Goal: Book appointment/travel/reservation

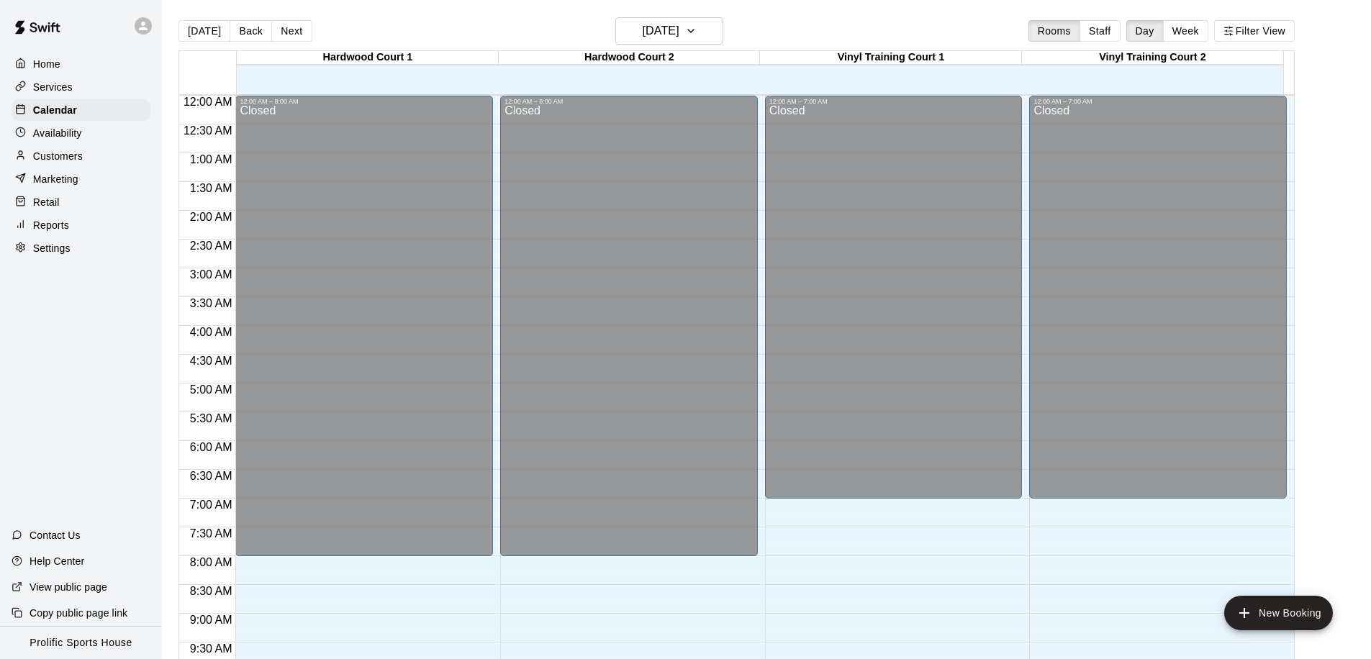
scroll to position [578, 0]
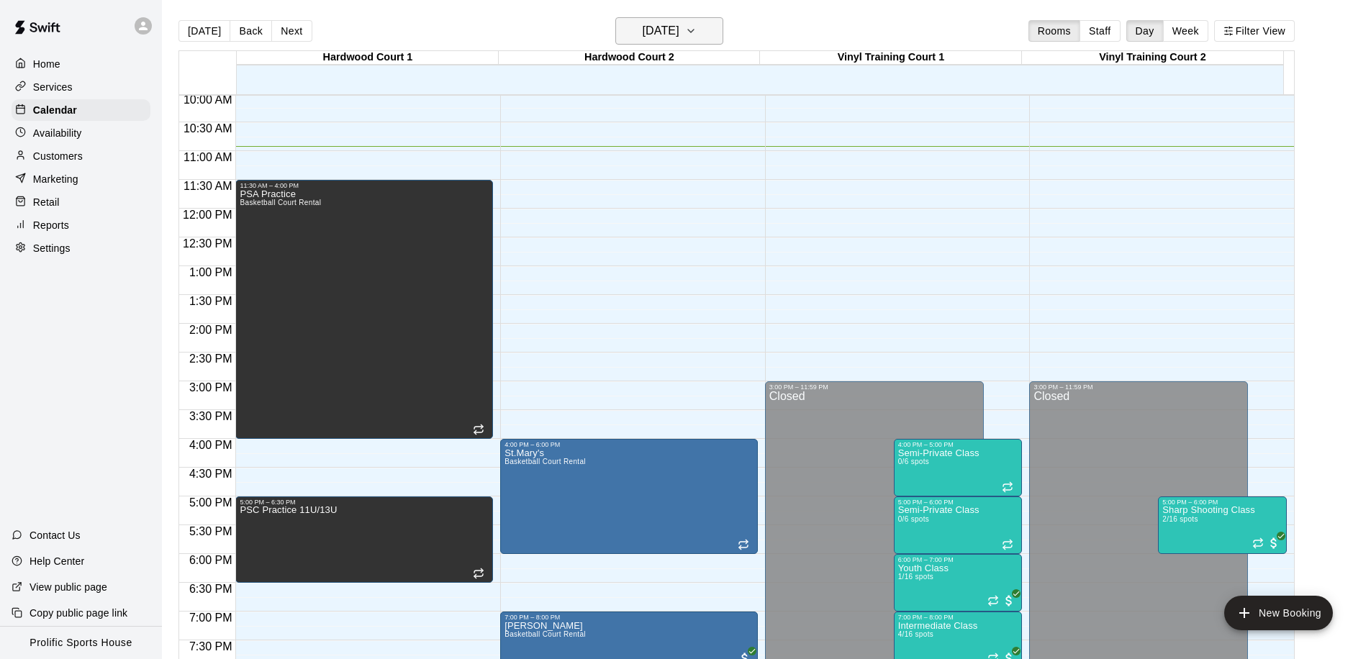
click at [679, 32] on h6 "[DATE]" at bounding box center [661, 31] width 37 height 20
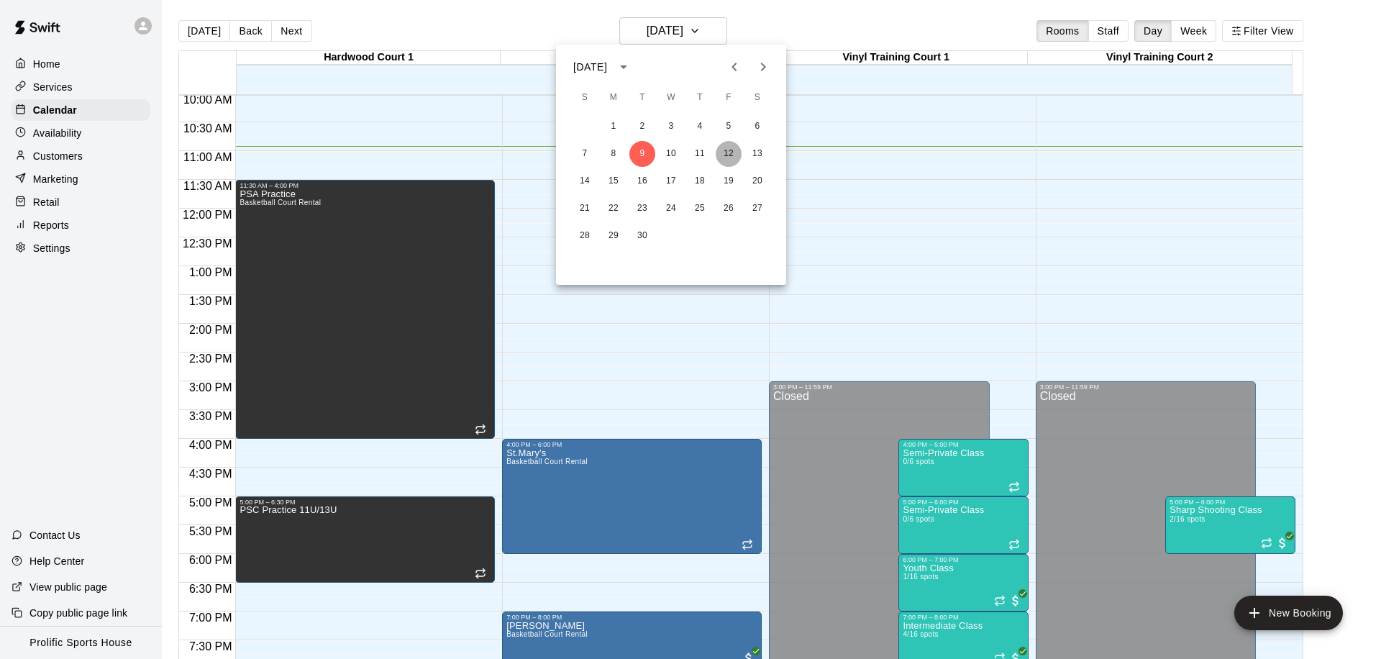
click at [731, 153] on button "12" at bounding box center [729, 154] width 26 height 26
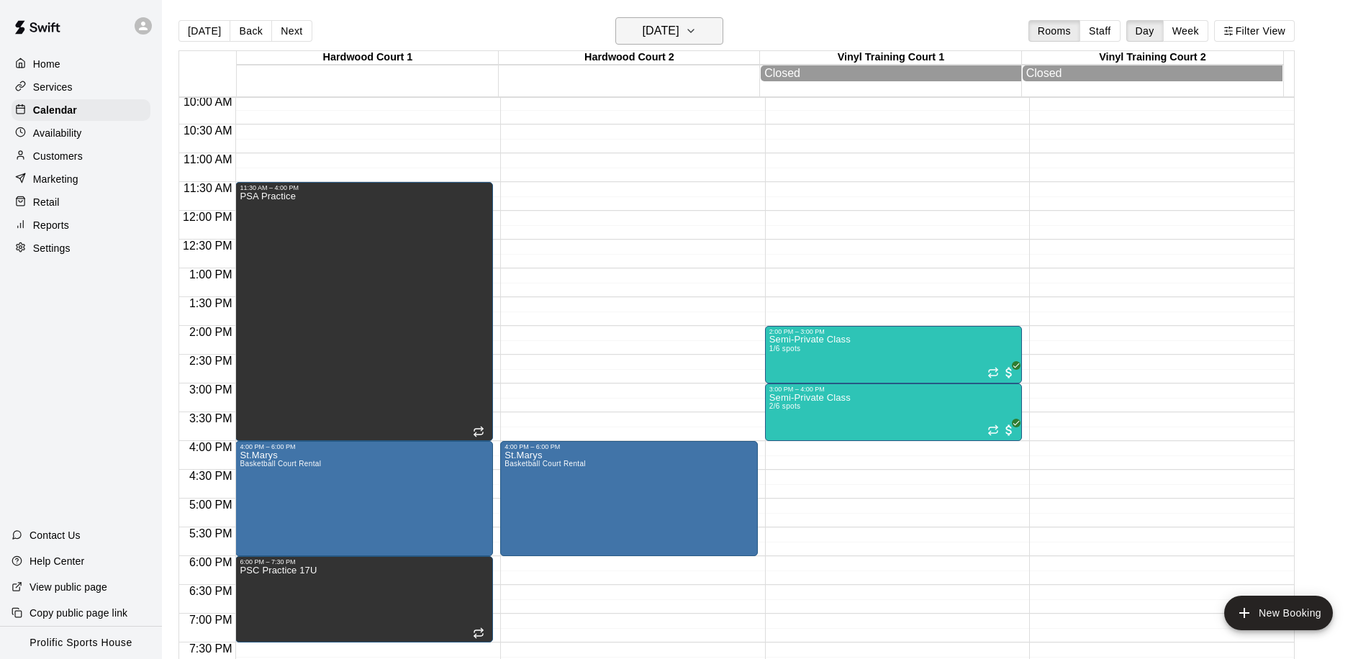
click at [675, 23] on h6 "[DATE]" at bounding box center [661, 31] width 37 height 20
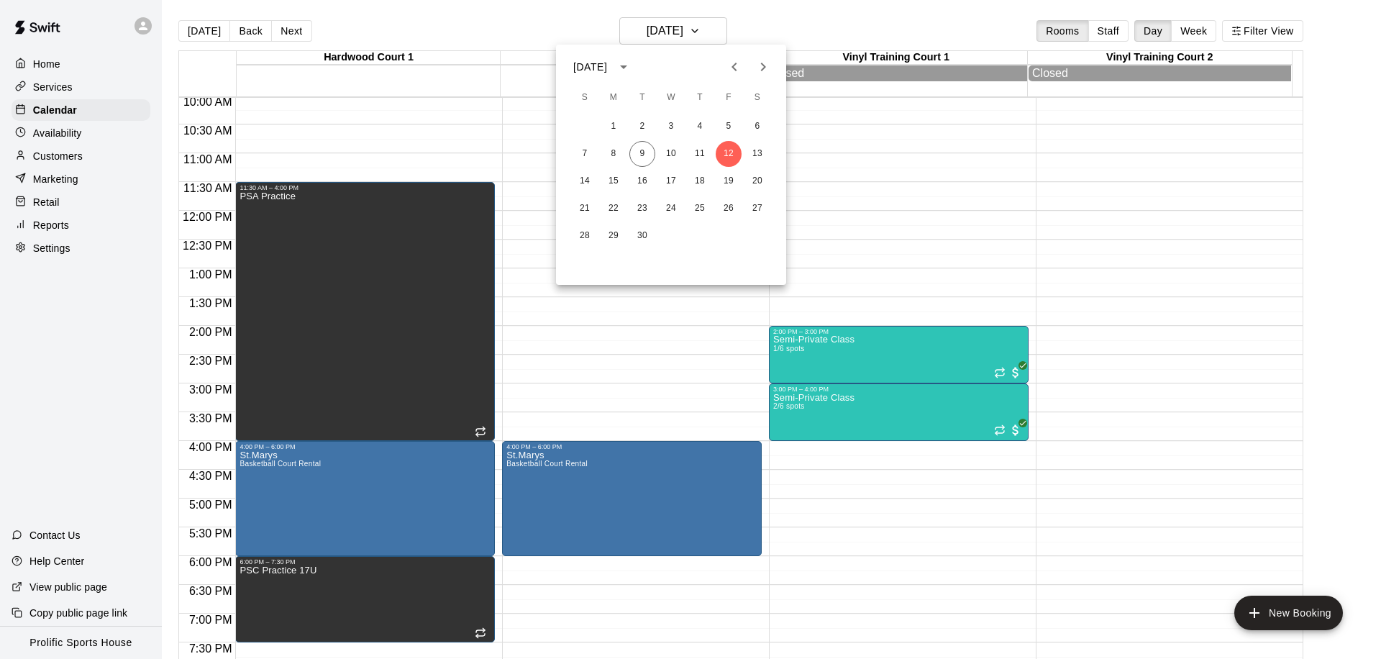
click at [763, 65] on icon "Next month" at bounding box center [763, 67] width 5 height 9
click at [726, 130] on button "5" at bounding box center [729, 127] width 26 height 26
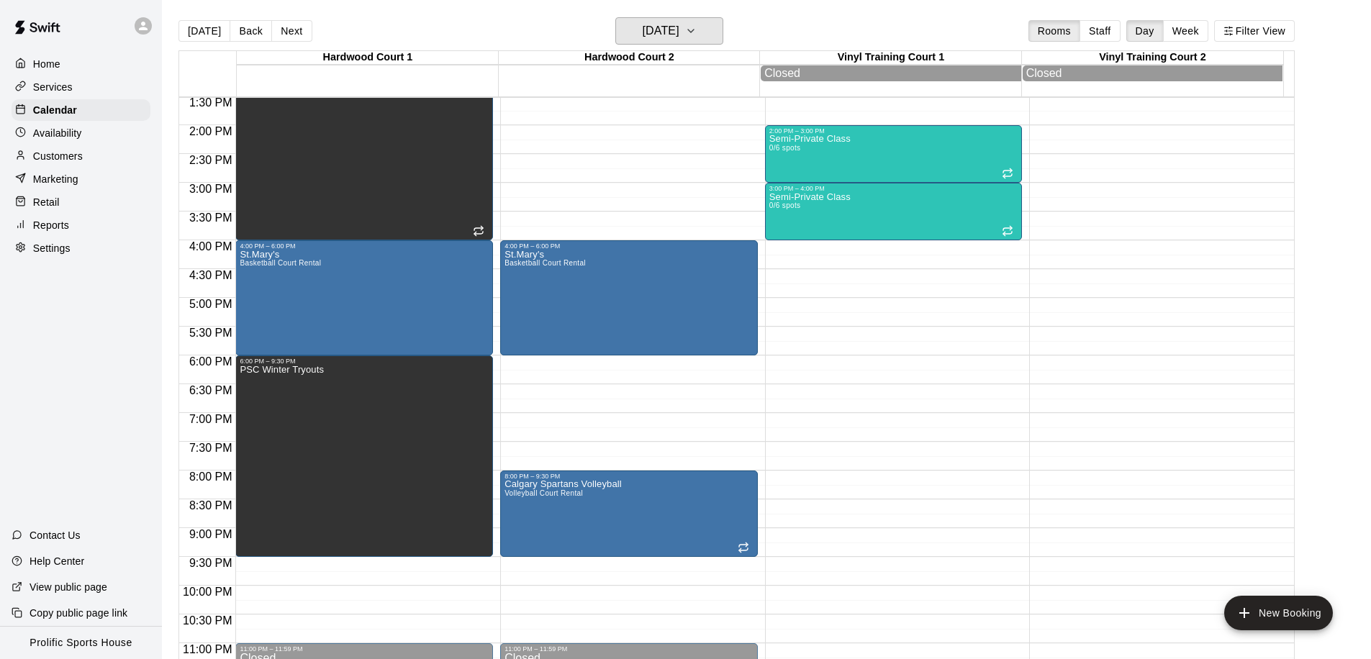
scroll to position [804, 0]
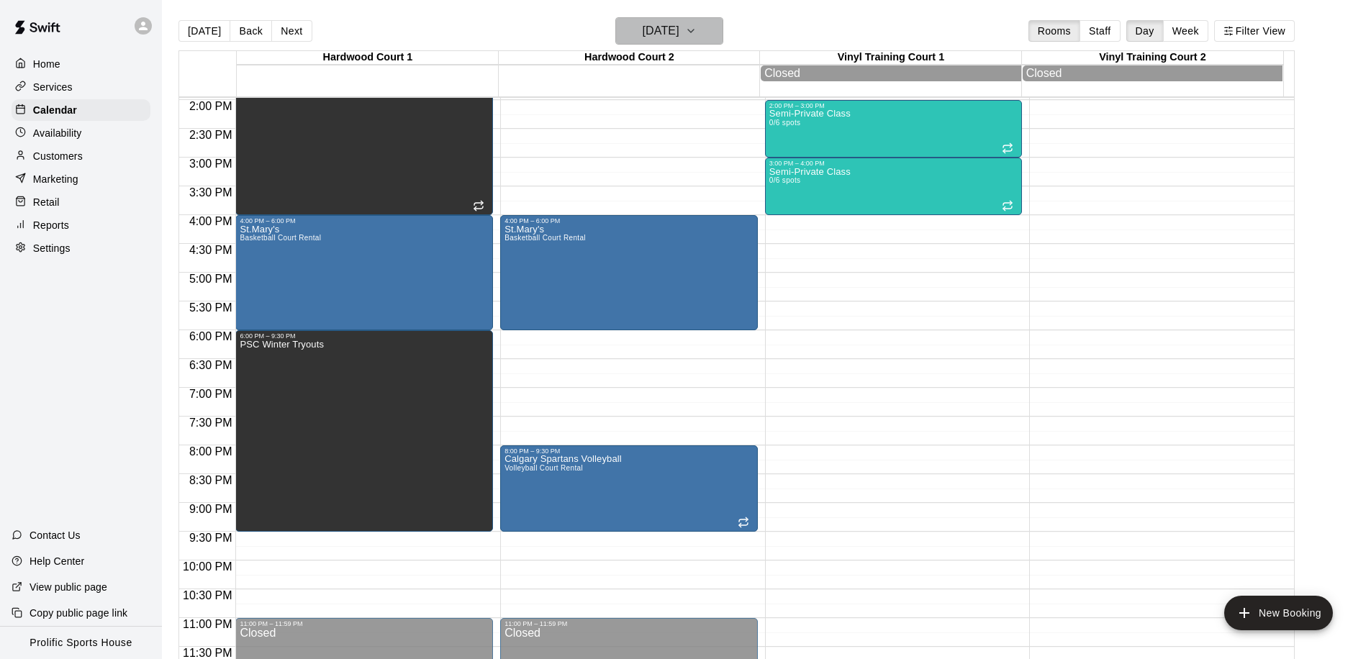
click at [703, 32] on button "[DATE]" at bounding box center [669, 30] width 108 height 27
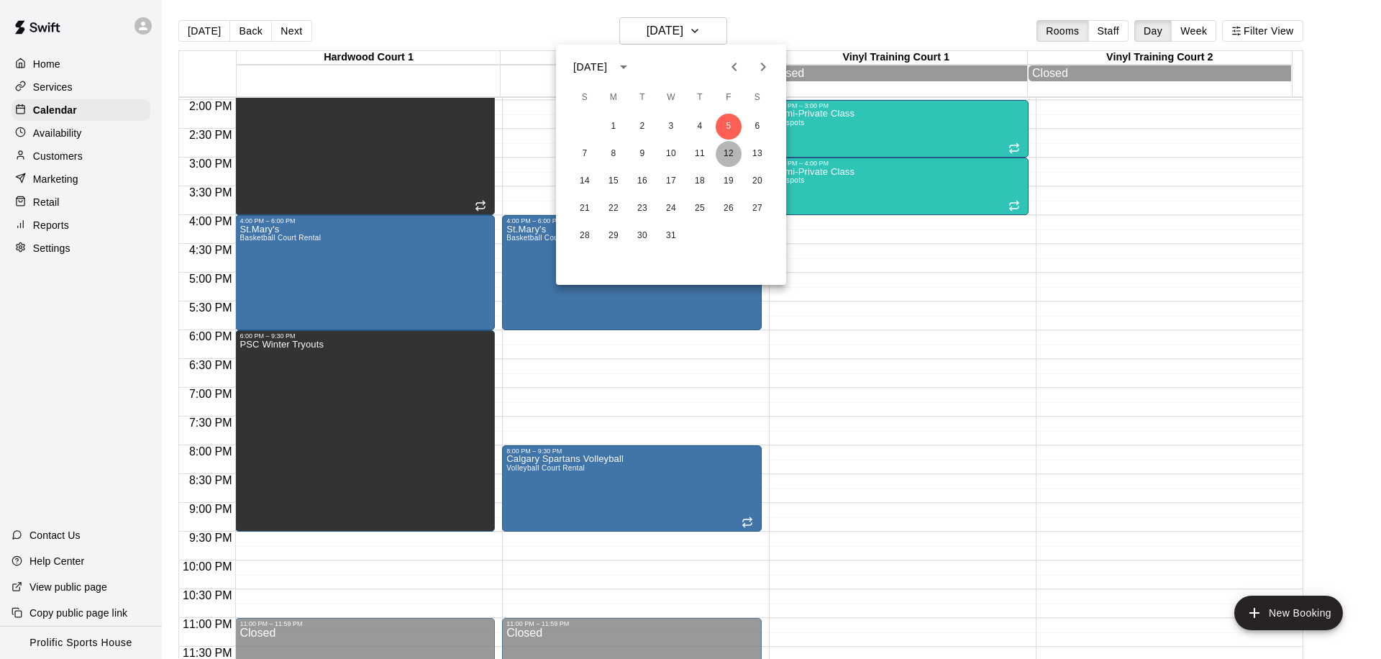
click at [730, 158] on button "12" at bounding box center [729, 154] width 26 height 26
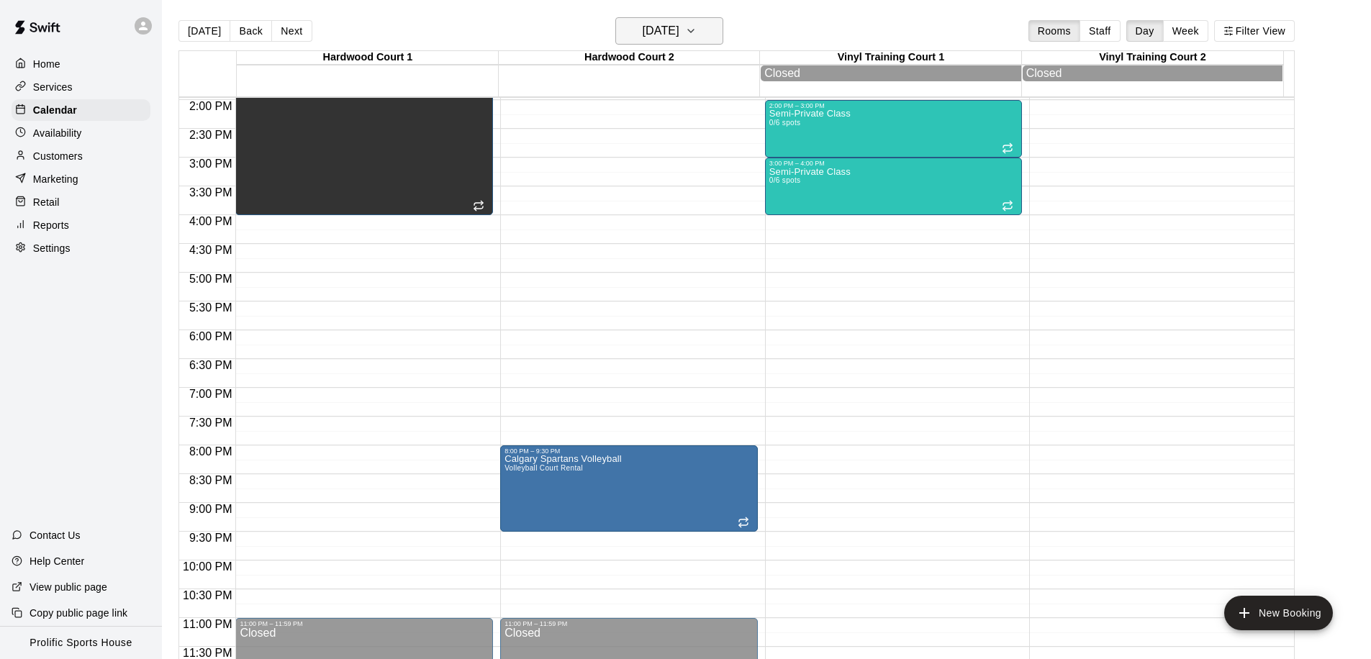
click at [694, 32] on icon "button" at bounding box center [691, 31] width 6 height 3
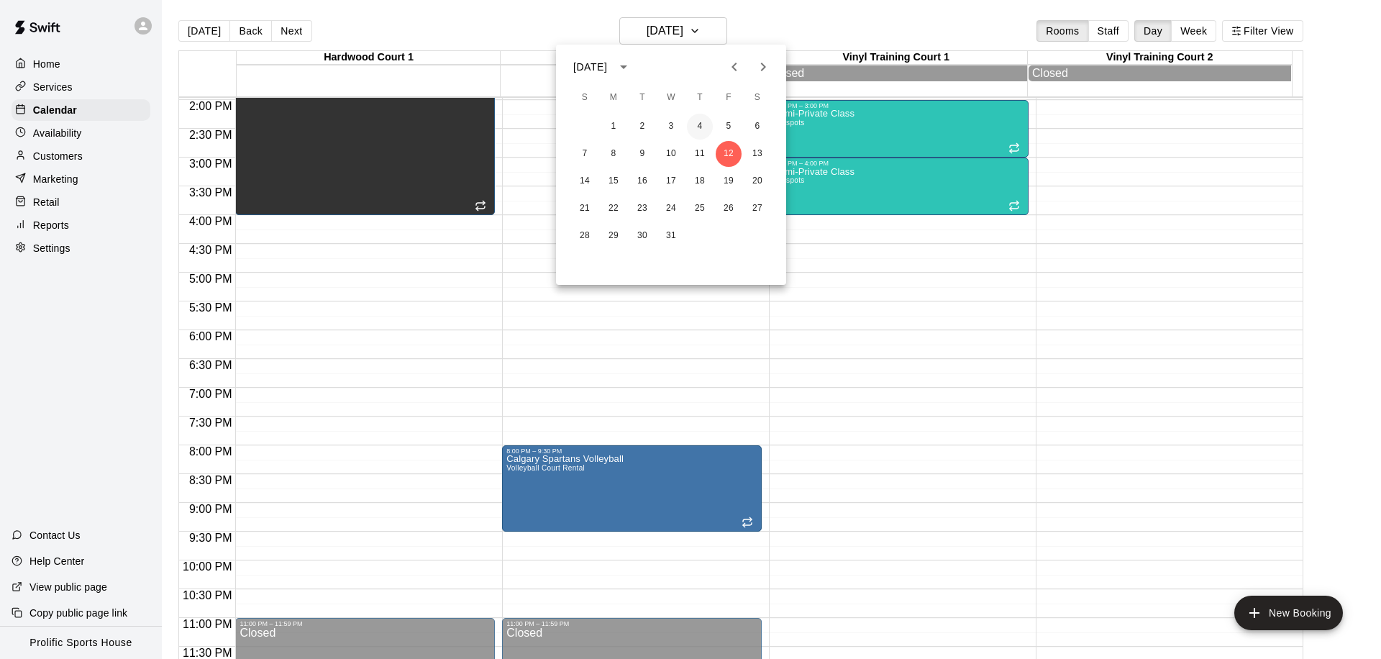
click at [694, 128] on button "4" at bounding box center [700, 127] width 26 height 26
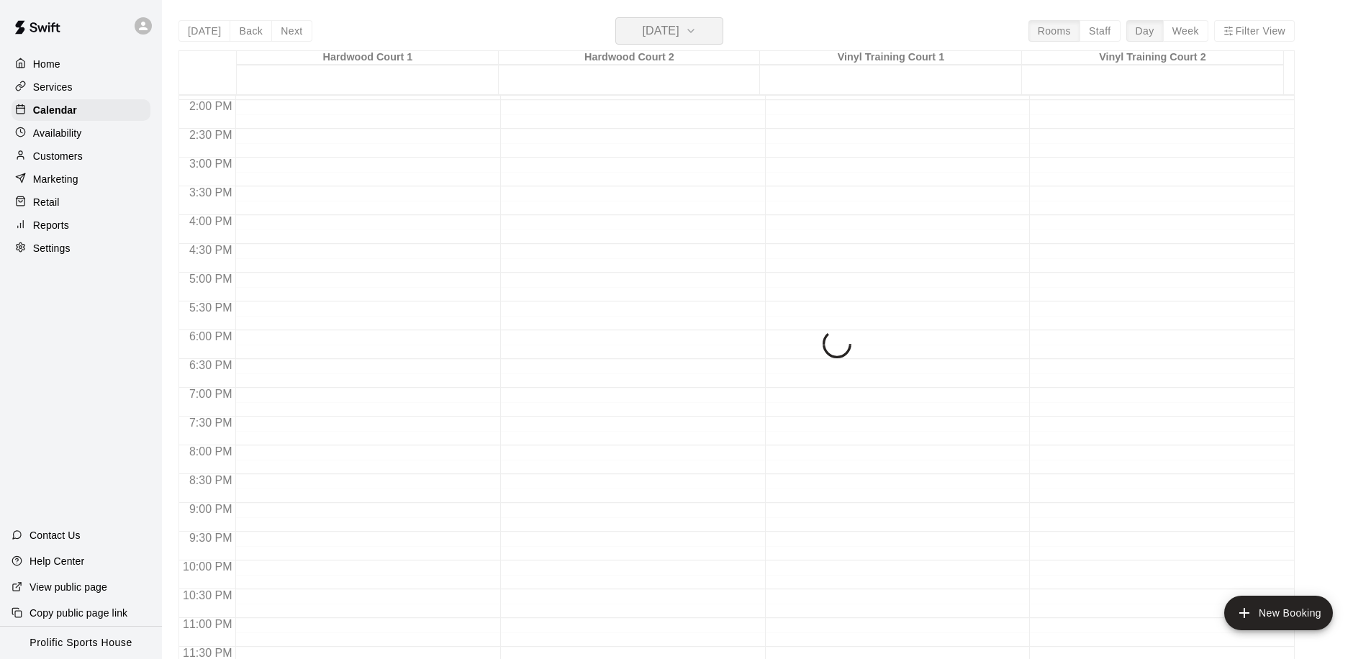
scroll to position [802, 0]
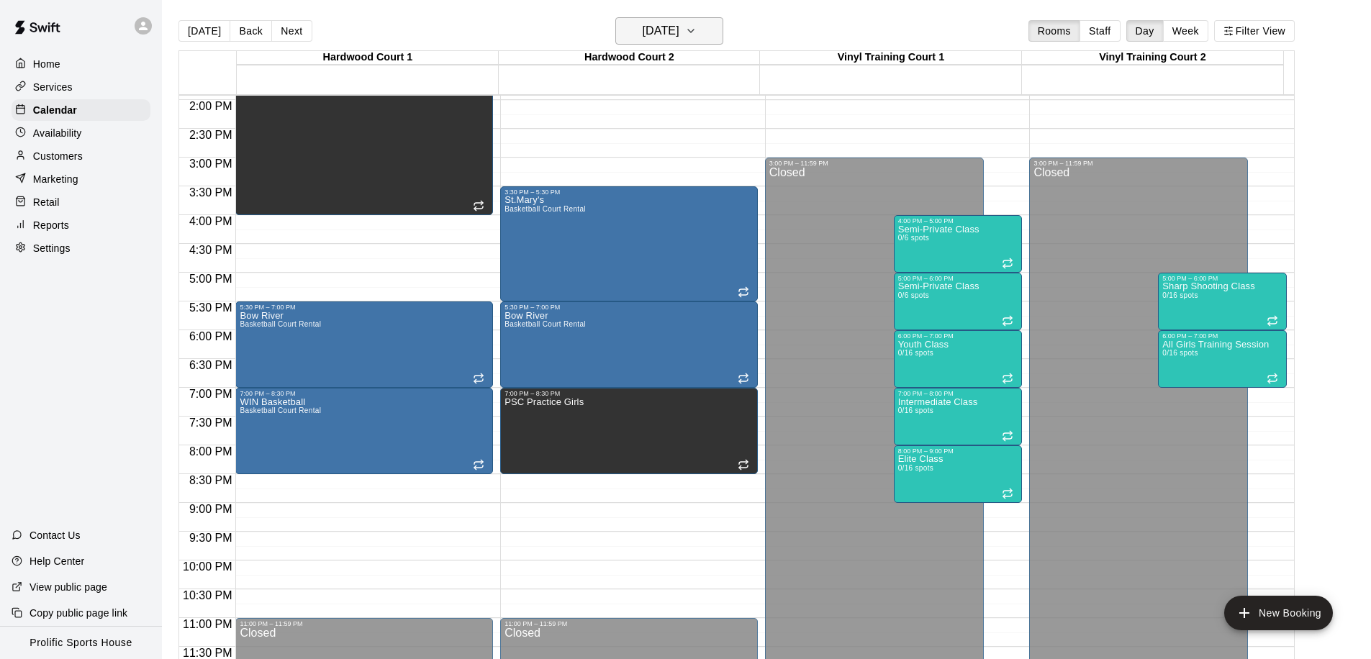
click at [671, 29] on h6 "[DATE]" at bounding box center [661, 31] width 37 height 20
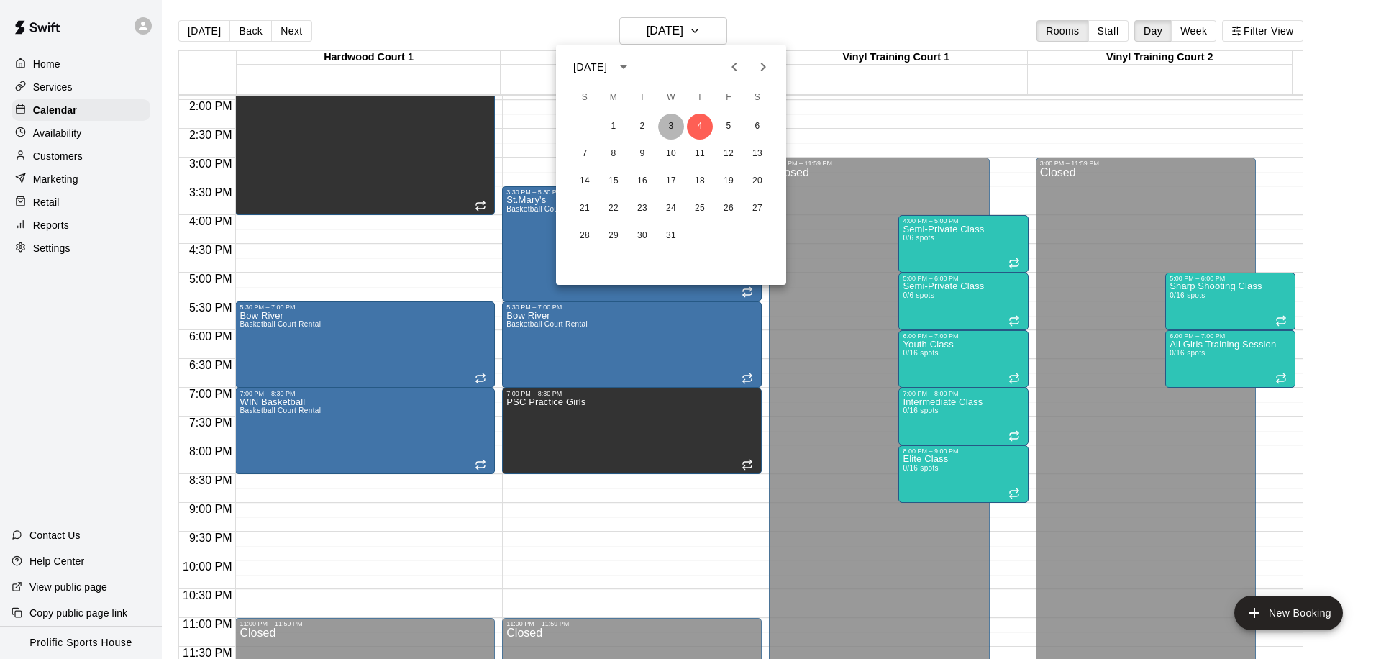
click at [671, 120] on button "3" at bounding box center [671, 127] width 26 height 26
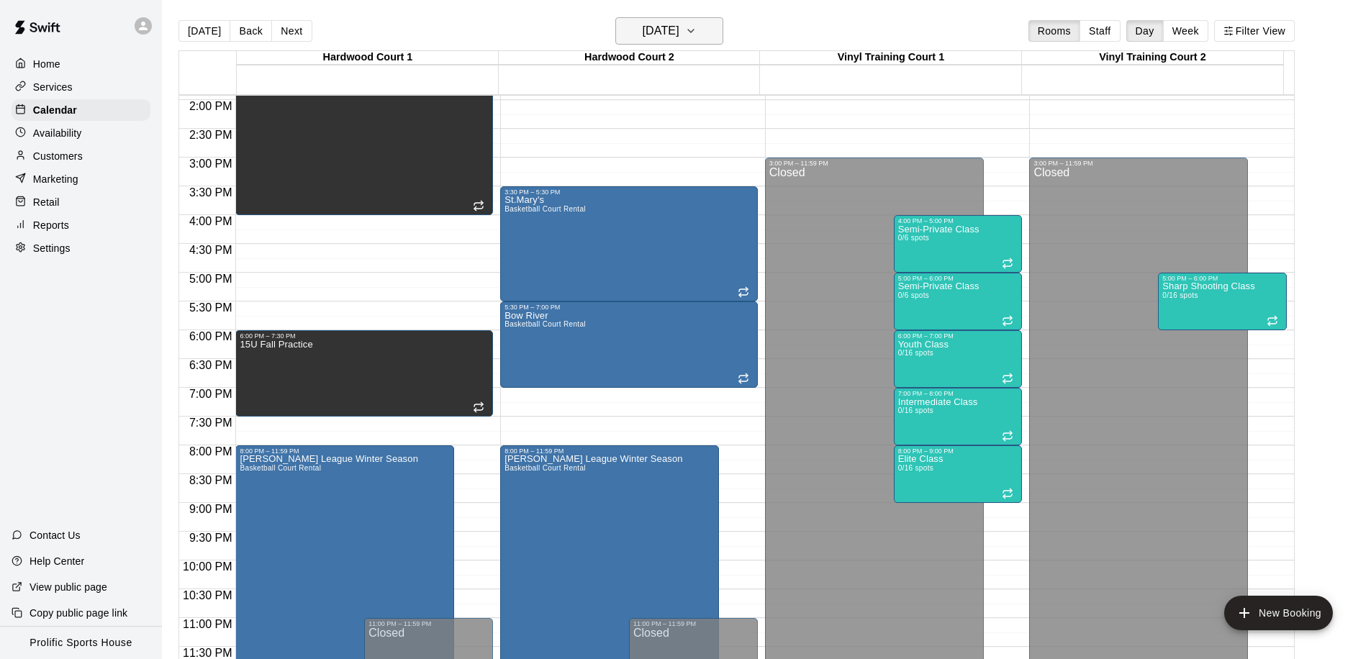
click at [679, 37] on h6 "[DATE]" at bounding box center [661, 31] width 37 height 20
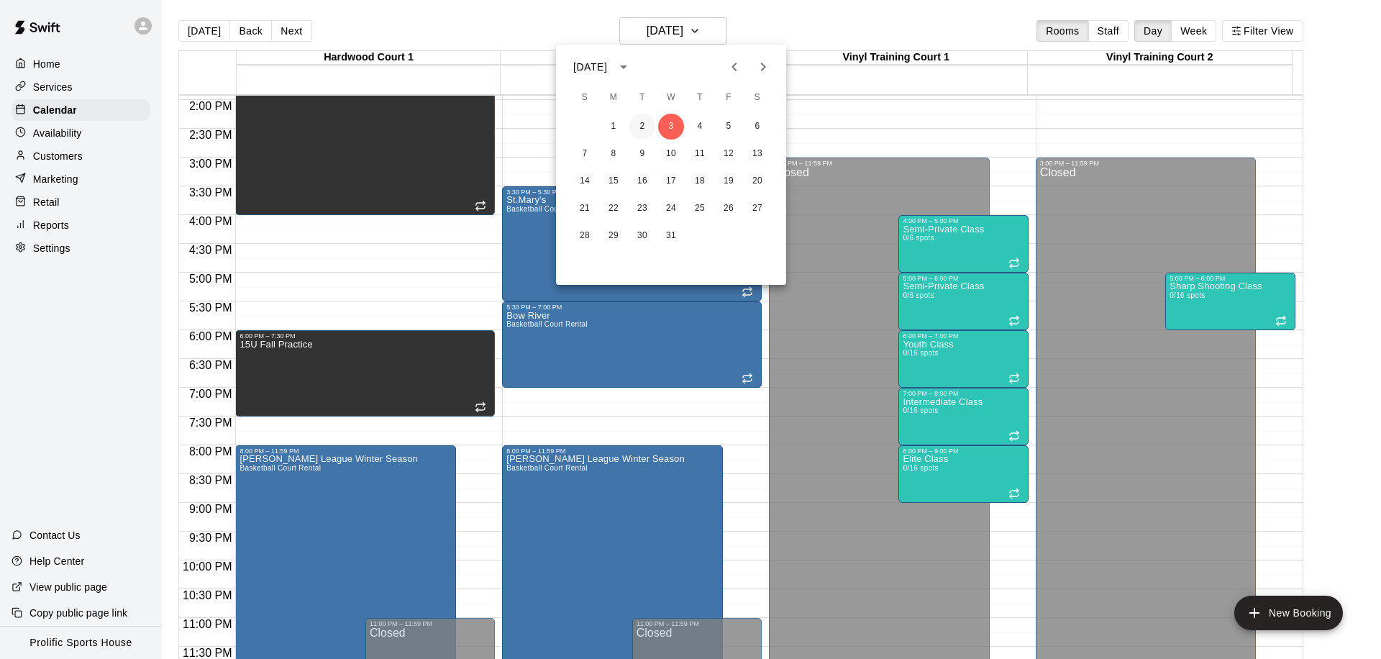
click at [645, 123] on button "2" at bounding box center [643, 127] width 26 height 26
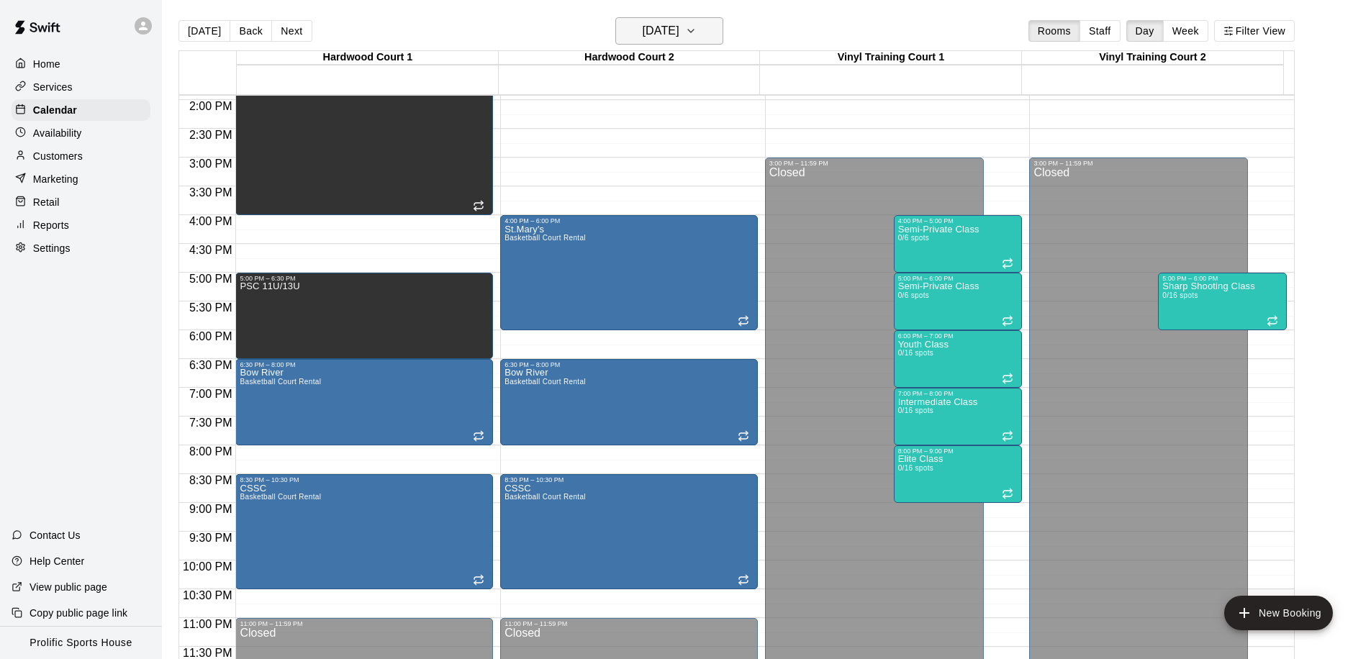
click at [679, 27] on h6 "[DATE]" at bounding box center [661, 31] width 37 height 20
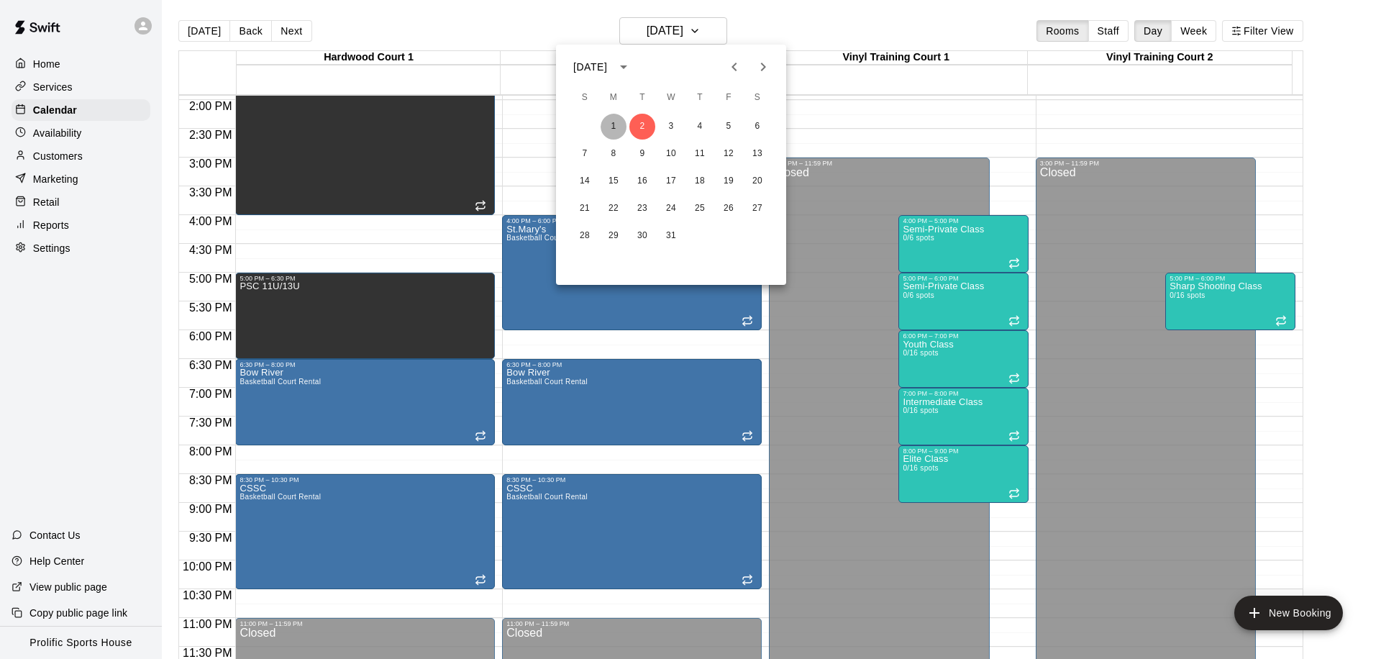
click at [623, 130] on button "1" at bounding box center [614, 127] width 26 height 26
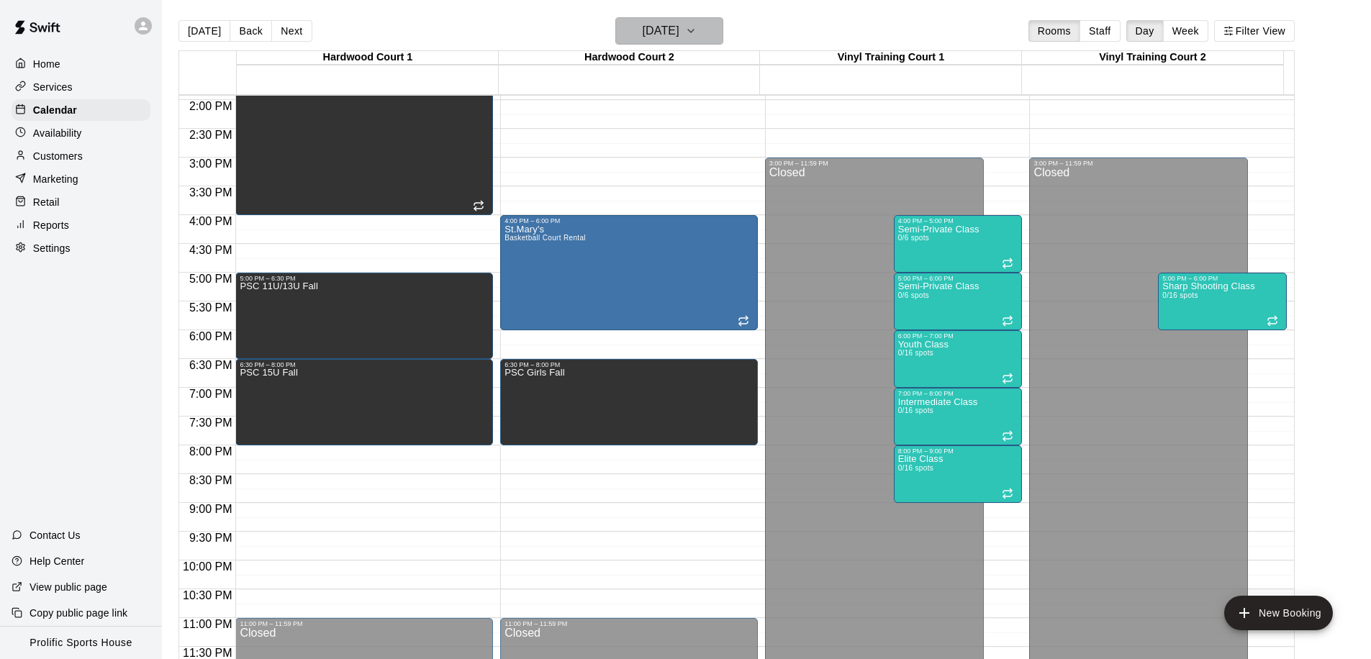
click at [679, 40] on h6 "[DATE]" at bounding box center [661, 31] width 37 height 20
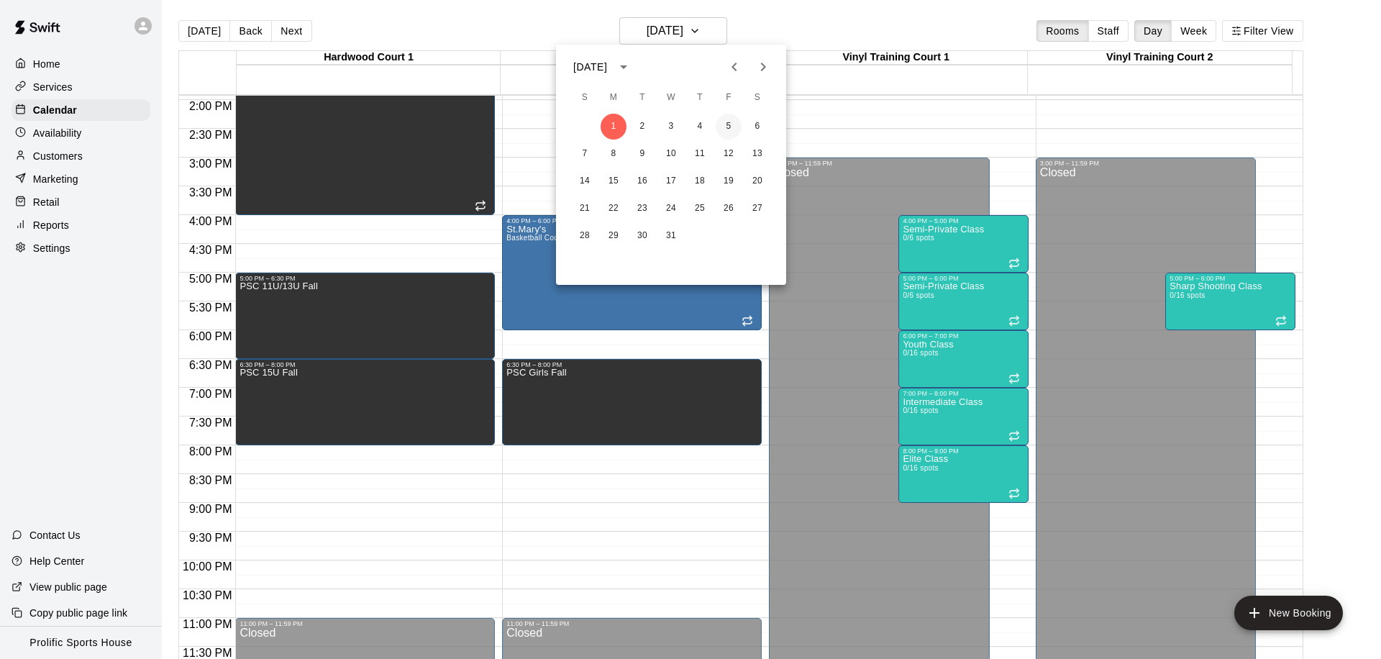
click at [731, 126] on button "5" at bounding box center [729, 127] width 26 height 26
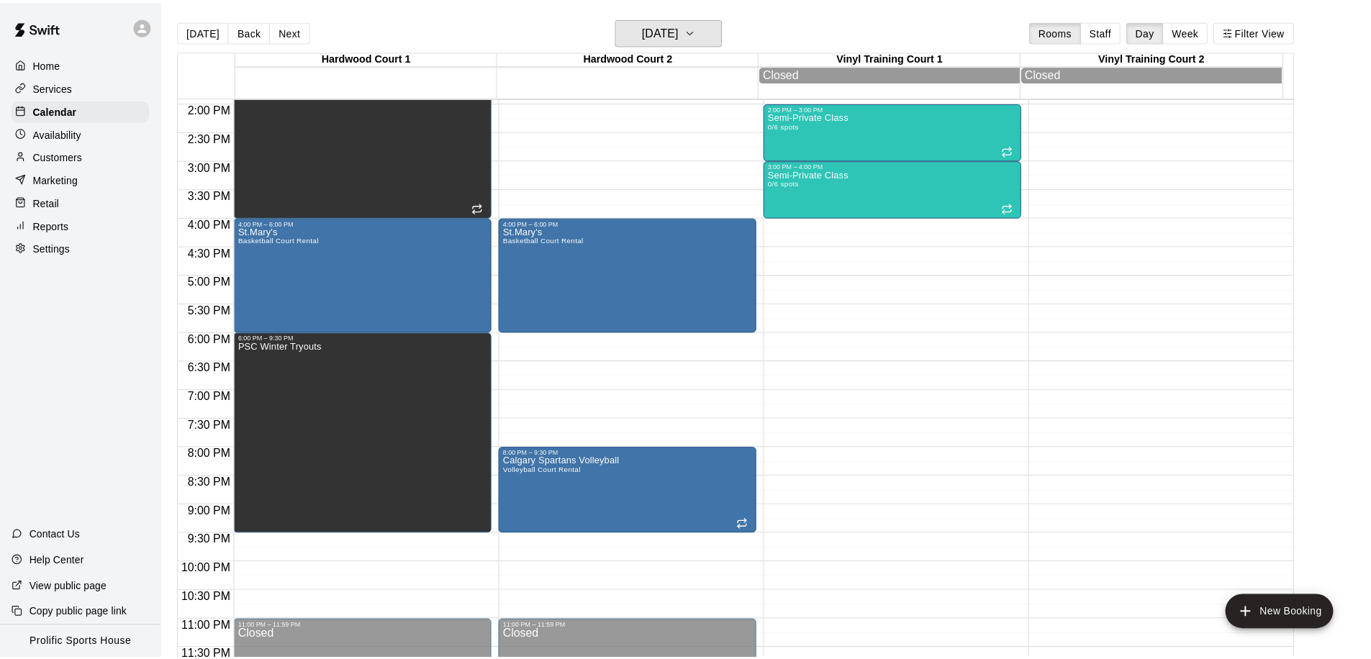
scroll to position [804, 0]
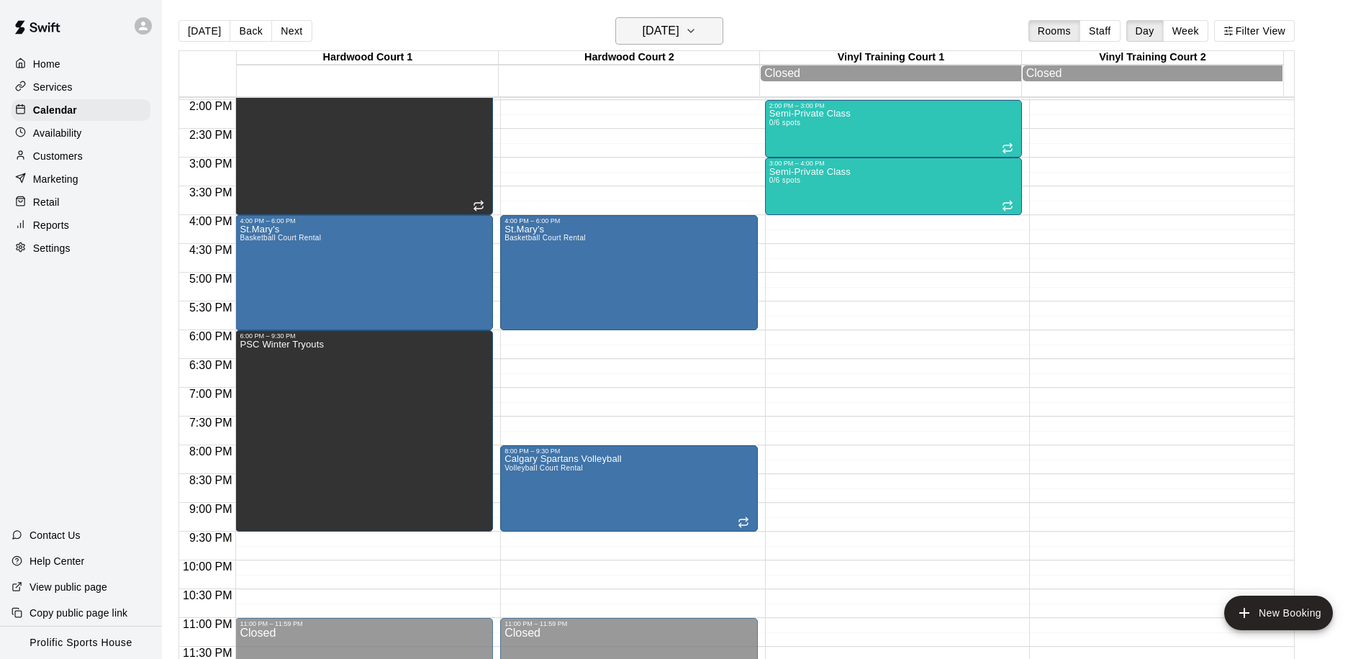
click at [679, 36] on h6 "[DATE]" at bounding box center [661, 31] width 37 height 20
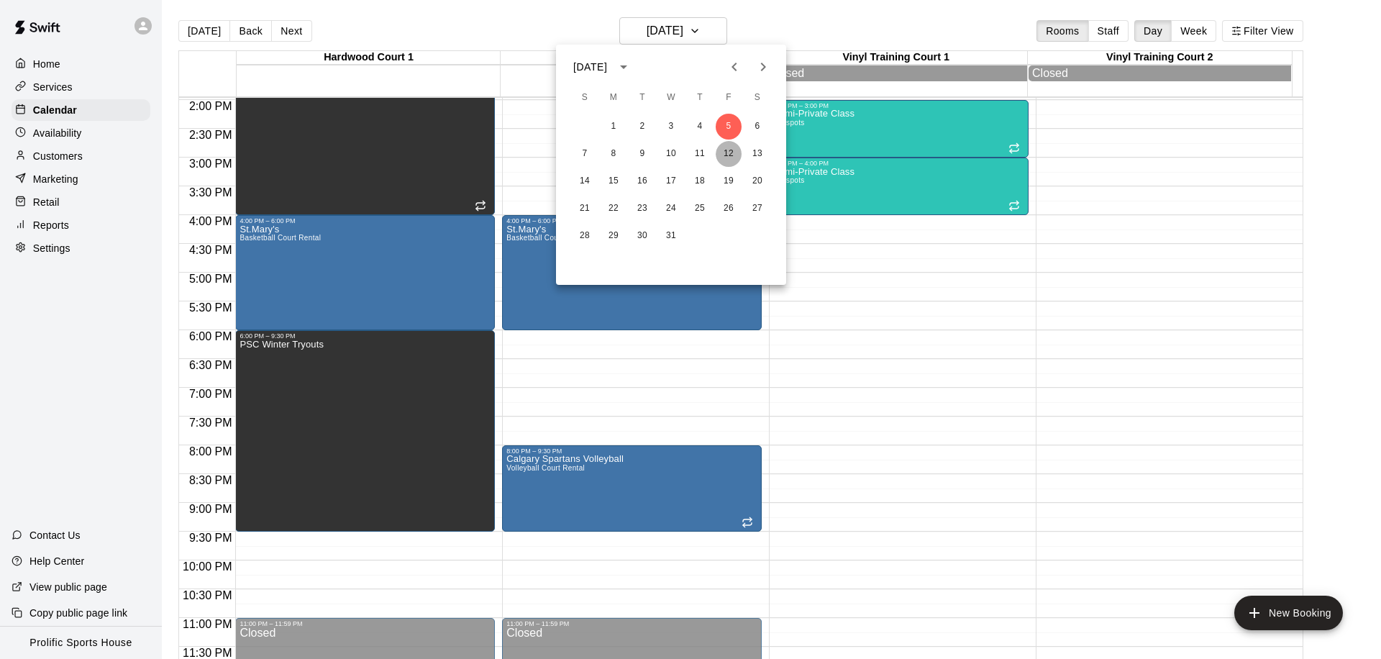
click at [735, 150] on button "12" at bounding box center [729, 154] width 26 height 26
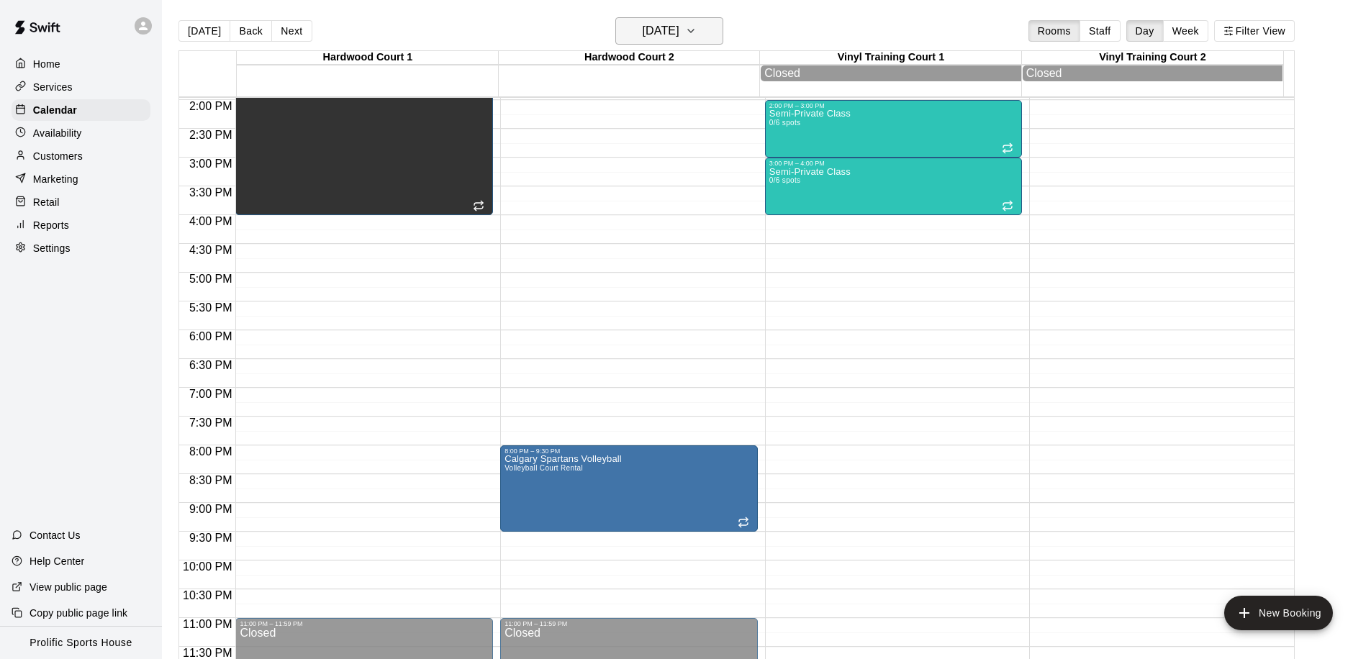
click at [694, 30] on icon "button" at bounding box center [691, 31] width 6 height 3
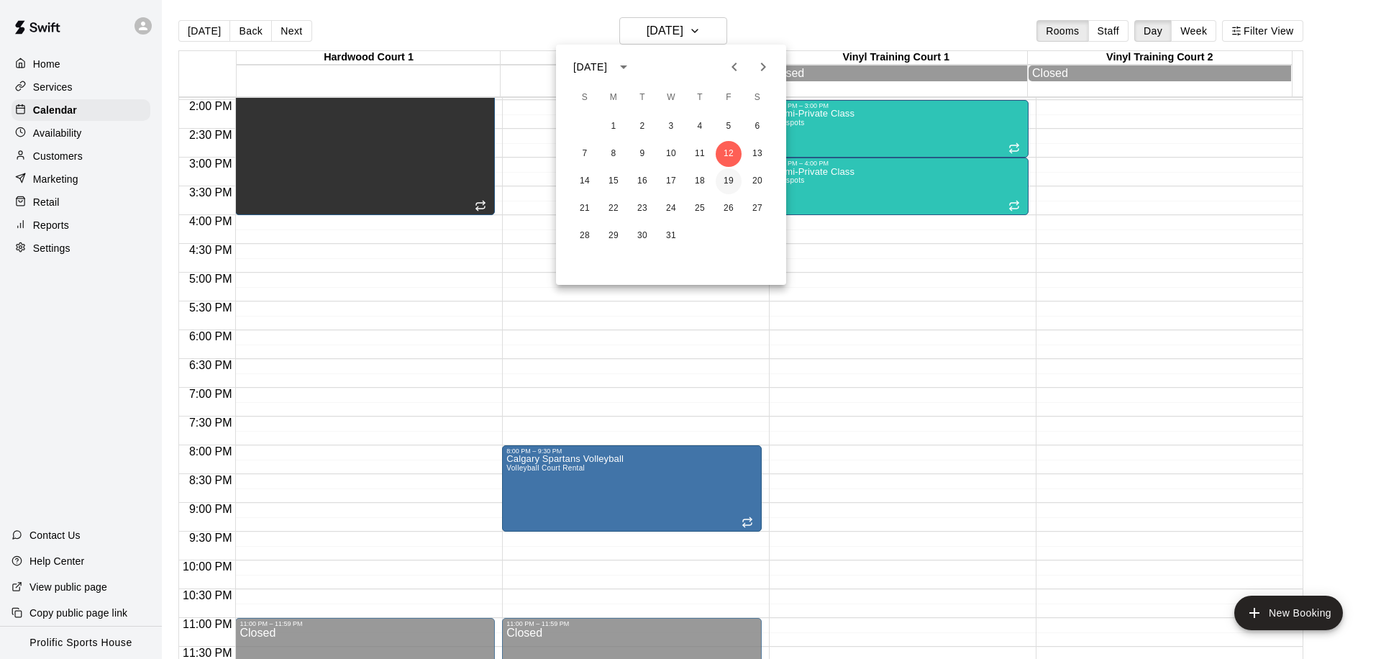
click at [727, 187] on button "19" at bounding box center [729, 181] width 26 height 26
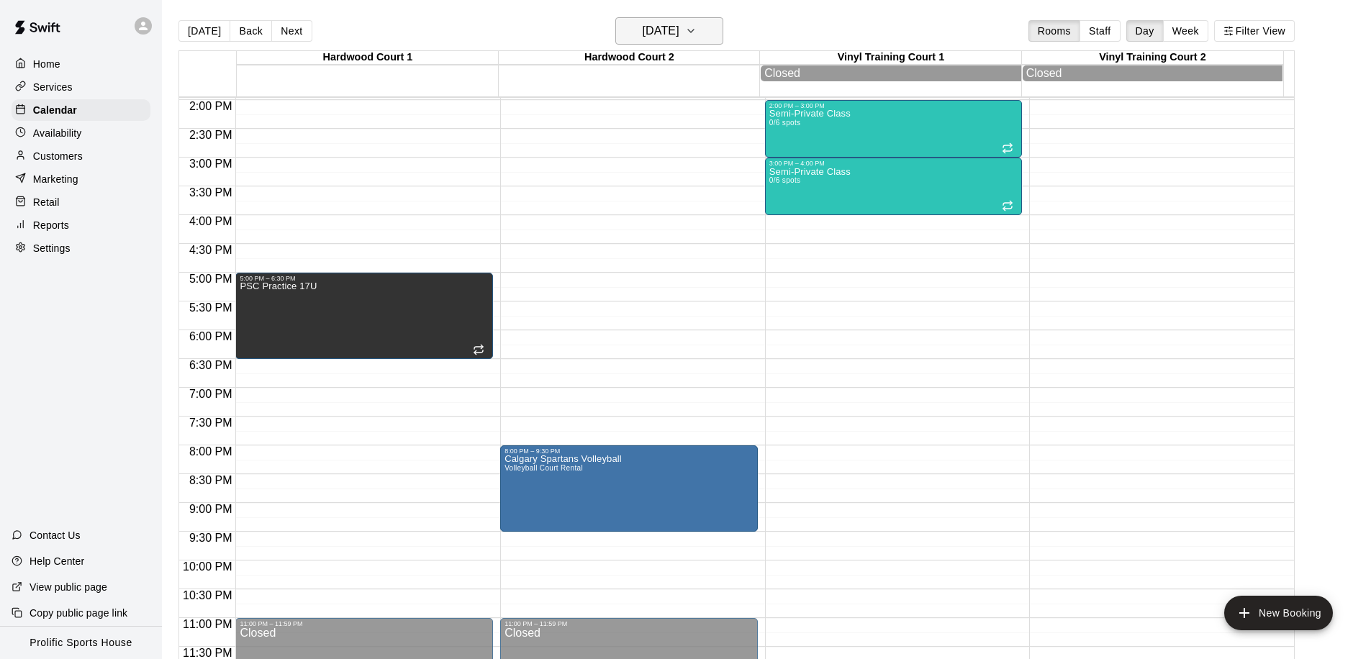
click at [666, 27] on h6 "[DATE]" at bounding box center [661, 31] width 37 height 20
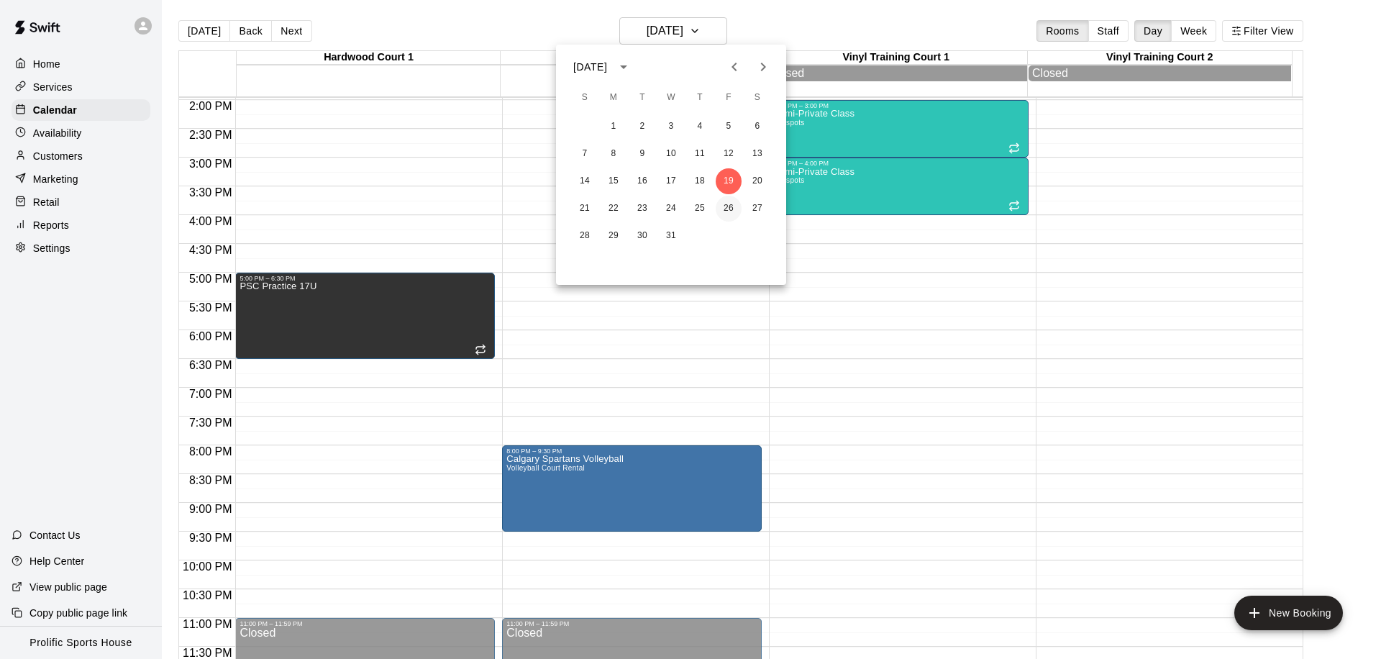
click at [729, 203] on button "26" at bounding box center [729, 209] width 26 height 26
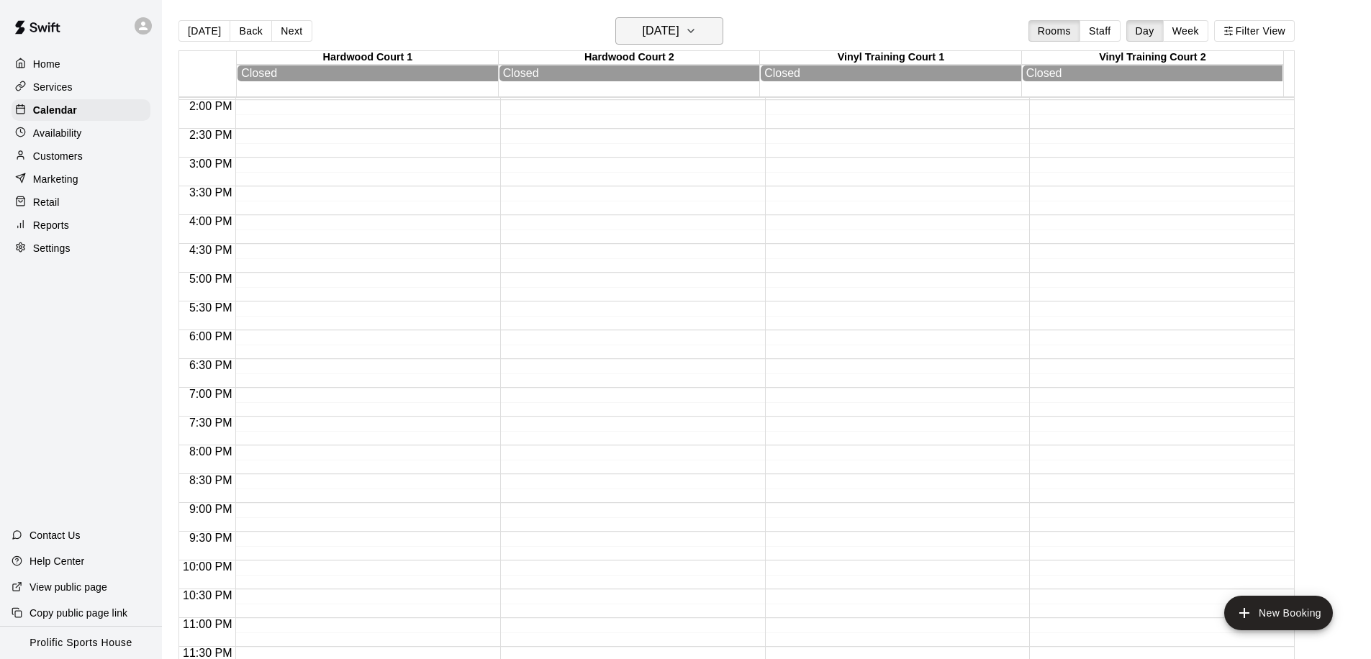
click at [679, 24] on h6 "[DATE]" at bounding box center [661, 31] width 37 height 20
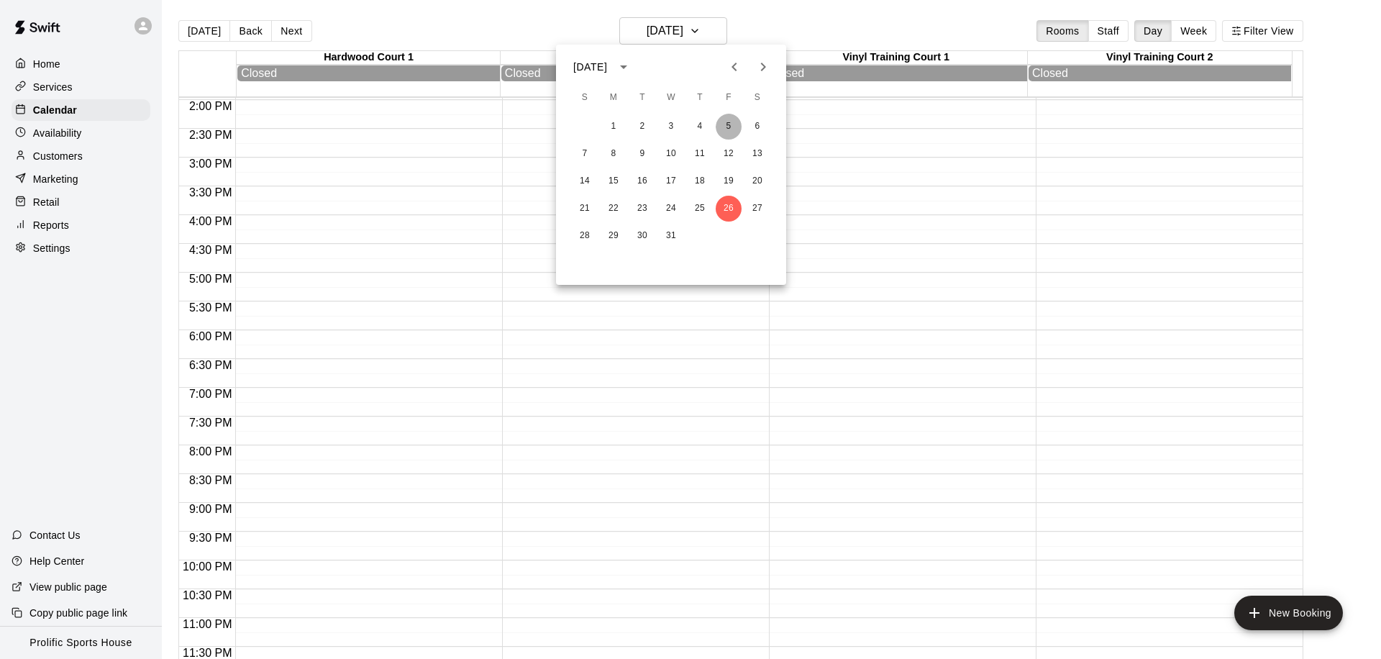
click at [737, 121] on button "5" at bounding box center [729, 127] width 26 height 26
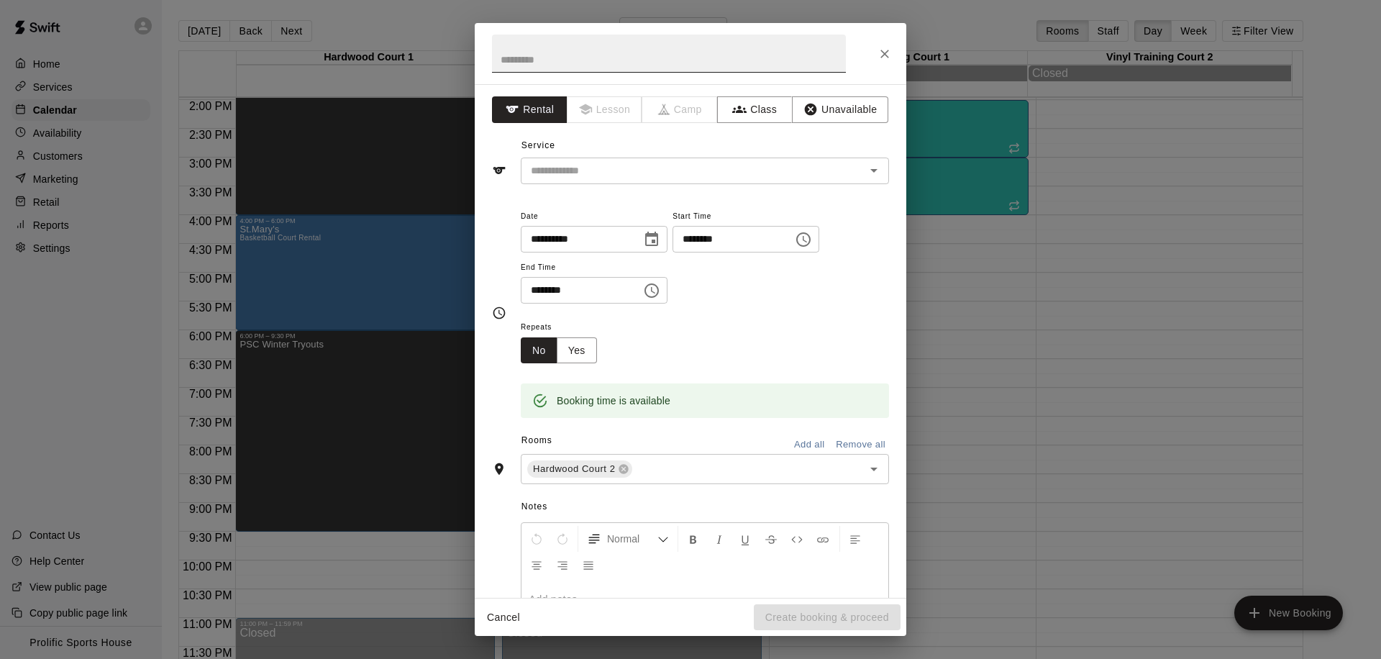
click at [596, 58] on input "text" at bounding box center [669, 54] width 354 height 38
type input "**********"
click at [630, 167] on input "text" at bounding box center [683, 171] width 317 height 18
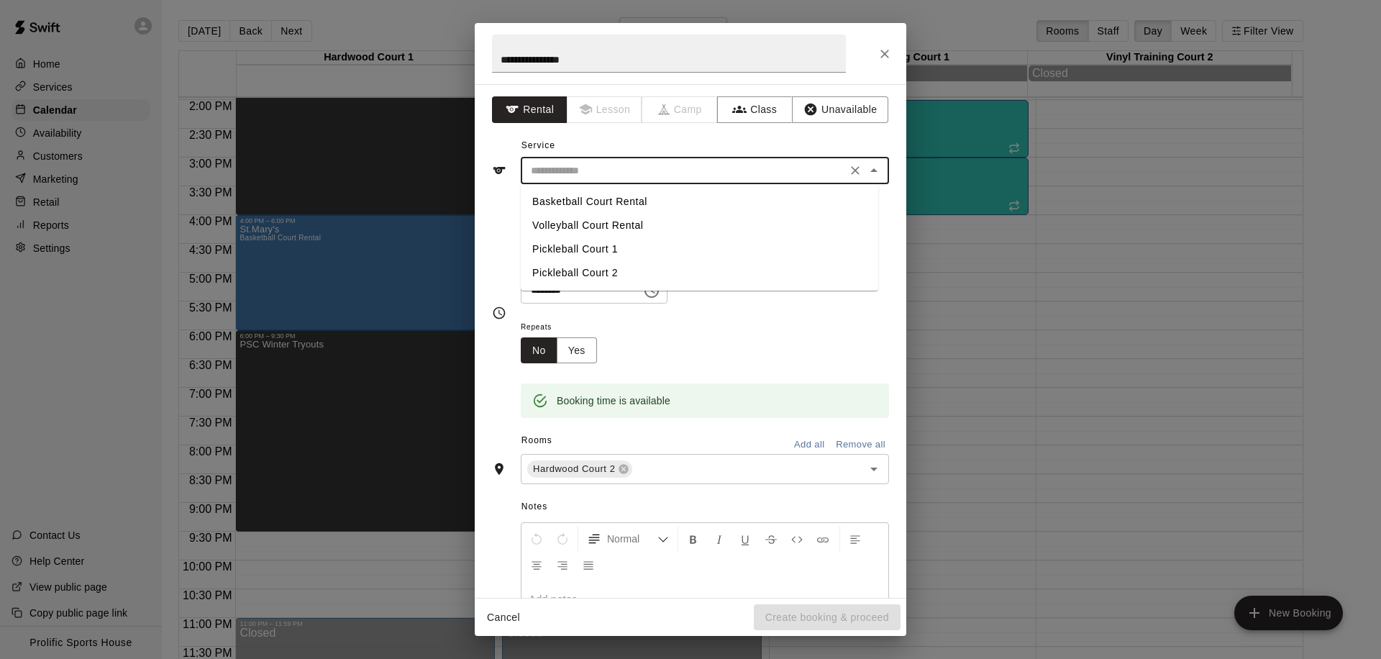
click at [636, 198] on li "Basketball Court Rental" at bounding box center [700, 202] width 358 height 24
type input "**********"
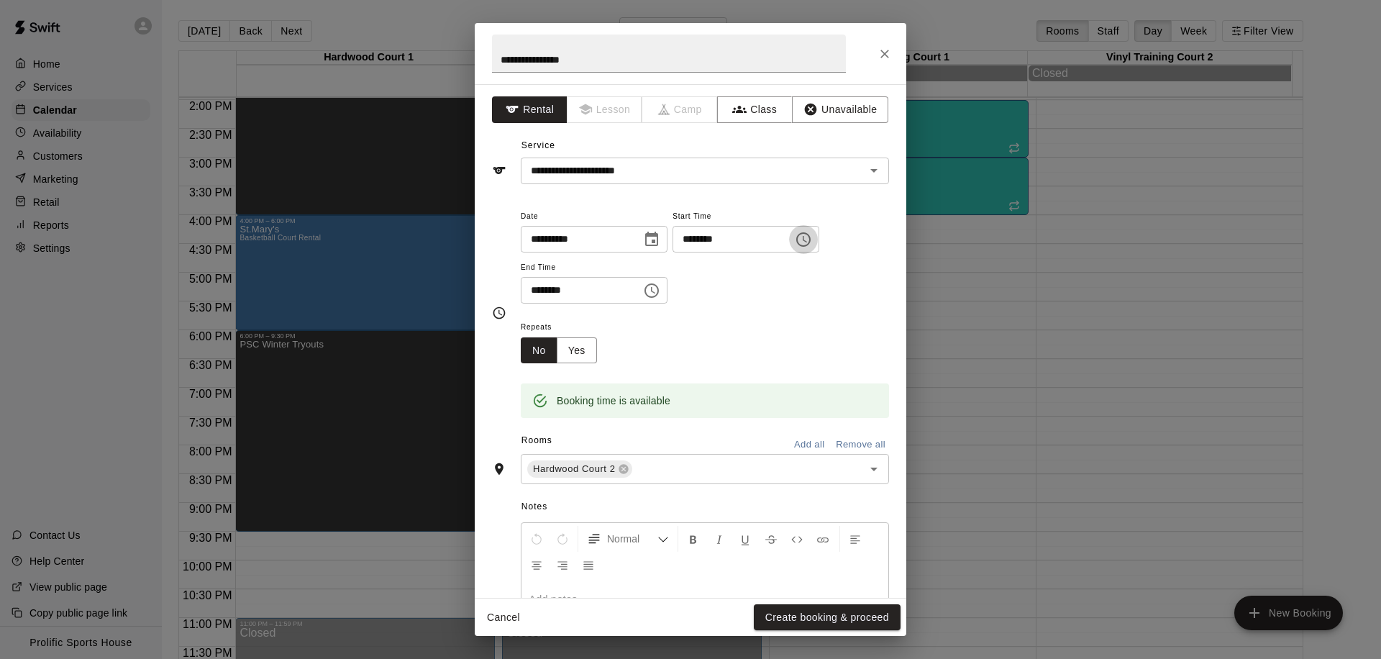
click at [818, 241] on button "Choose time, selected time is 6:15 PM" at bounding box center [803, 239] width 29 height 29
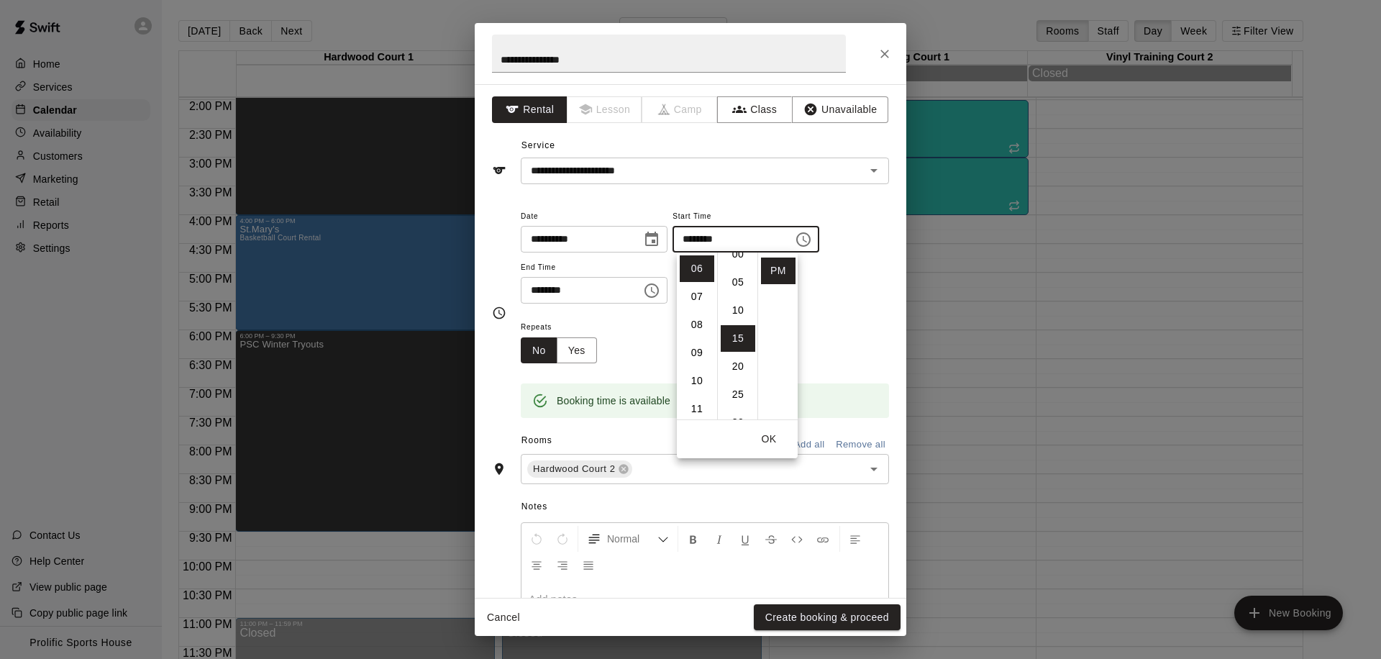
scroll to position [0, 0]
click at [739, 270] on li "00" at bounding box center [738, 268] width 35 height 27
type input "********"
click at [763, 437] on button "OK" at bounding box center [769, 439] width 46 height 27
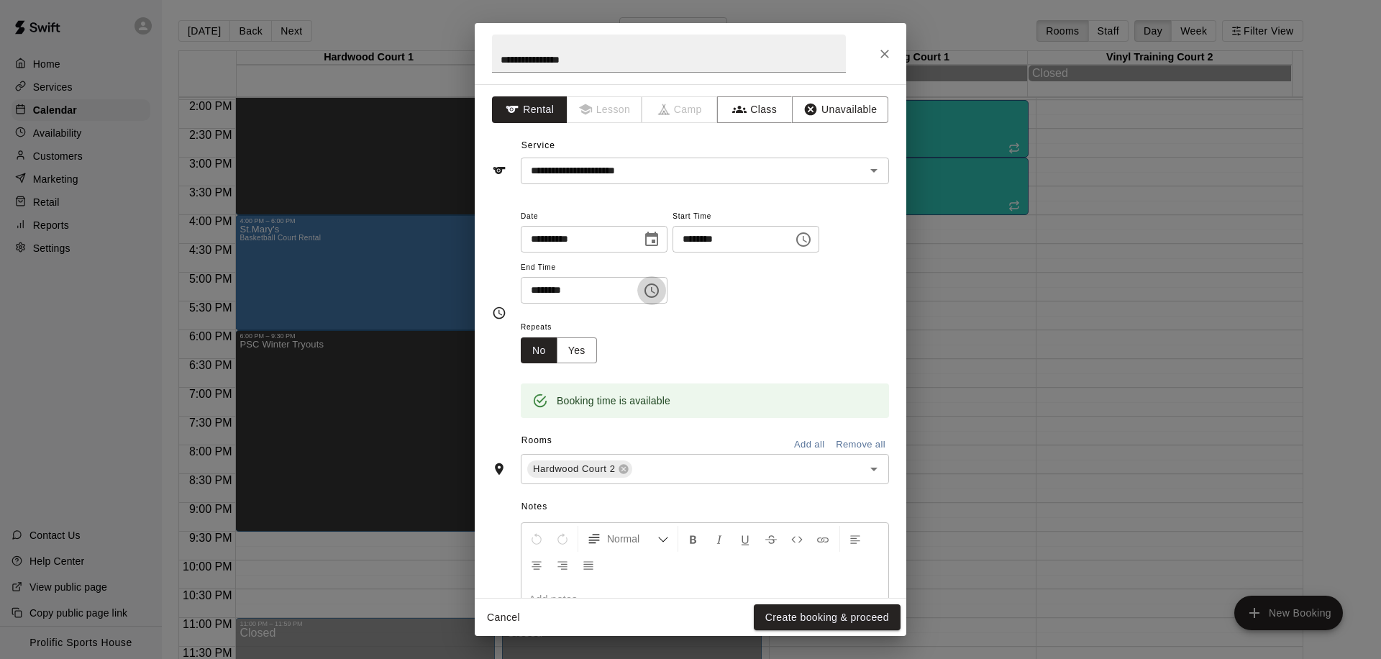
click at [660, 294] on icon "Choose time, selected time is 6:45 PM" at bounding box center [651, 290] width 17 height 17
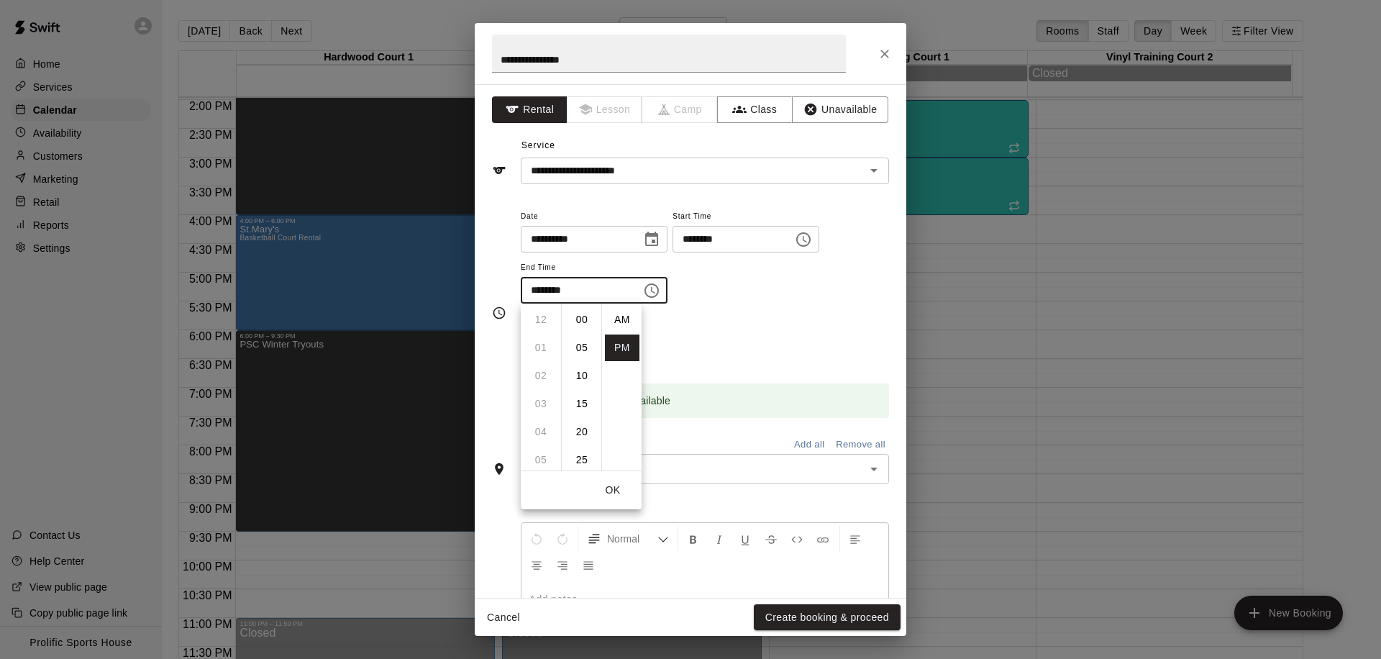
scroll to position [26, 0]
click at [532, 376] on li "08" at bounding box center [541, 376] width 35 height 27
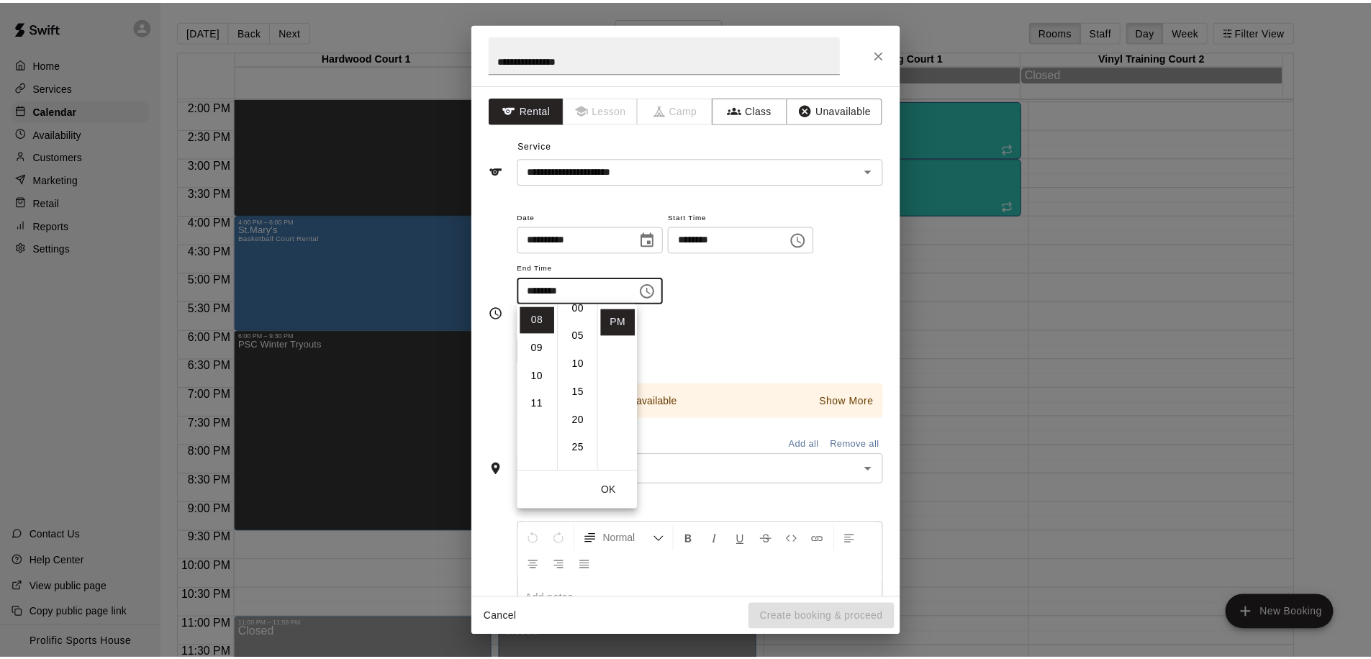
scroll to position [0, 0]
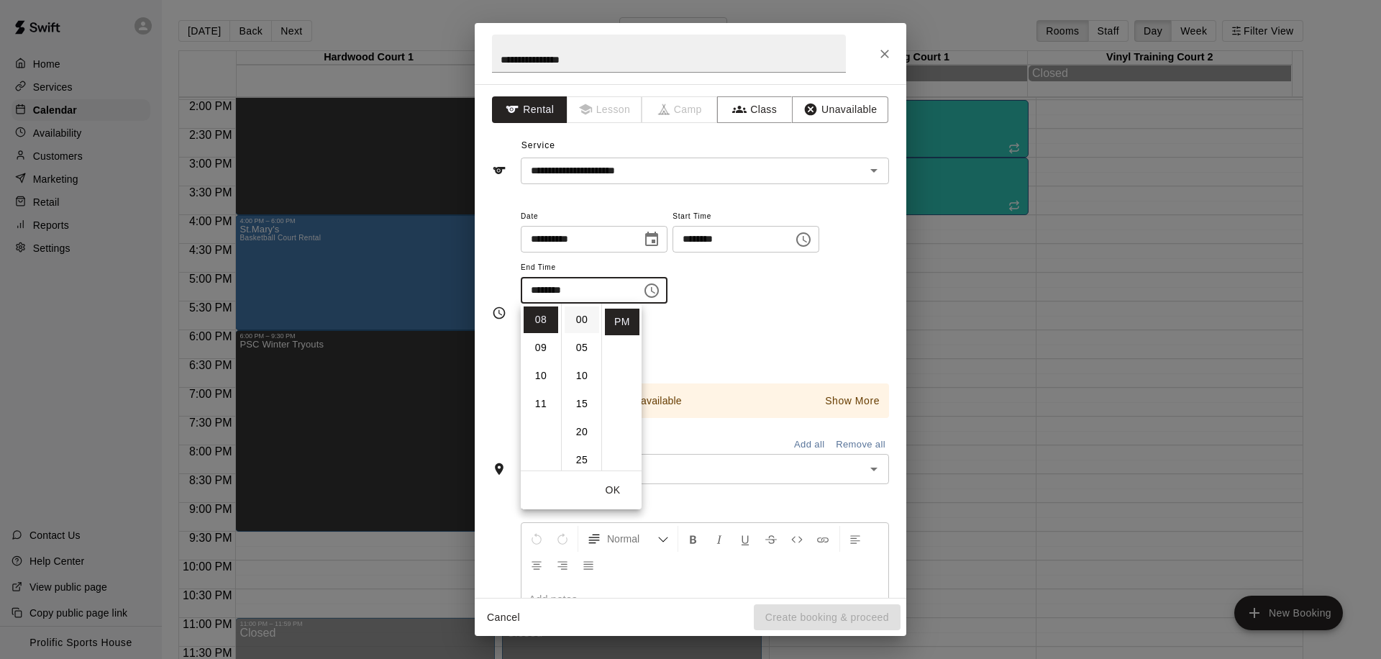
click at [582, 321] on li "00" at bounding box center [582, 320] width 35 height 27
type input "********"
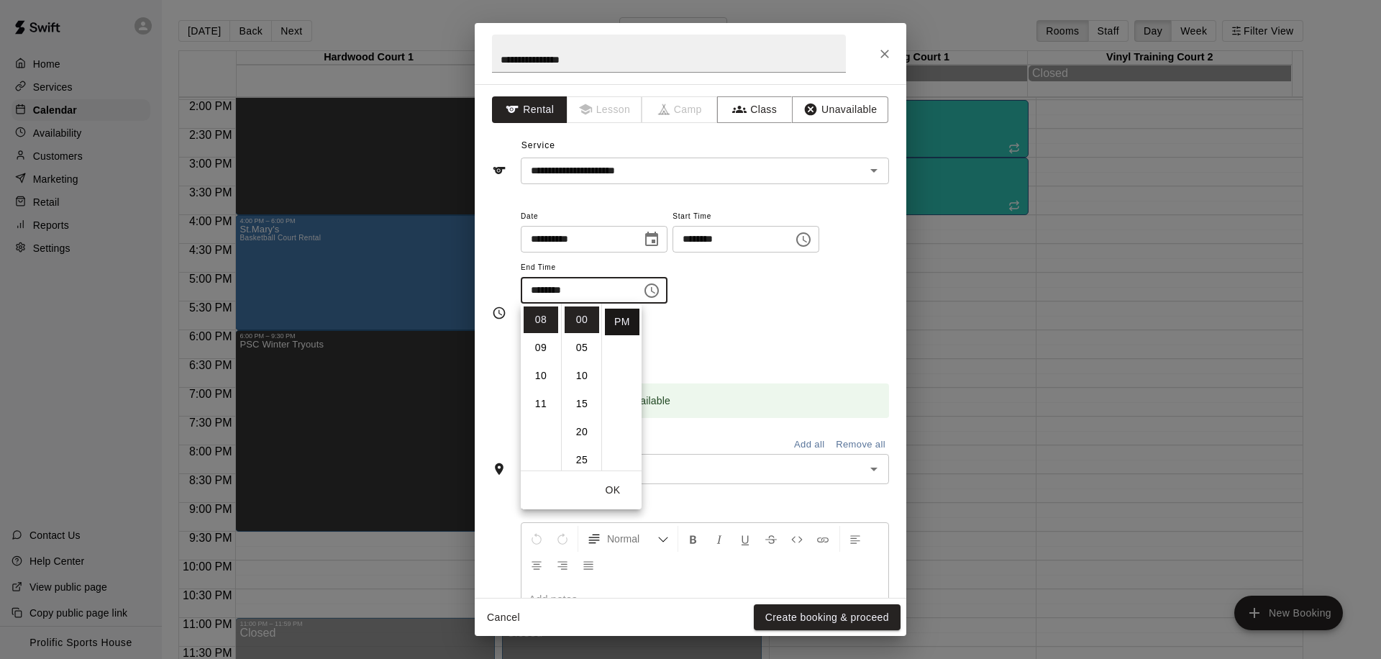
click at [617, 320] on li "PM" at bounding box center [622, 322] width 35 height 27
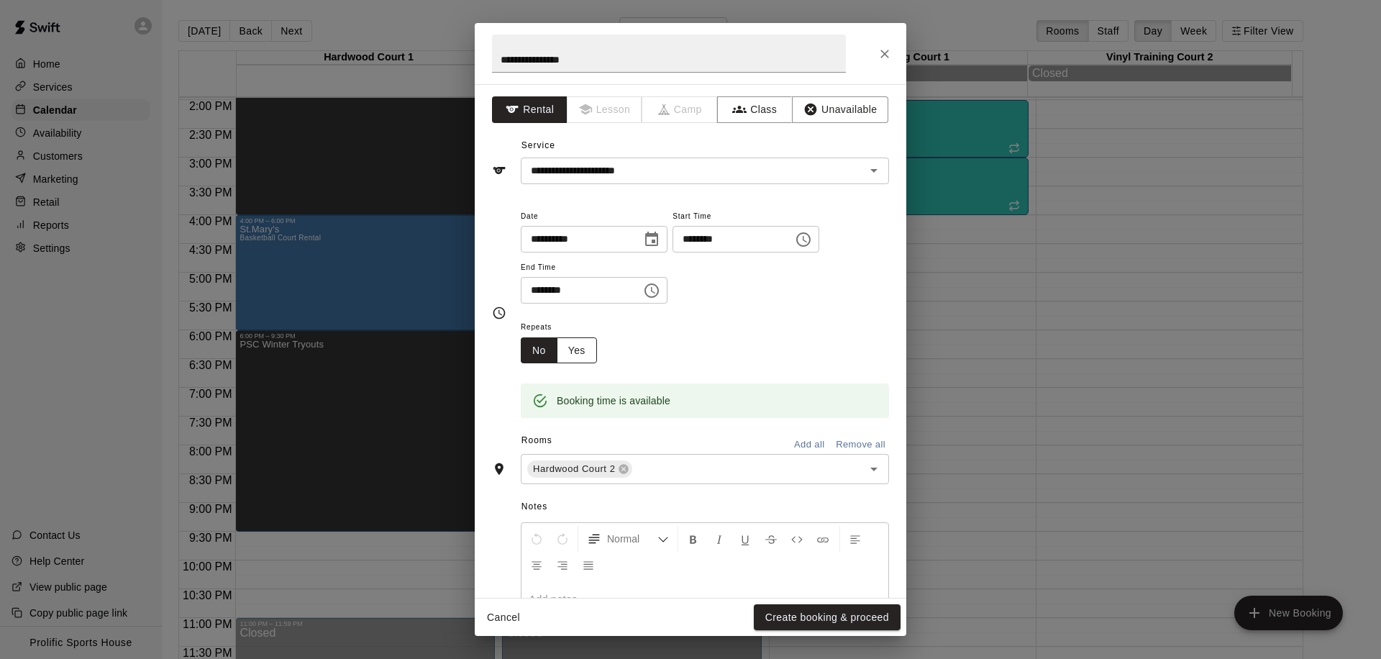
click at [573, 350] on button "Yes" at bounding box center [577, 350] width 40 height 27
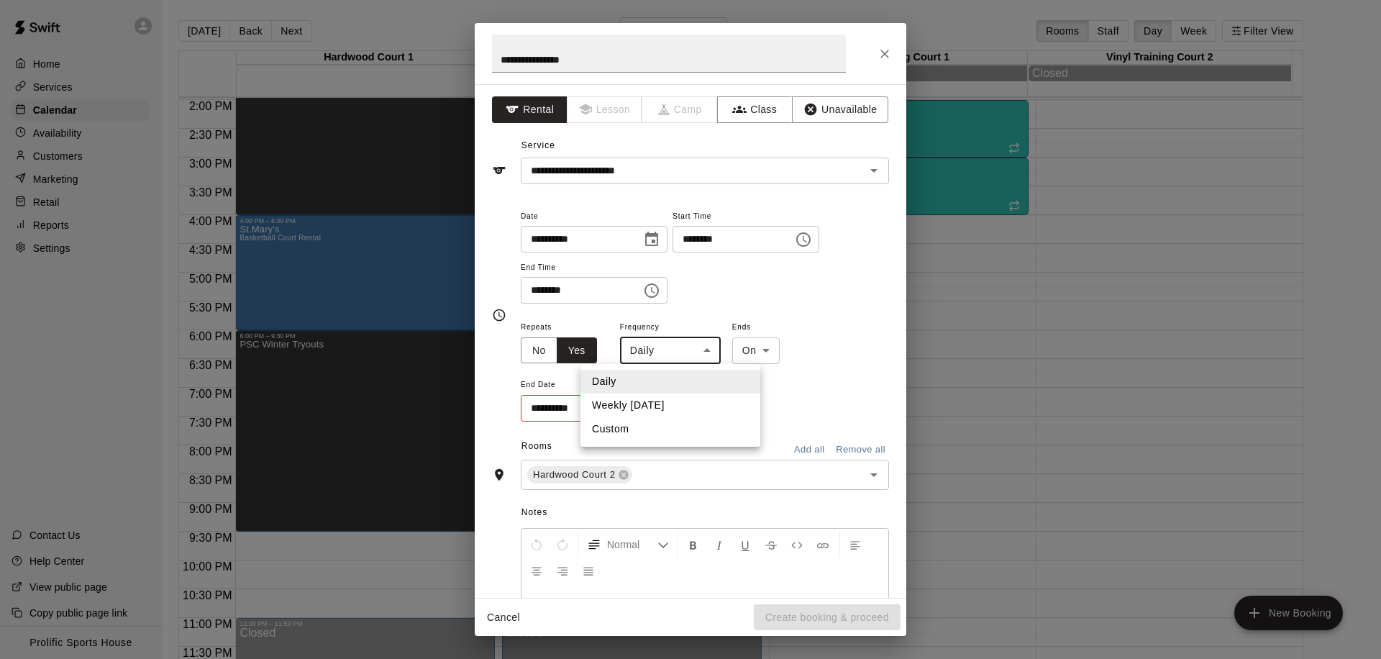
click at [709, 348] on body "Home Services Calendar Availability Customers Marketing Retail Reports Settings…" at bounding box center [690, 341] width 1381 height 682
click at [628, 407] on li "Weekly [DATE]" at bounding box center [671, 406] width 180 height 24
type input "******"
click at [789, 349] on body "Home Services Calendar Availability Customers Marketing Retail Reports Settings…" at bounding box center [690, 341] width 1381 height 682
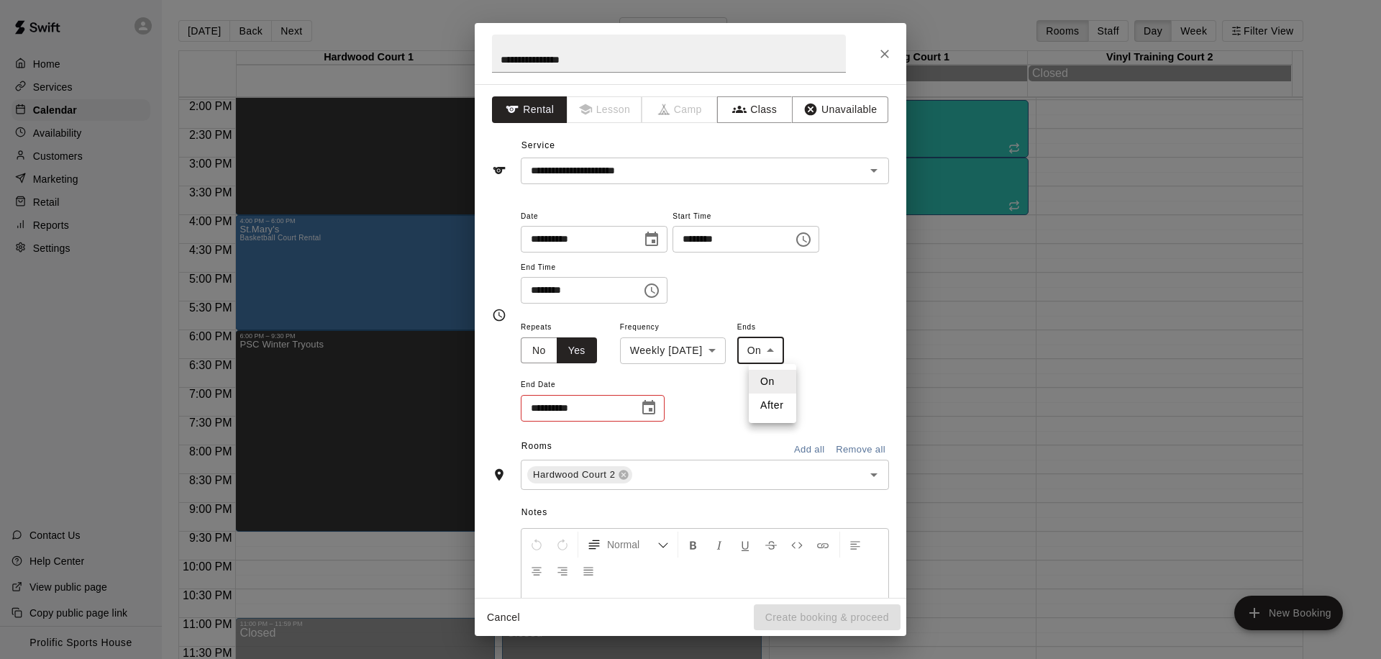
click at [789, 349] on div at bounding box center [690, 329] width 1381 height 659
click at [892, 53] on button "Close" at bounding box center [885, 54] width 26 height 26
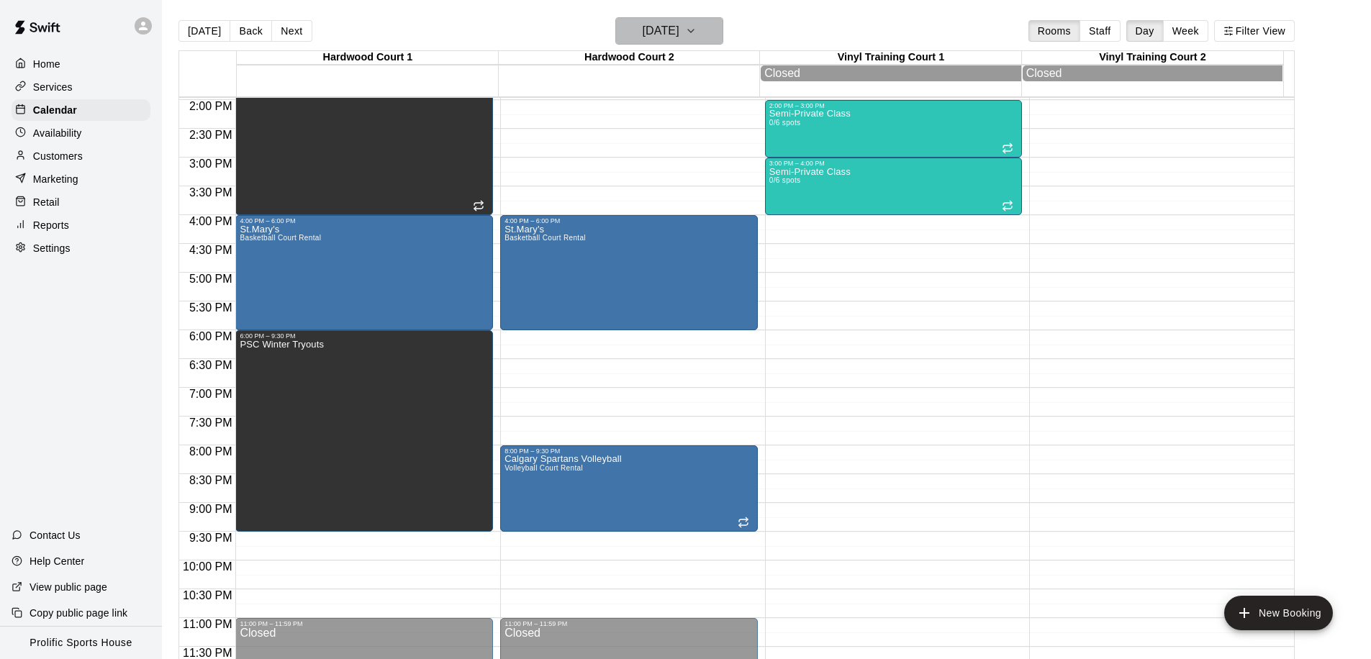
click at [702, 27] on button "[DATE]" at bounding box center [669, 30] width 108 height 27
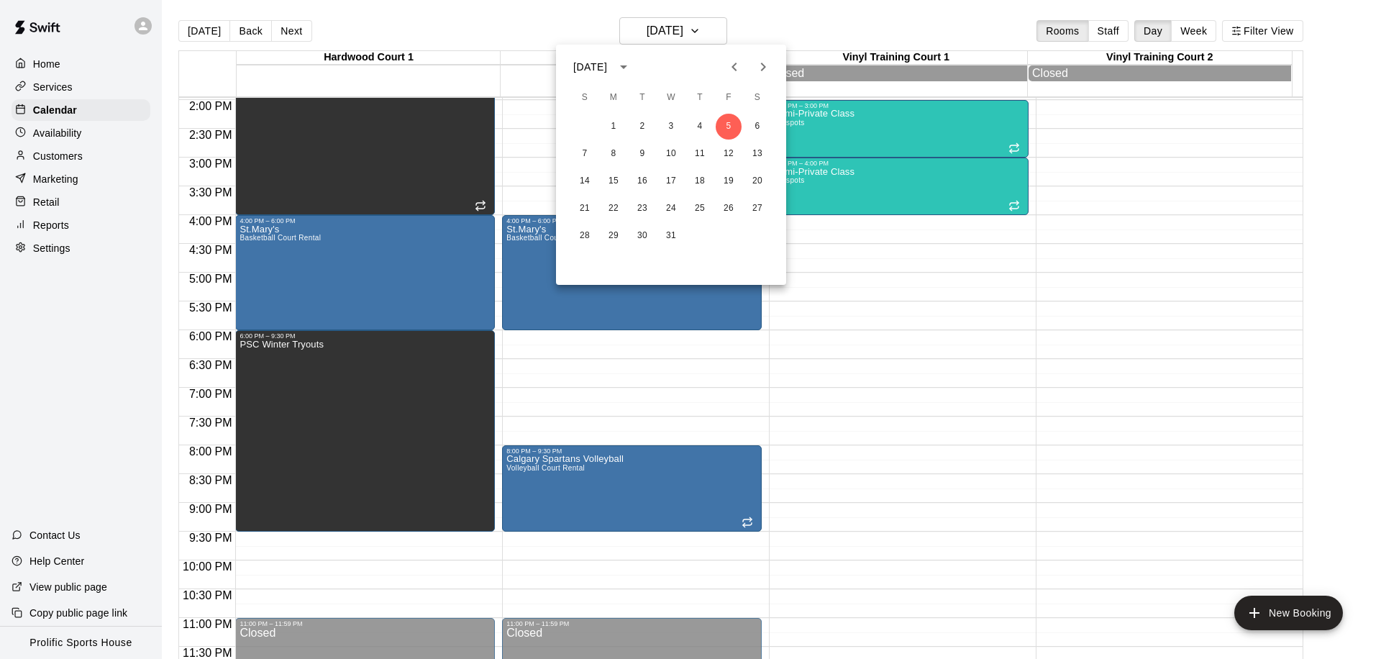
click at [762, 68] on icon "Next month" at bounding box center [763, 66] width 17 height 17
click at [706, 124] on button "1" at bounding box center [700, 127] width 26 height 26
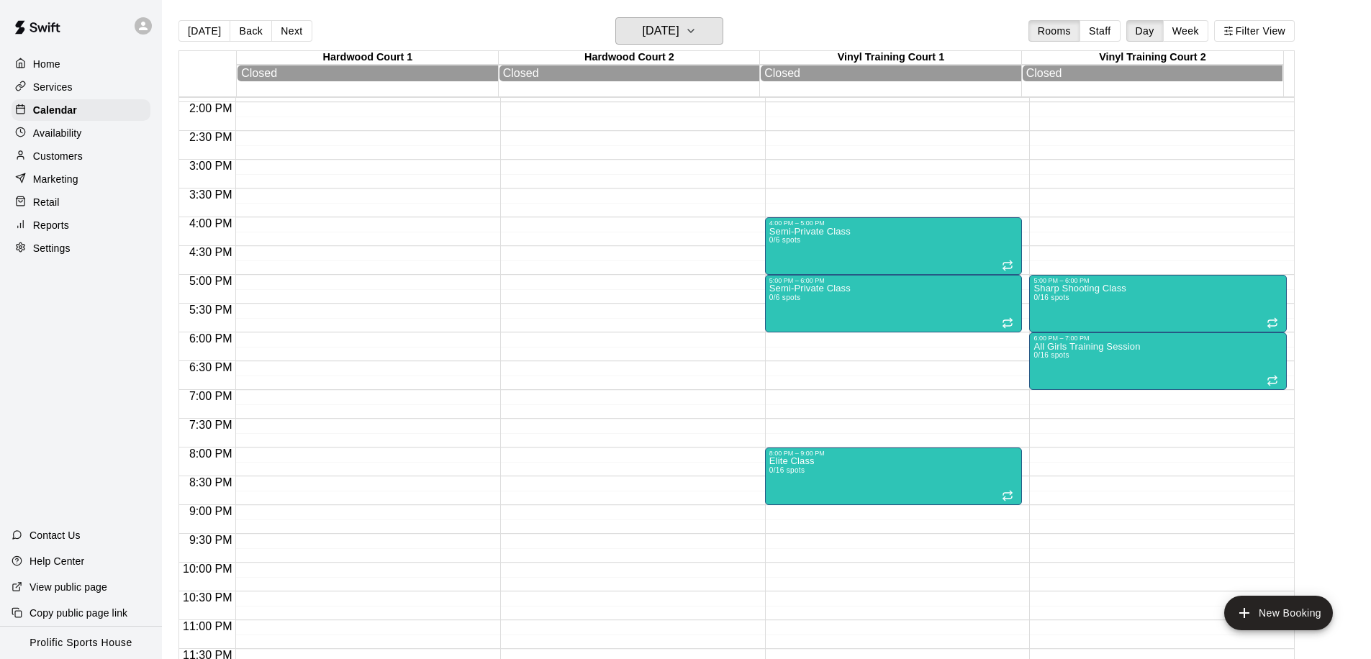
scroll to position [804, 0]
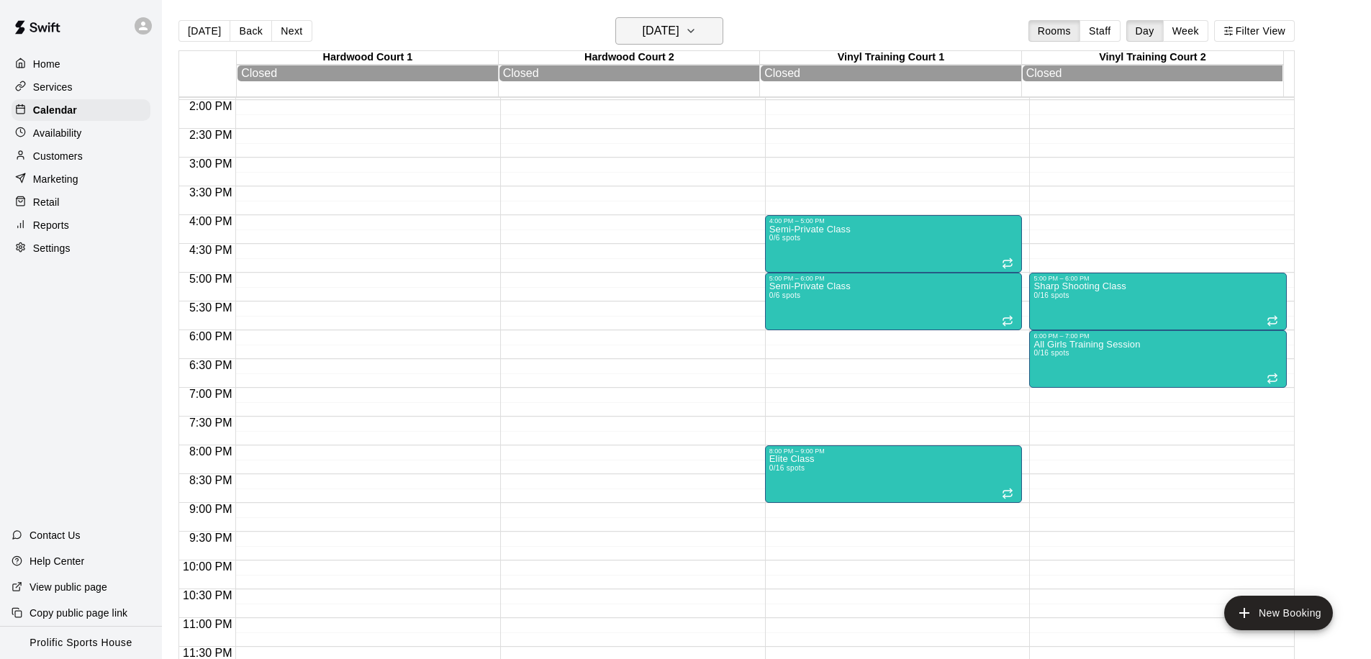
click at [679, 26] on h6 "[DATE]" at bounding box center [661, 31] width 37 height 20
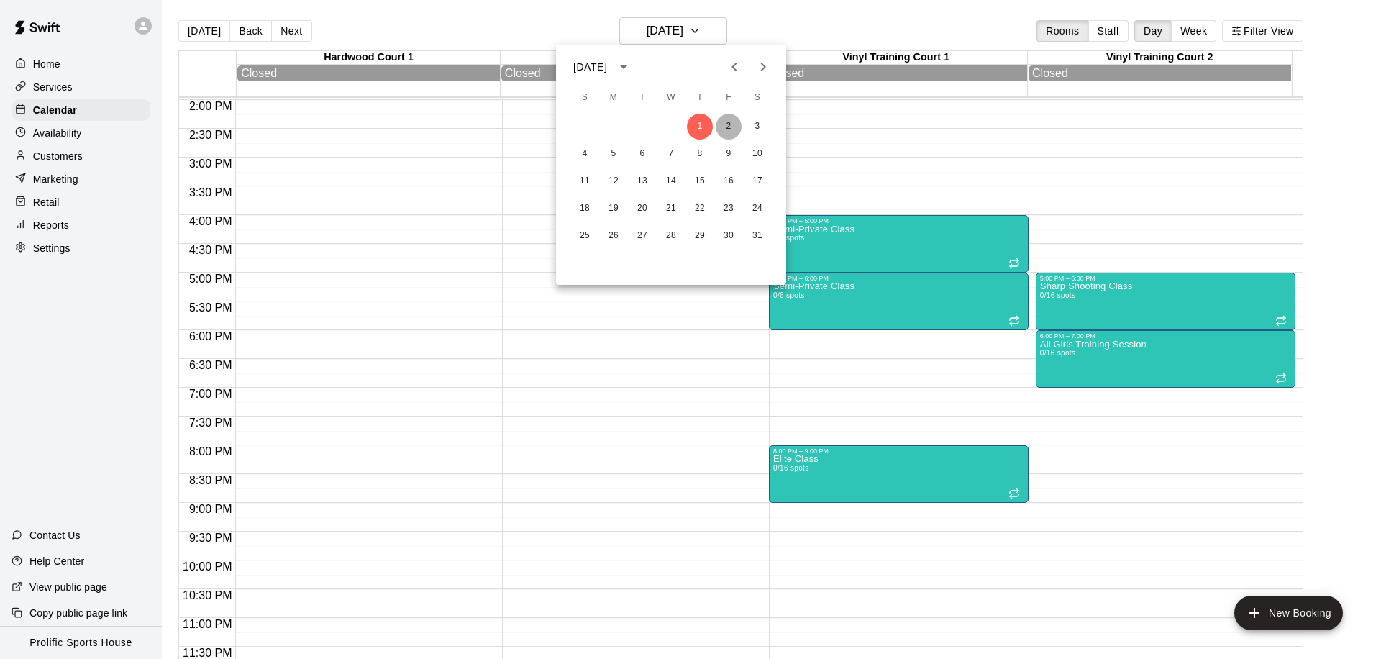
click at [725, 121] on button "2" at bounding box center [729, 127] width 26 height 26
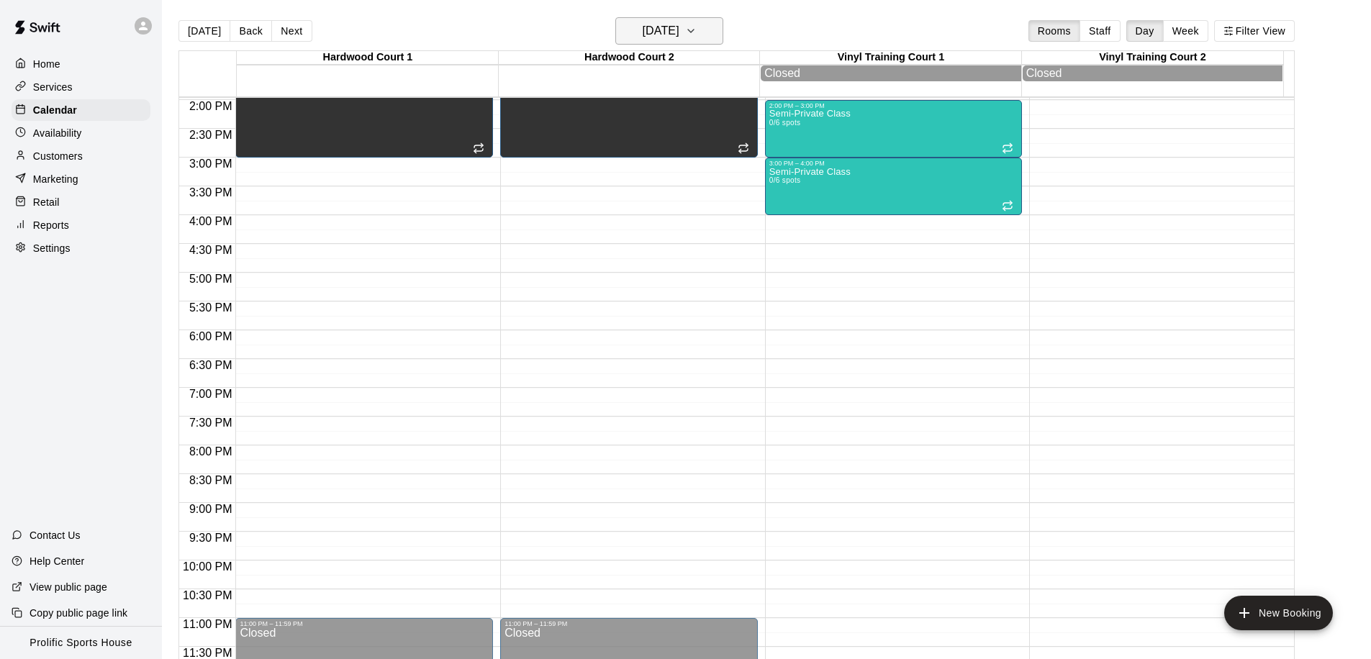
click at [703, 33] on button "[DATE]" at bounding box center [669, 30] width 108 height 27
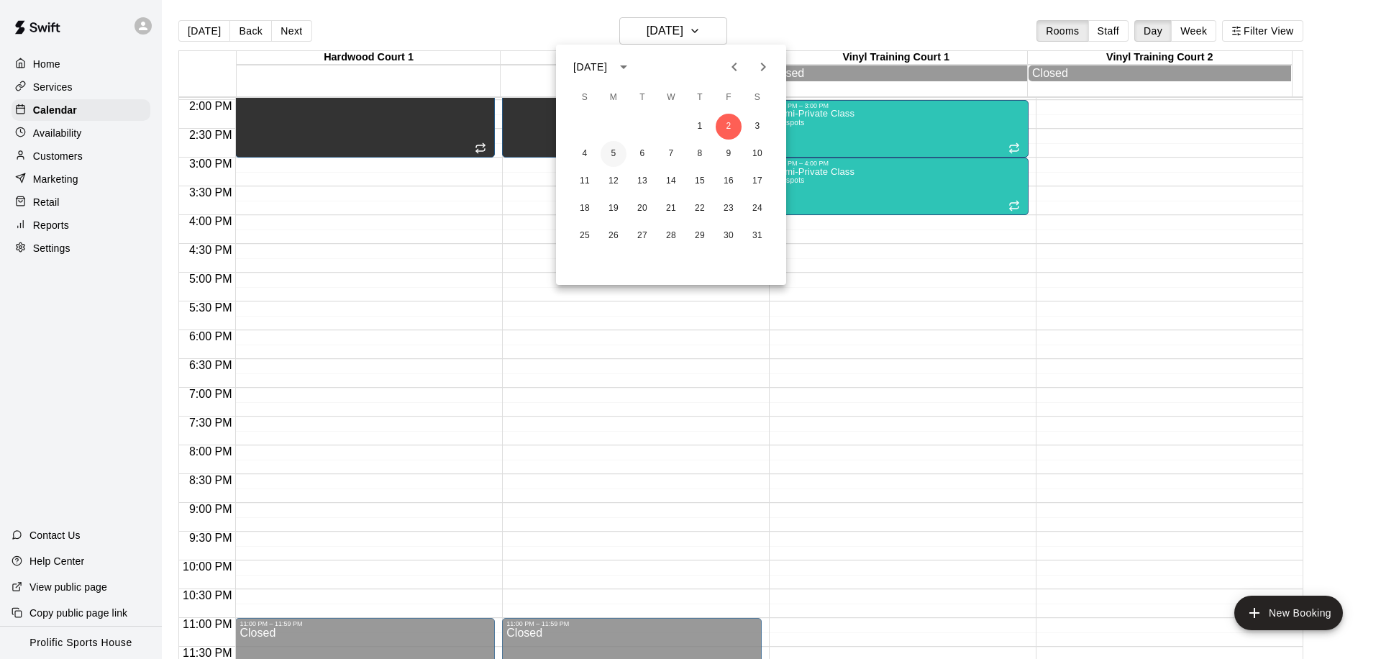
click at [612, 156] on button "5" at bounding box center [614, 154] width 26 height 26
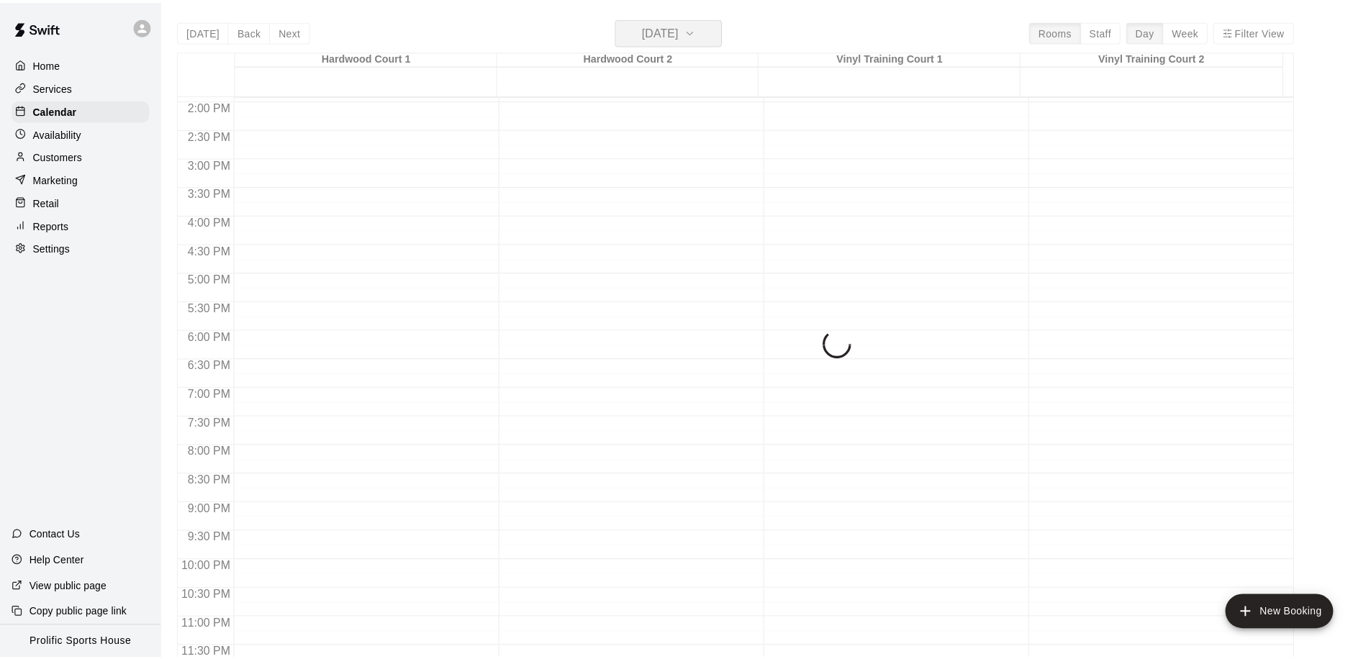
scroll to position [802, 0]
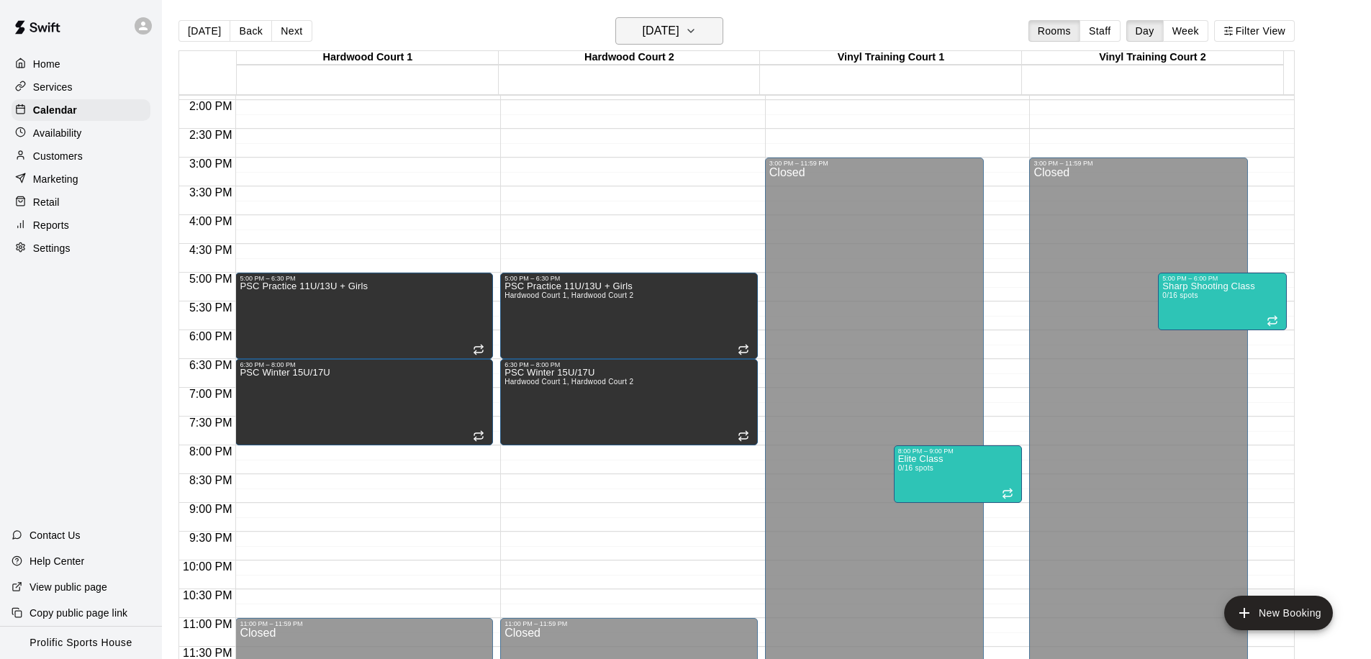
click at [679, 29] on h6 "[DATE]" at bounding box center [661, 31] width 37 height 20
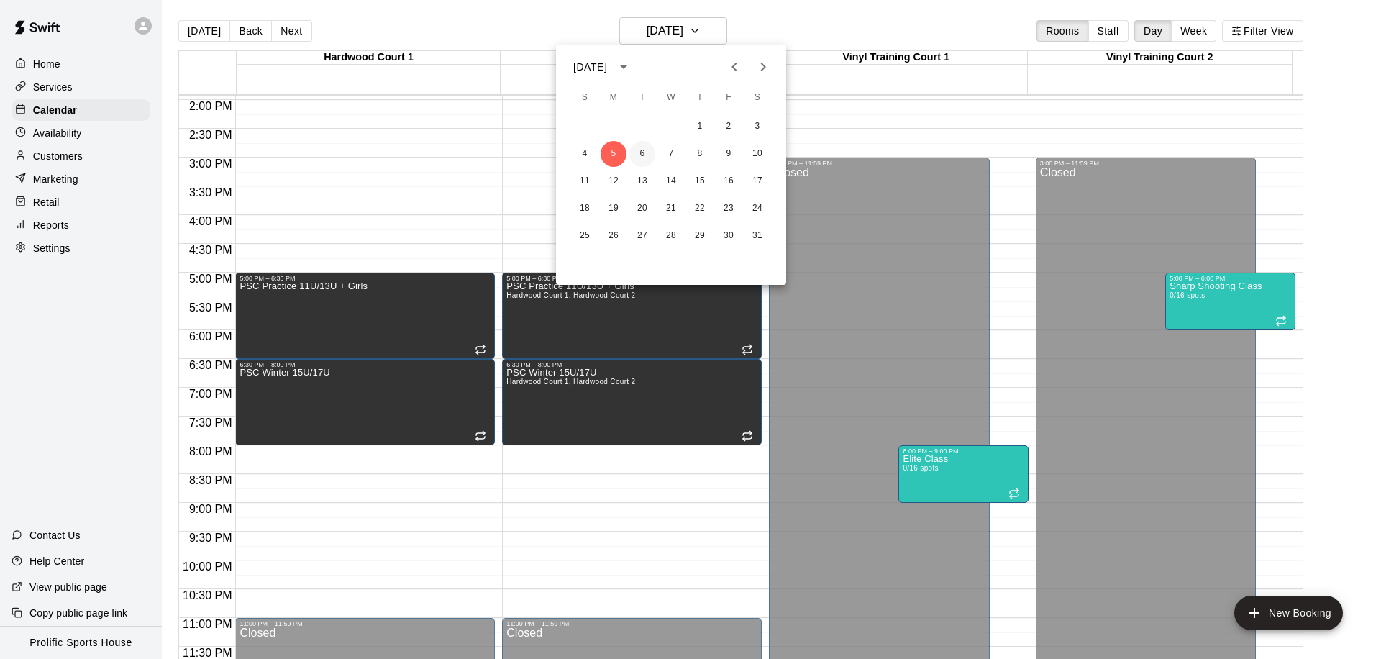
click at [643, 156] on button "6" at bounding box center [643, 154] width 26 height 26
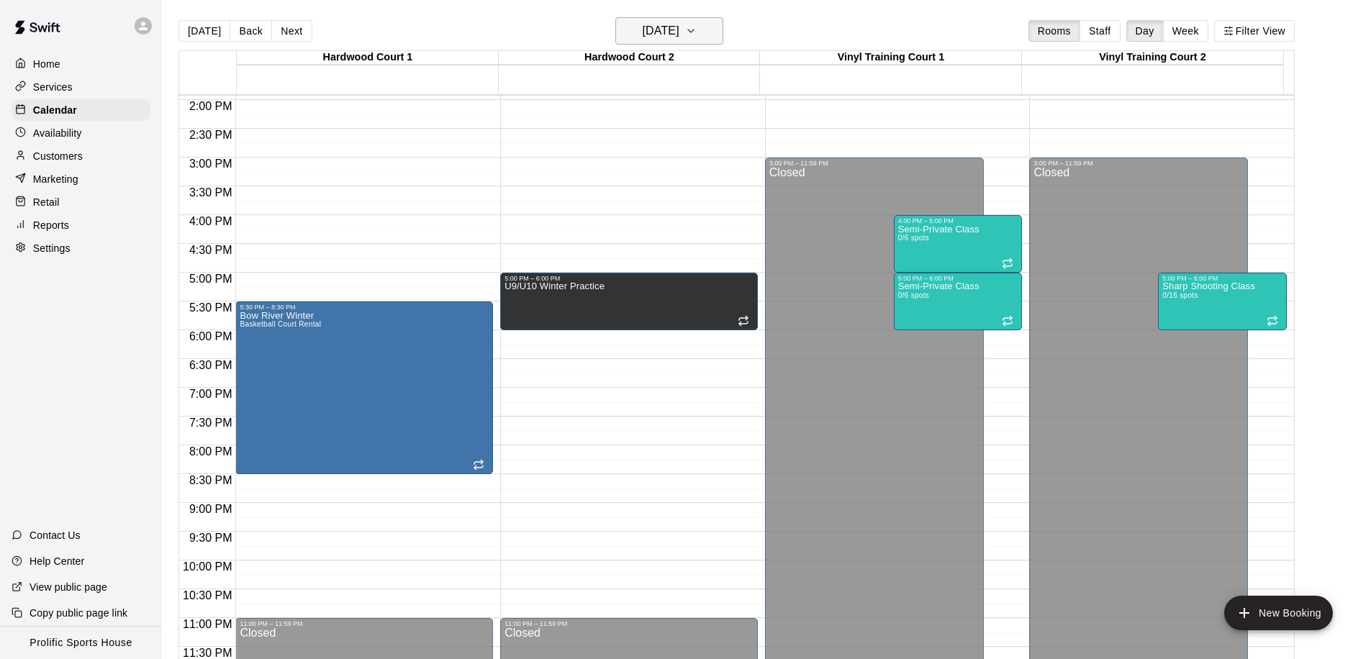
click at [679, 37] on h6 "[DATE]" at bounding box center [661, 31] width 37 height 20
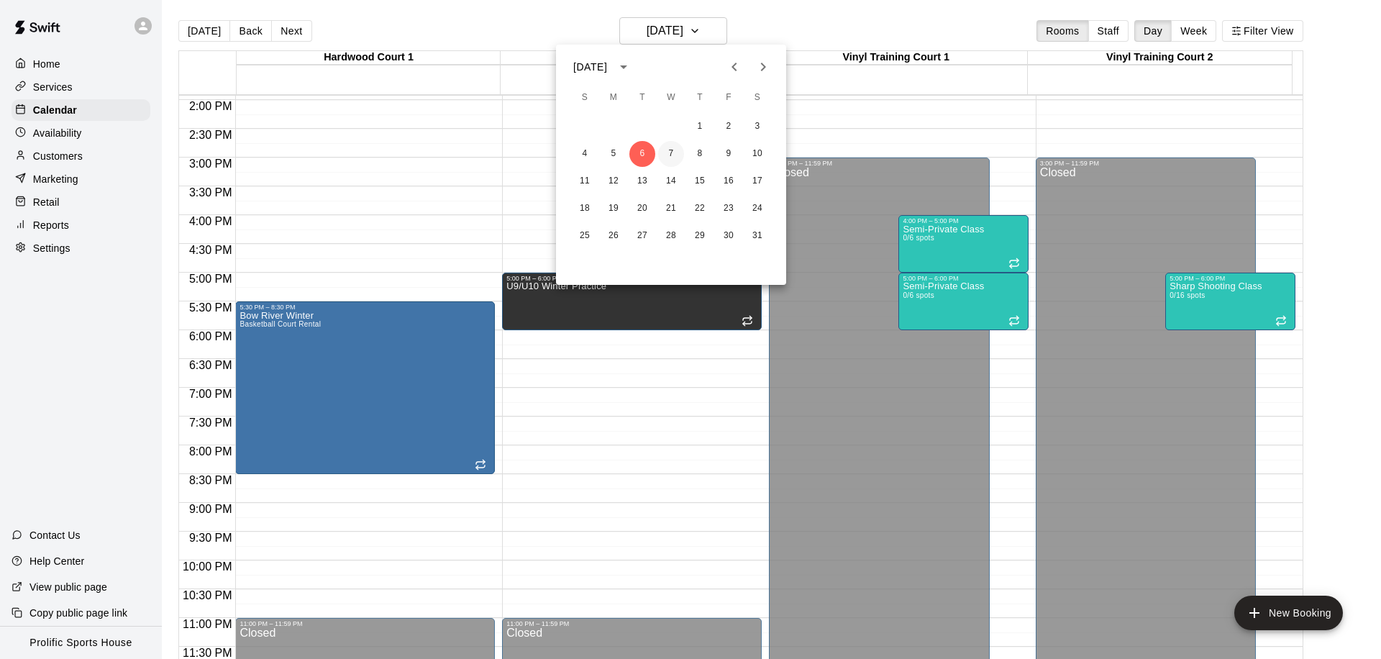
click at [677, 150] on button "7" at bounding box center [671, 154] width 26 height 26
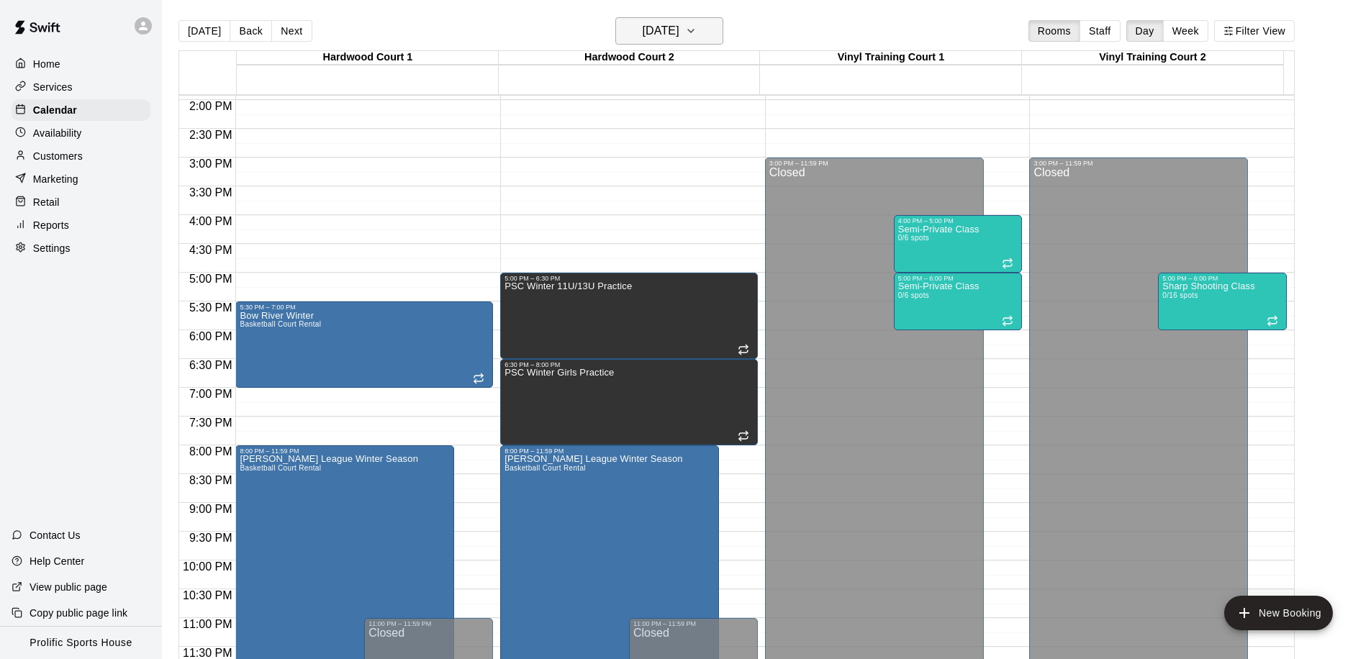
click at [694, 30] on icon "button" at bounding box center [691, 31] width 6 height 3
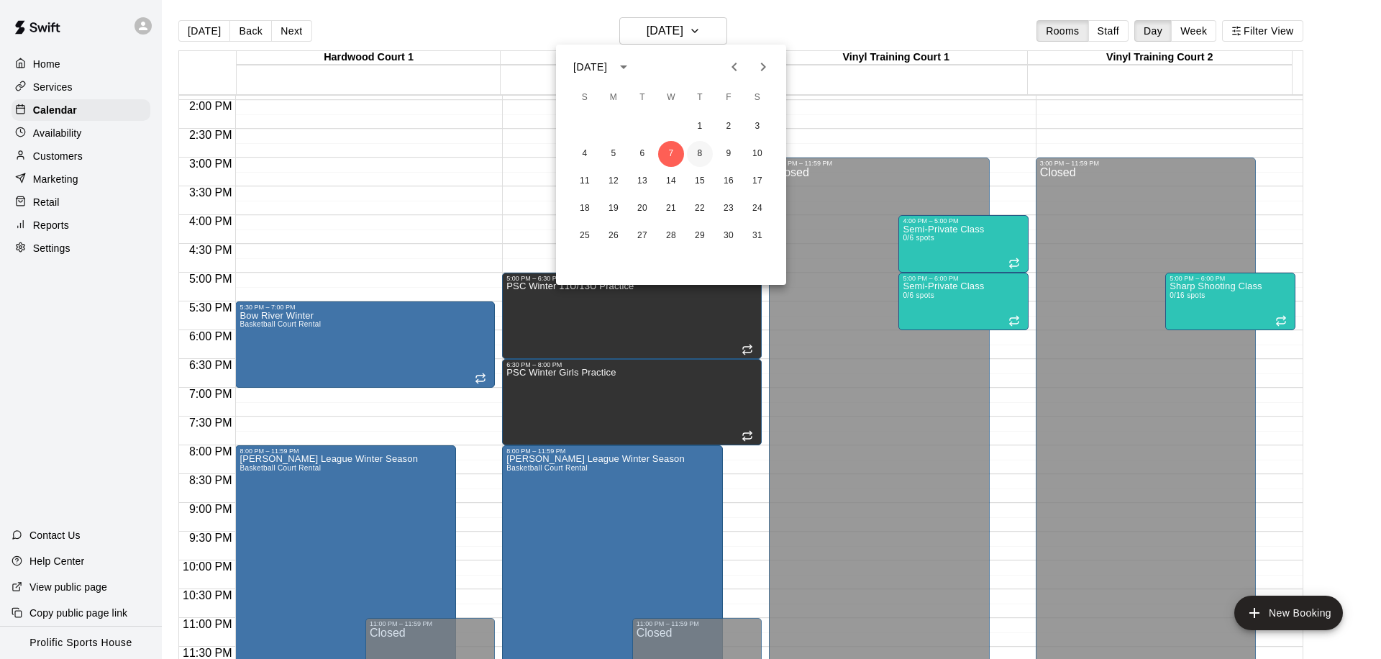
click at [702, 152] on button "8" at bounding box center [700, 154] width 26 height 26
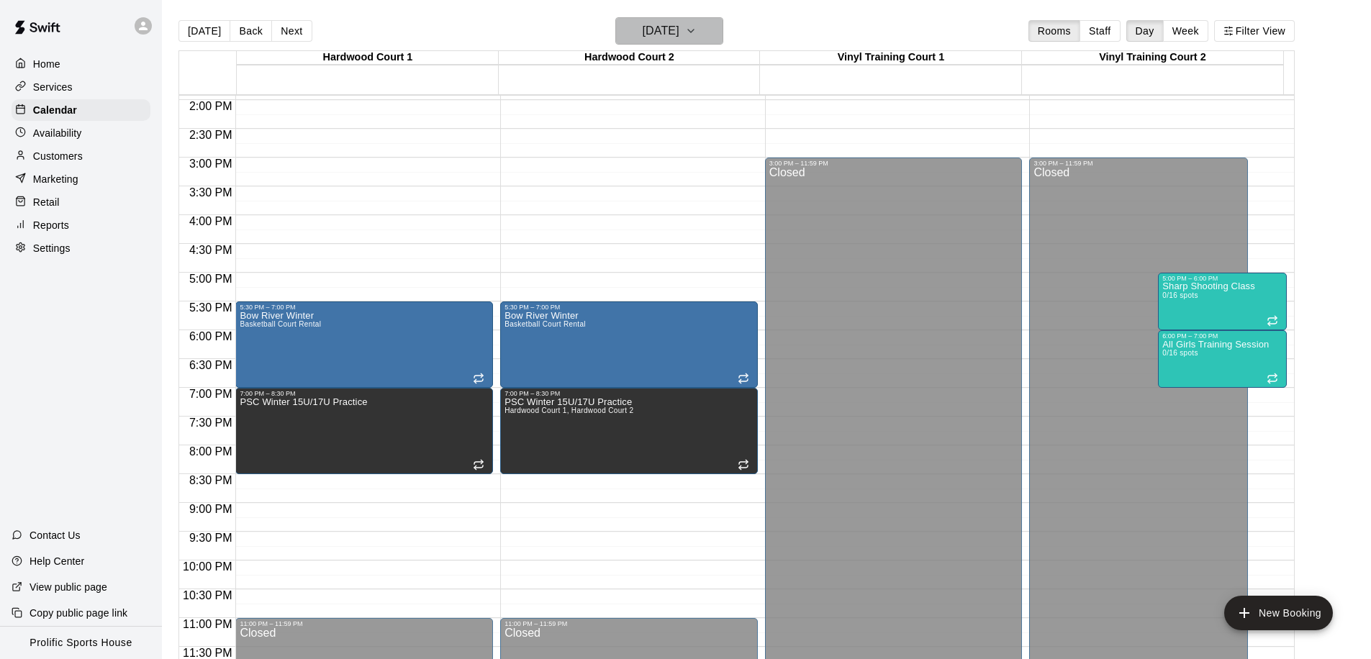
click at [676, 40] on h6 "[DATE]" at bounding box center [661, 31] width 37 height 20
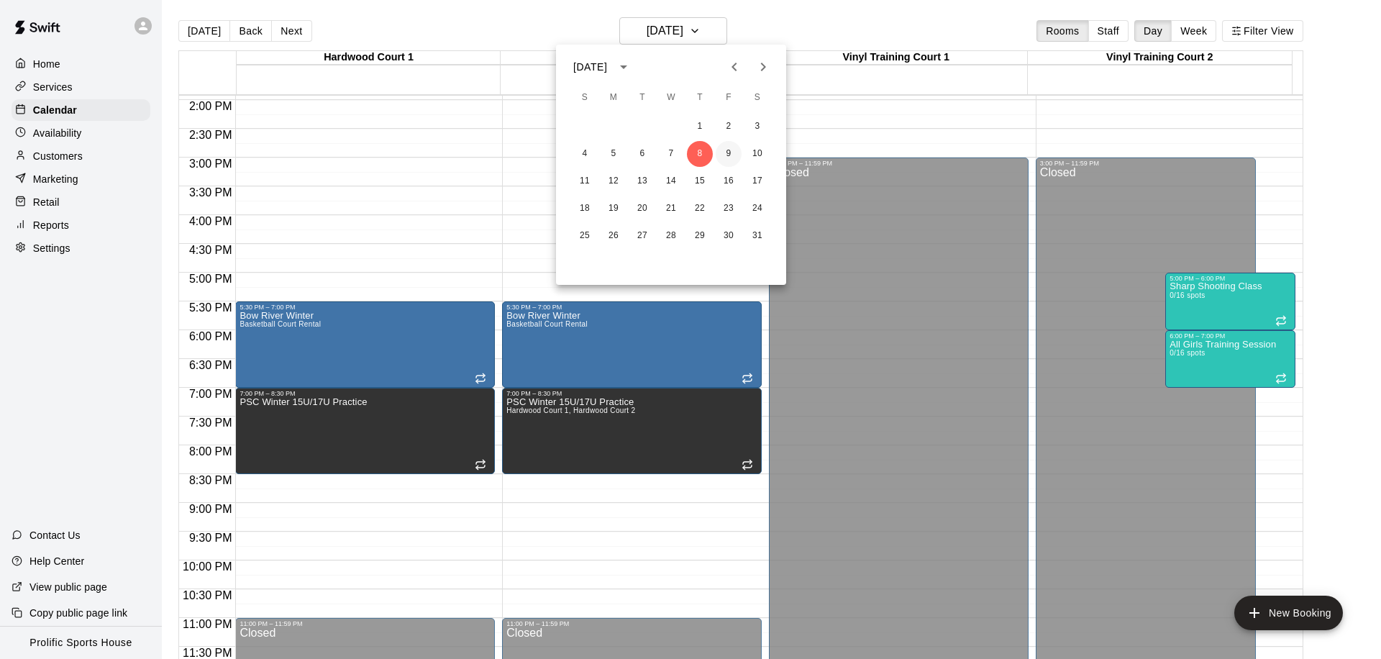
click at [727, 156] on button "9" at bounding box center [729, 154] width 26 height 26
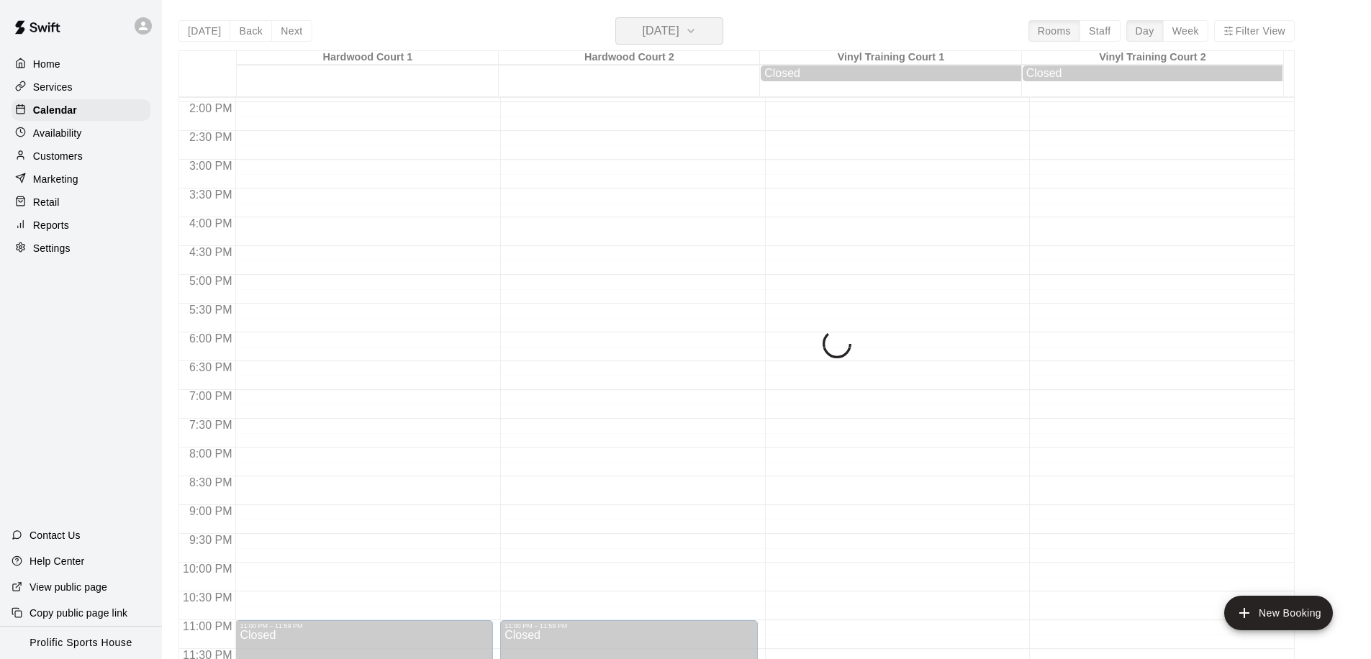
scroll to position [804, 0]
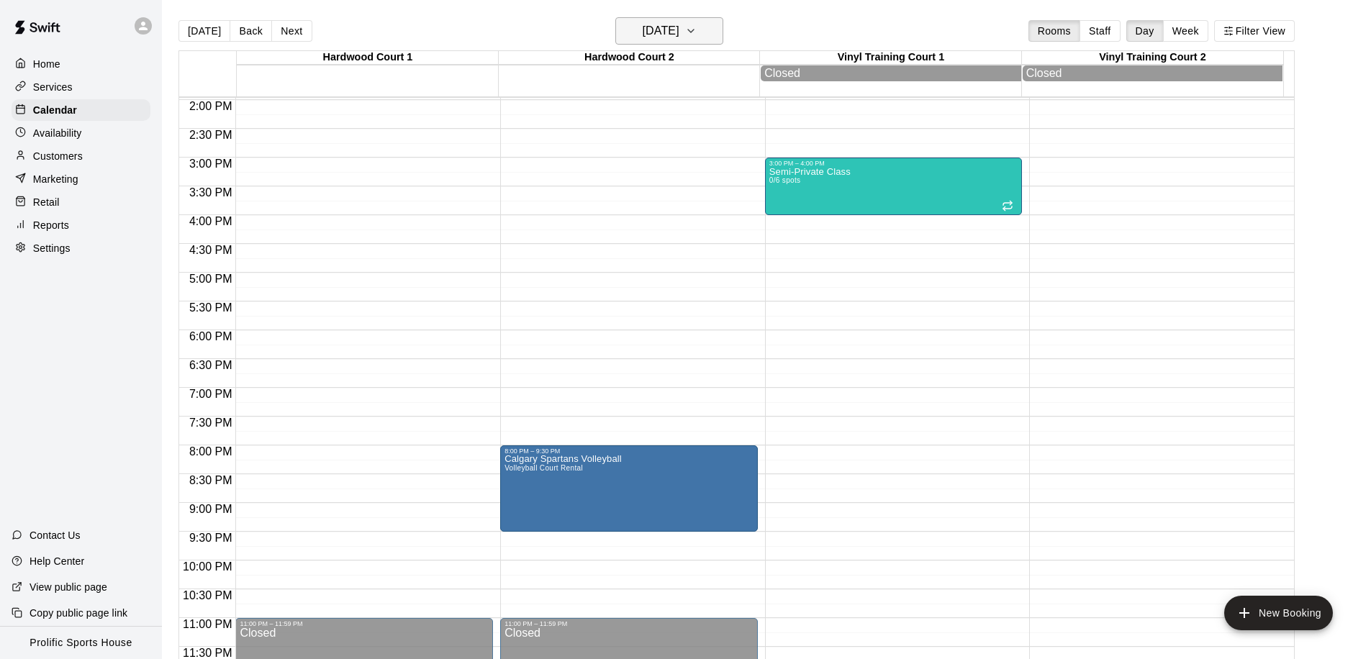
click at [699, 36] on button "[DATE]" at bounding box center [669, 30] width 108 height 27
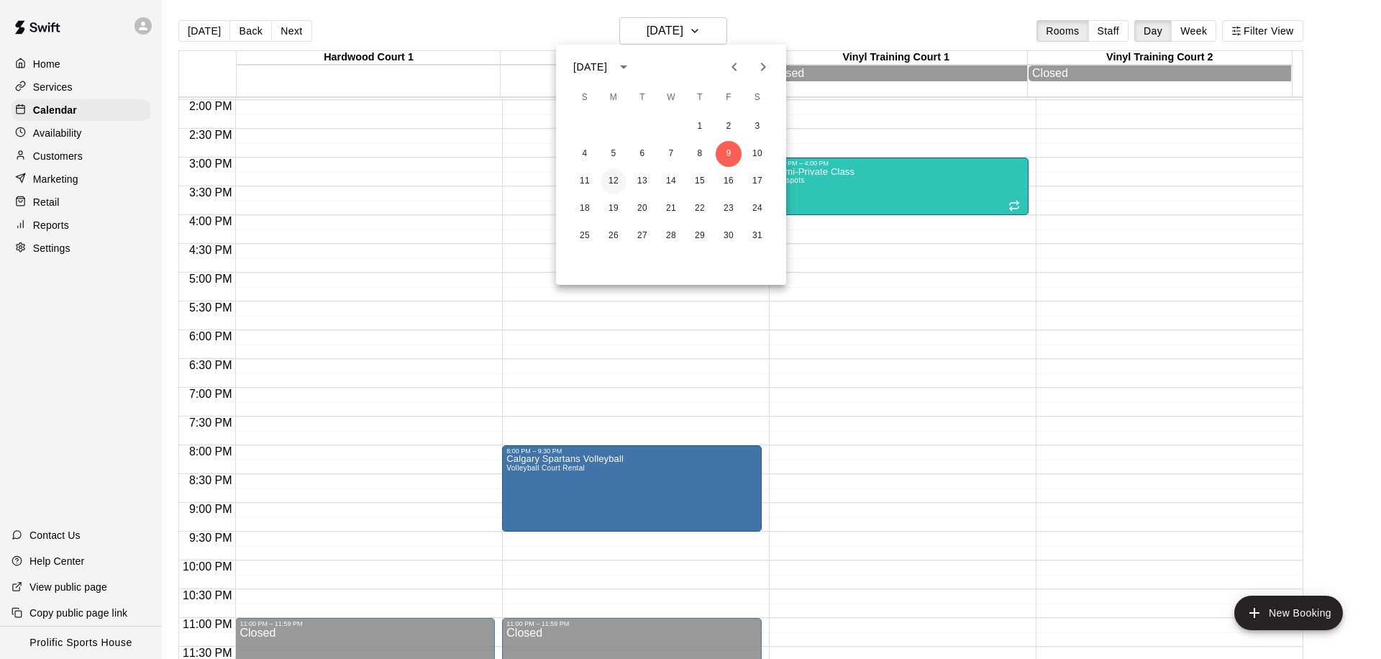
click at [616, 178] on button "12" at bounding box center [614, 181] width 26 height 26
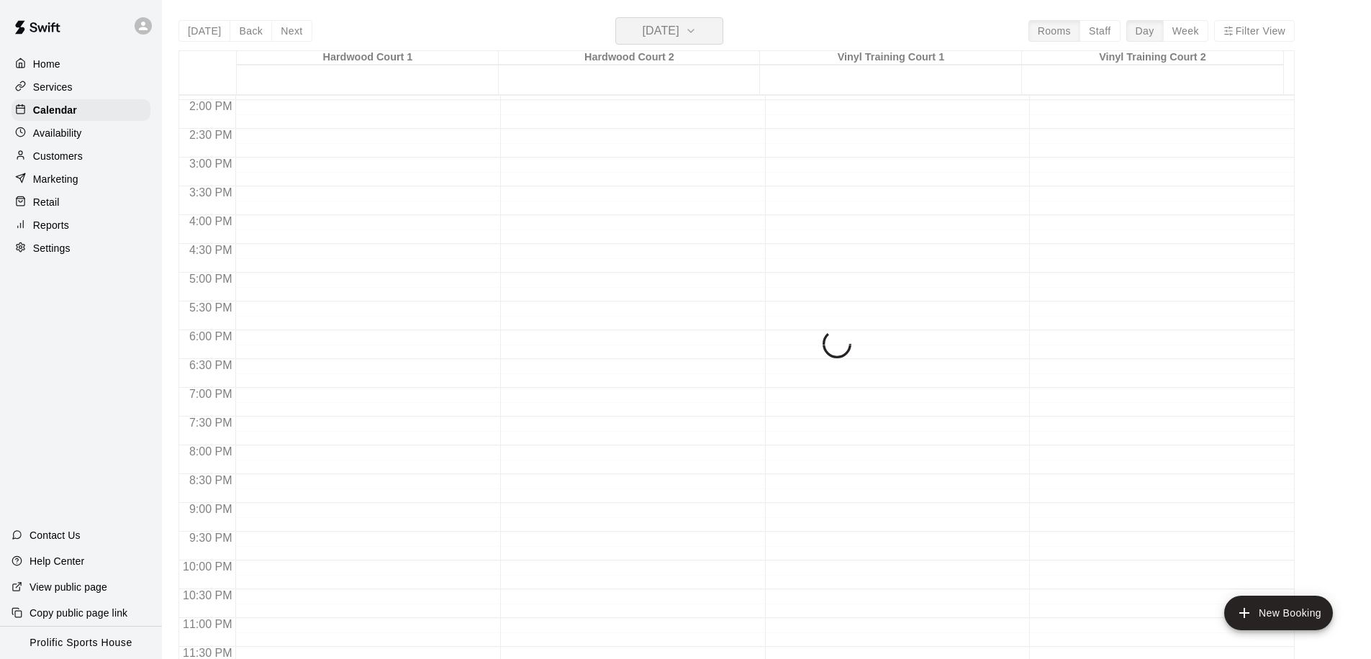
scroll to position [802, 0]
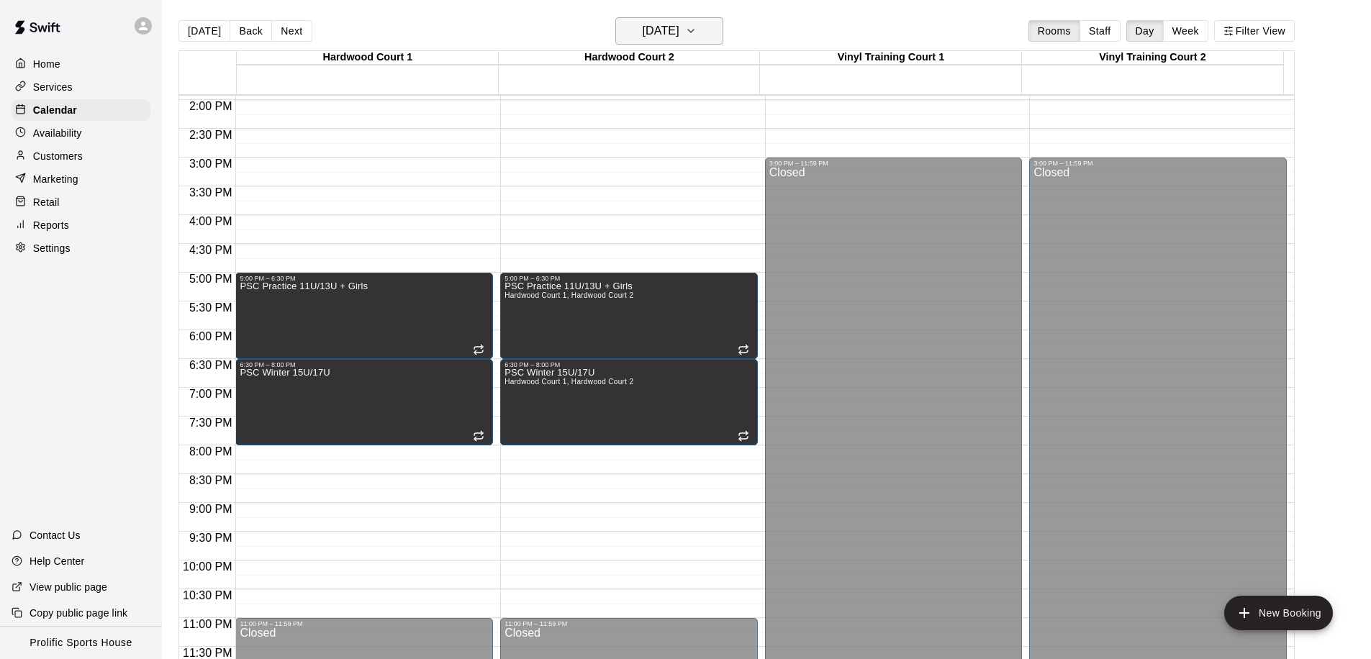
click at [650, 29] on h6 "[DATE]" at bounding box center [661, 31] width 37 height 20
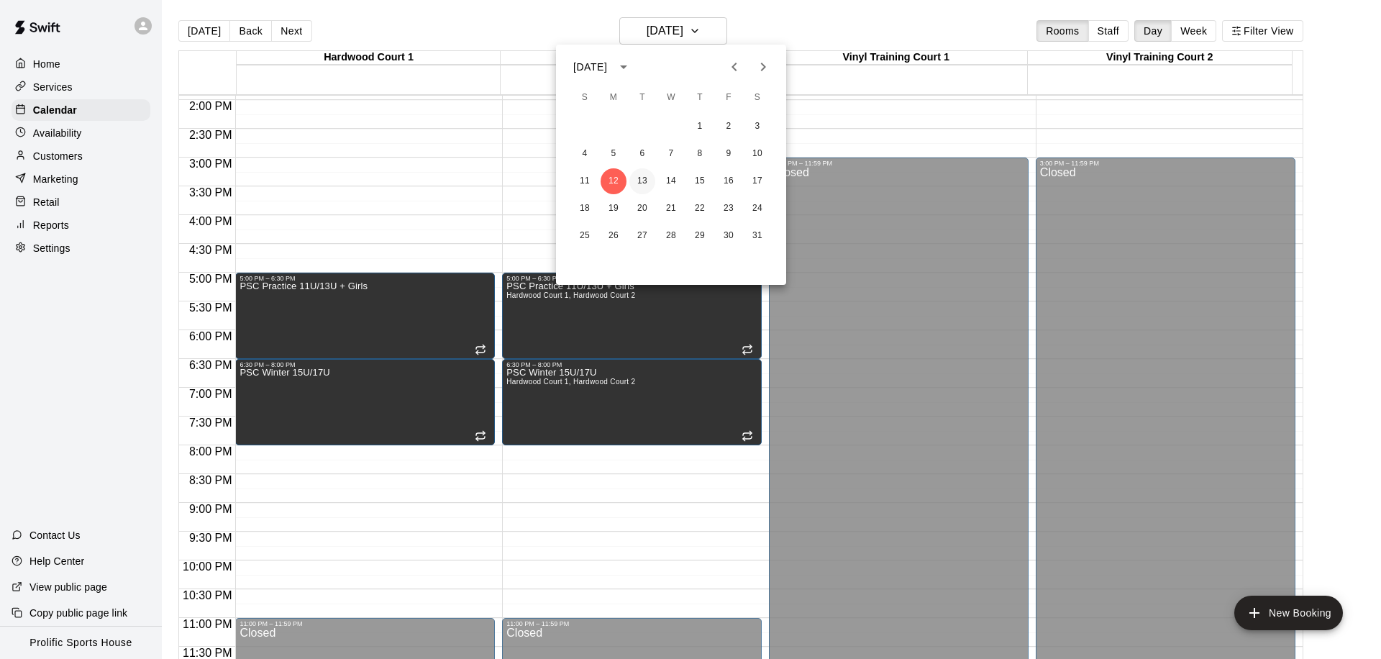
click at [637, 181] on button "13" at bounding box center [643, 181] width 26 height 26
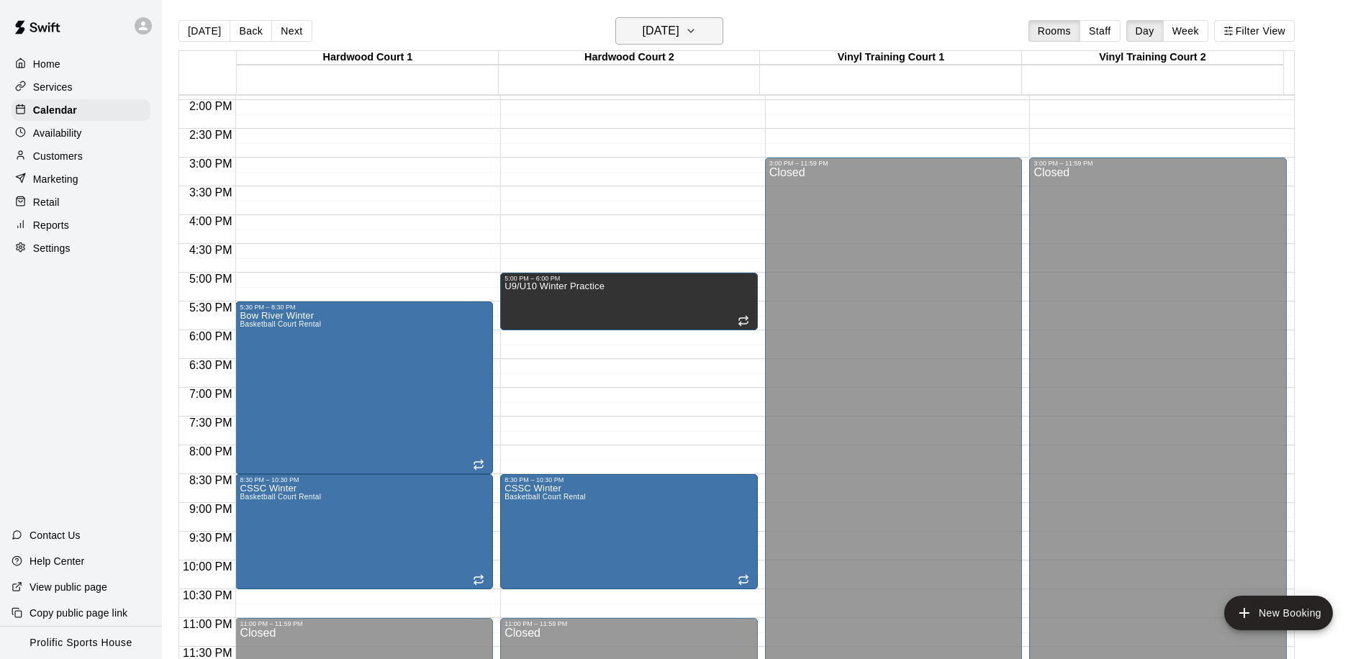
click at [679, 32] on h6 "[DATE]" at bounding box center [661, 31] width 37 height 20
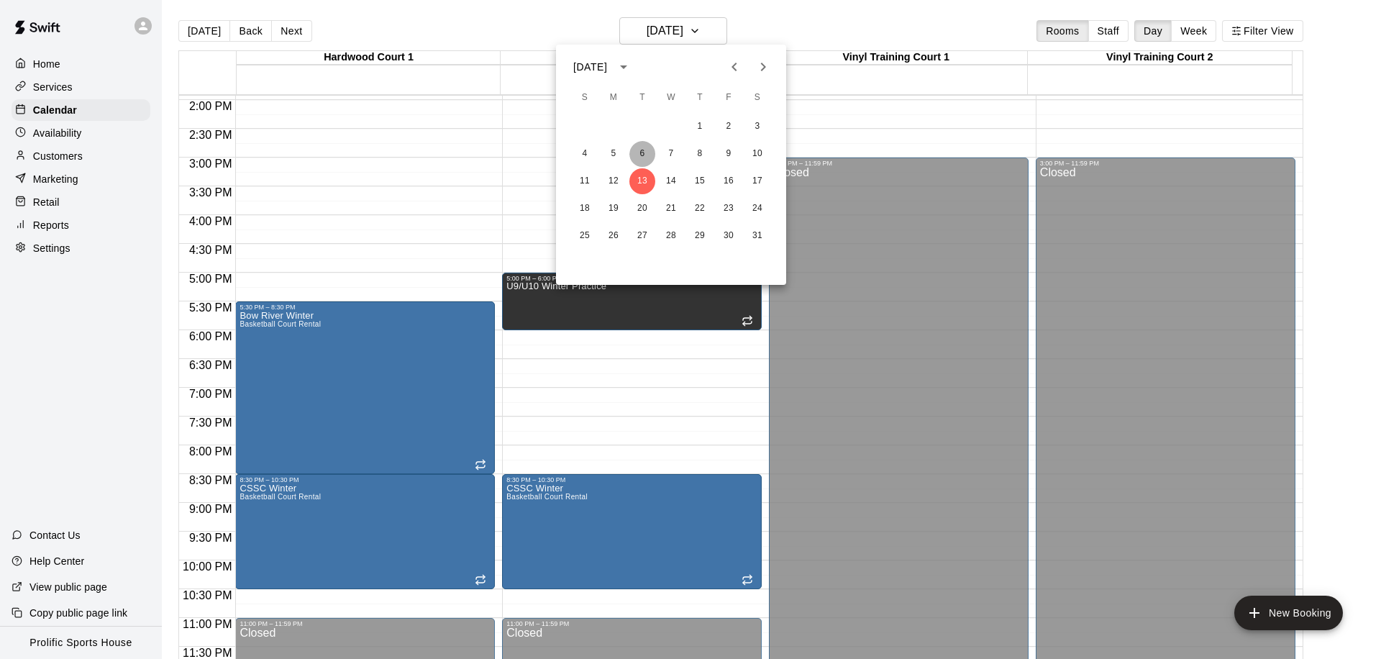
click at [641, 155] on button "6" at bounding box center [643, 154] width 26 height 26
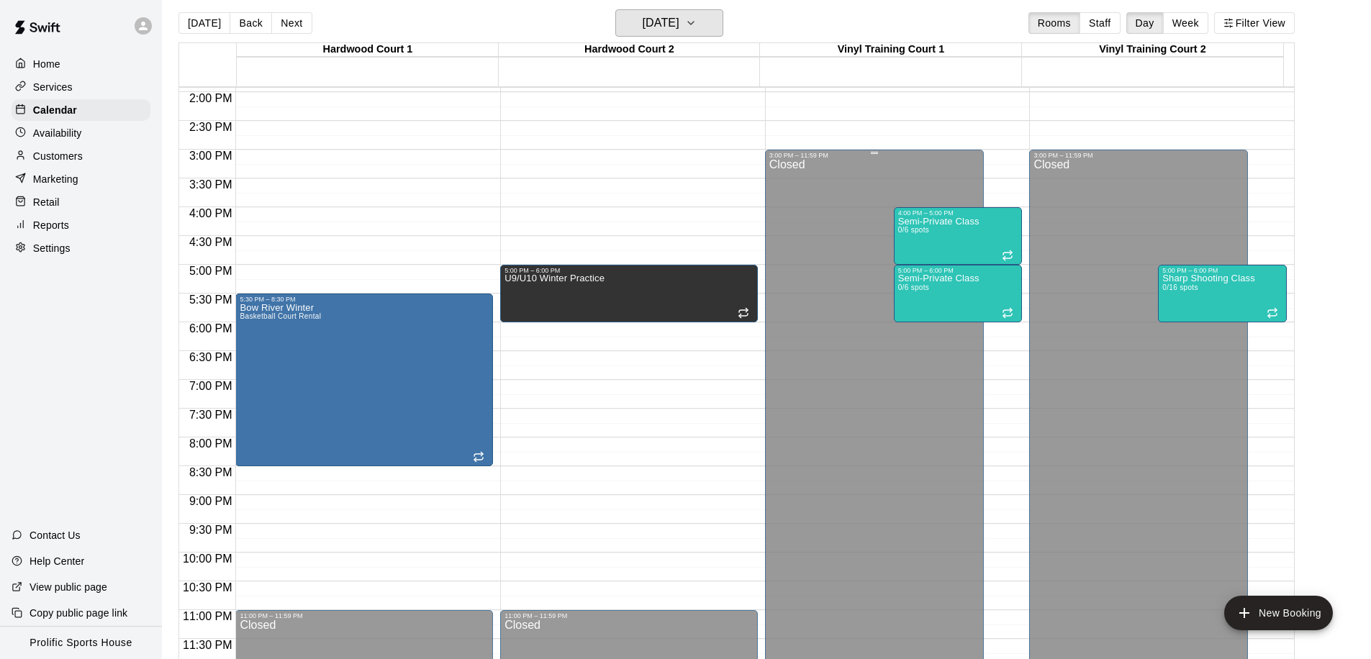
scroll to position [0, 0]
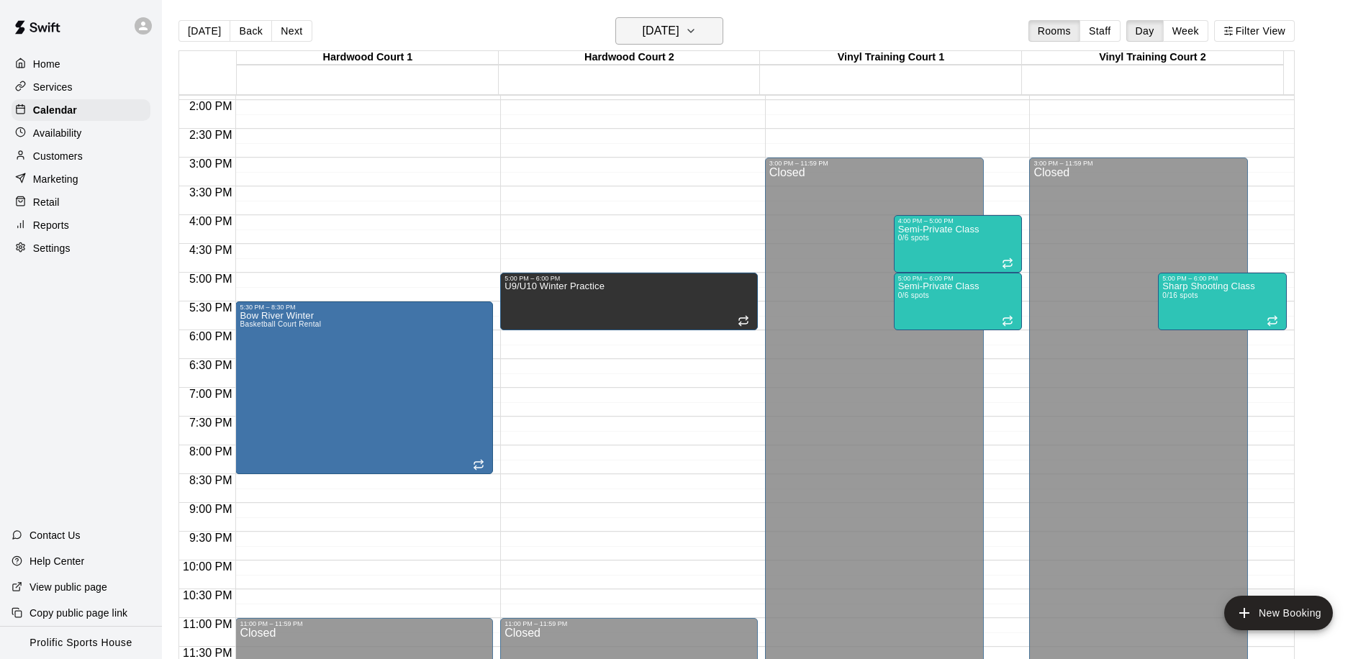
click at [679, 37] on h6 "[DATE]" at bounding box center [661, 31] width 37 height 20
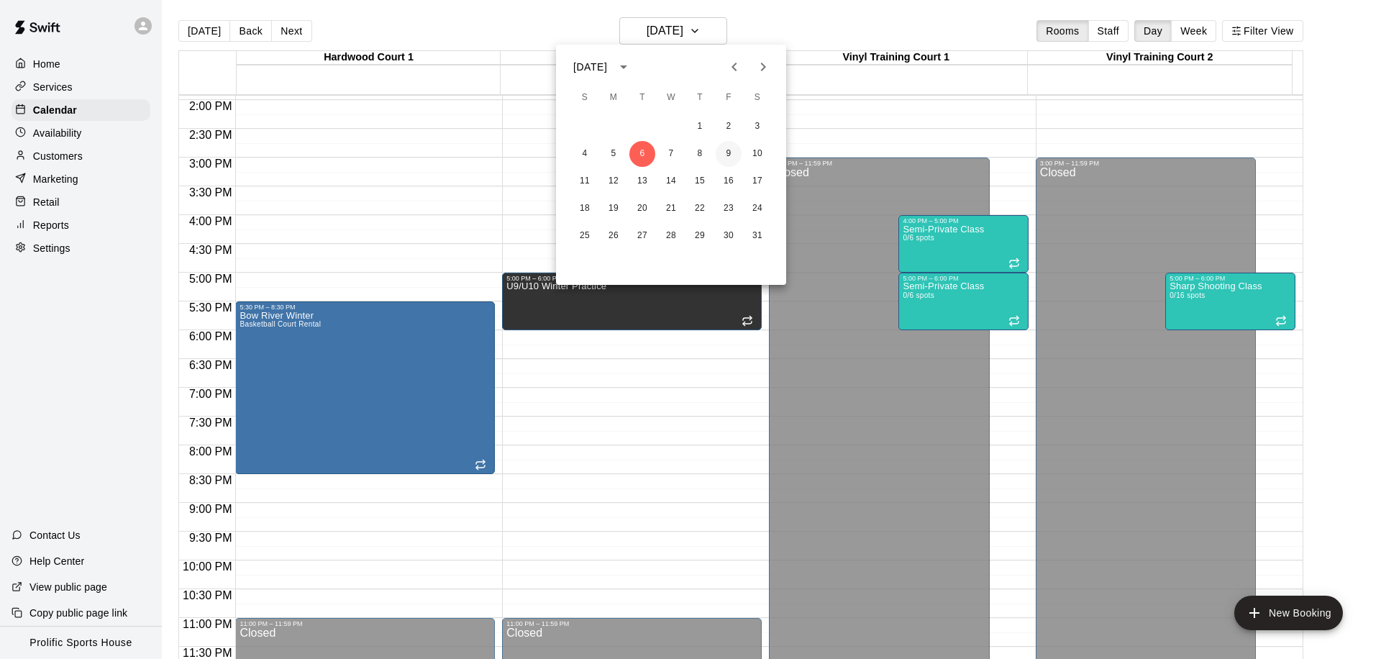
click at [725, 150] on button "9" at bounding box center [729, 154] width 26 height 26
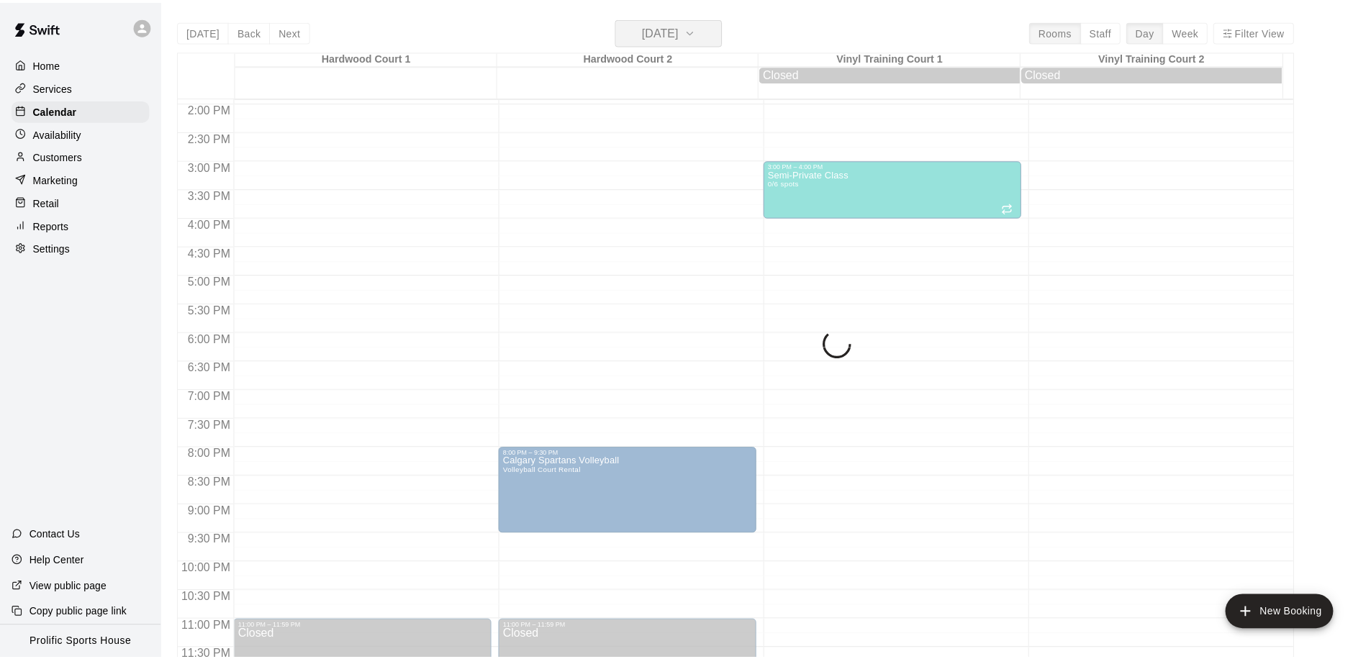
scroll to position [804, 0]
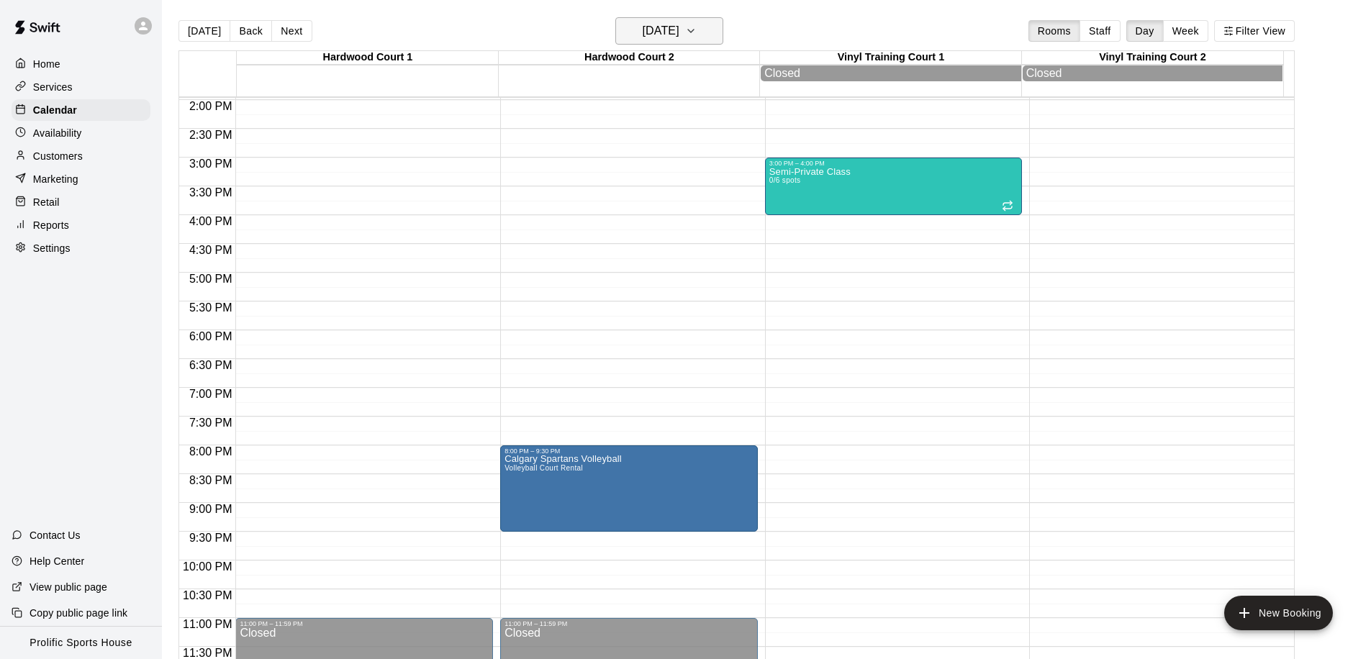
click at [702, 27] on button "[DATE]" at bounding box center [669, 30] width 108 height 27
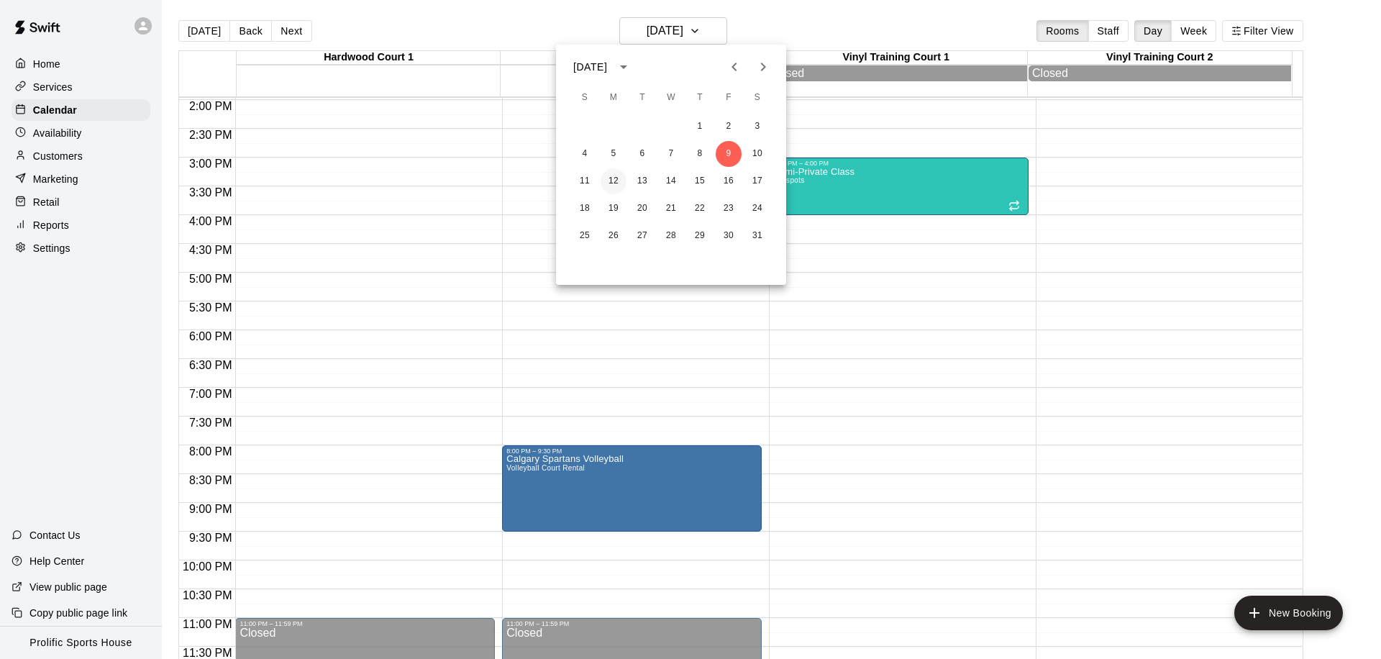
click at [614, 182] on button "12" at bounding box center [614, 181] width 26 height 26
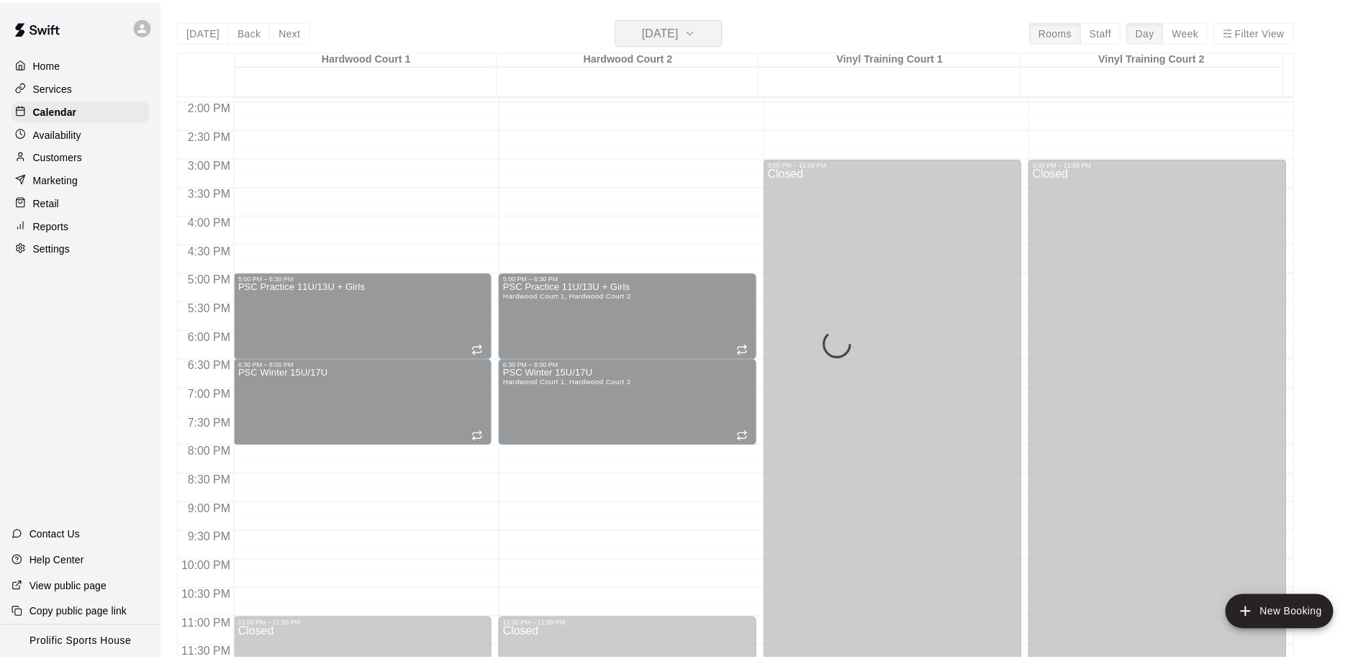
scroll to position [802, 0]
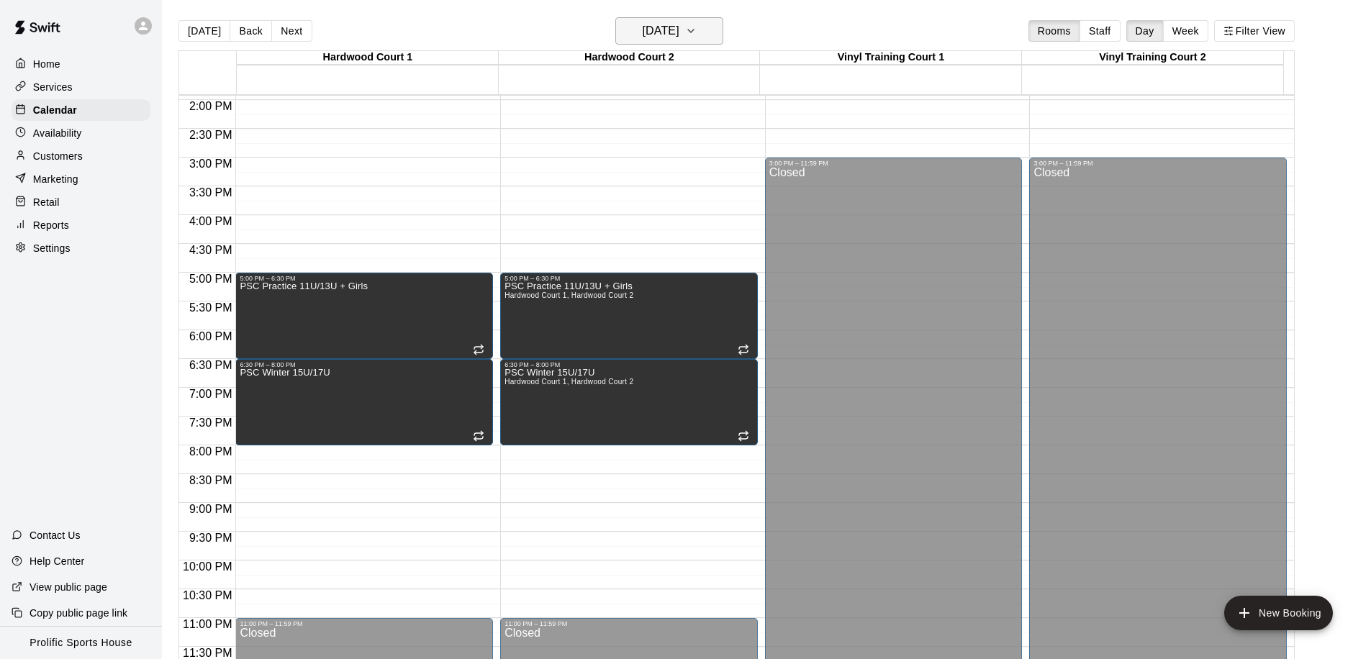
click at [677, 30] on h6 "[DATE]" at bounding box center [661, 31] width 37 height 20
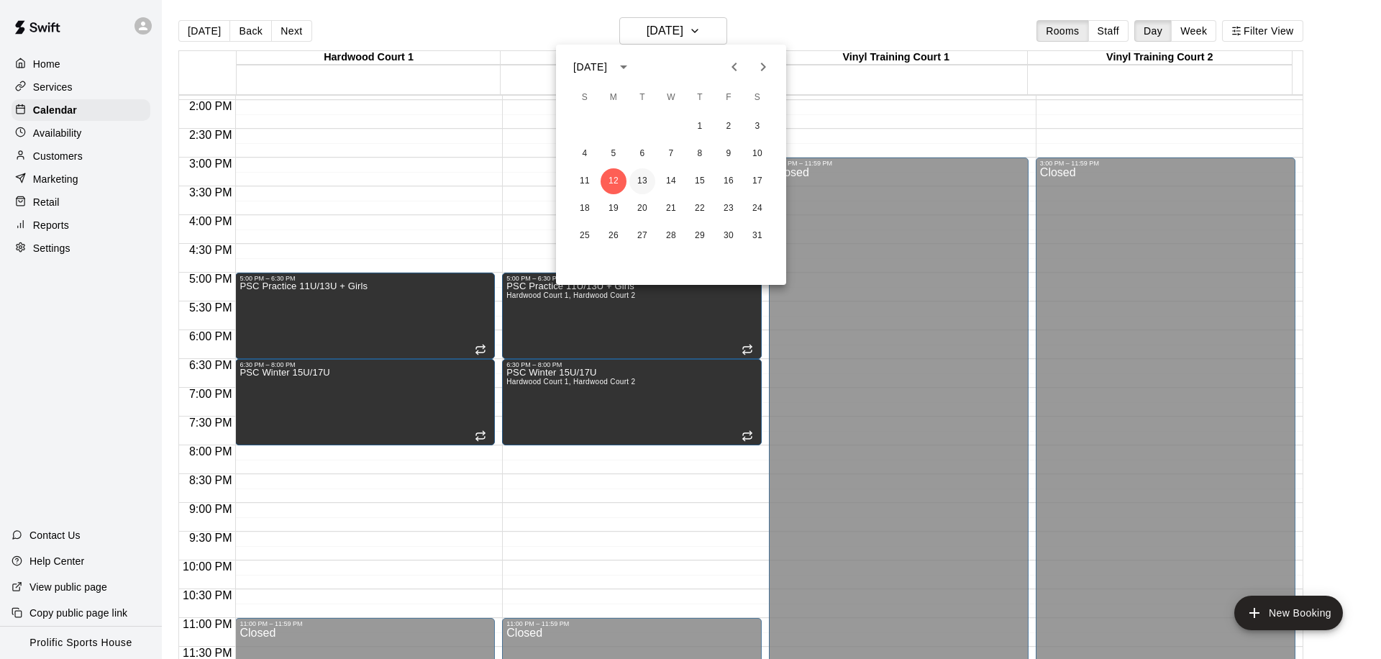
click at [637, 176] on button "13" at bounding box center [643, 181] width 26 height 26
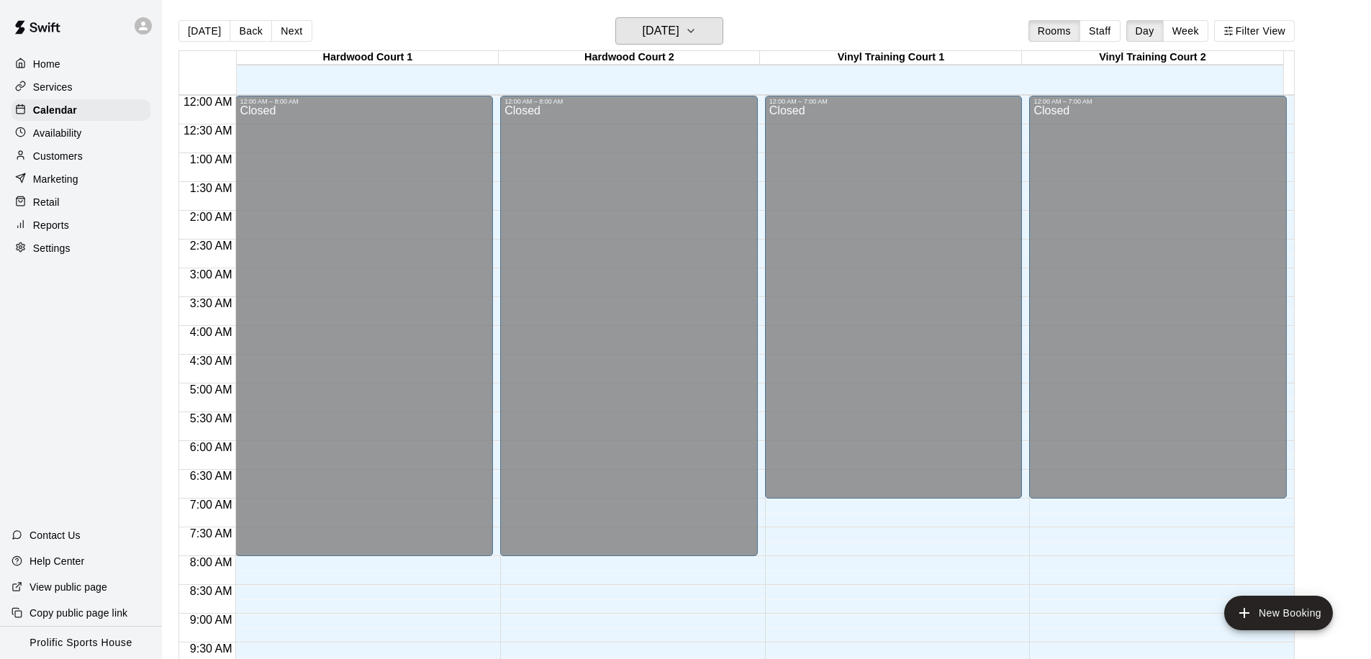
click at [679, 39] on h6 "[DATE]" at bounding box center [661, 31] width 37 height 20
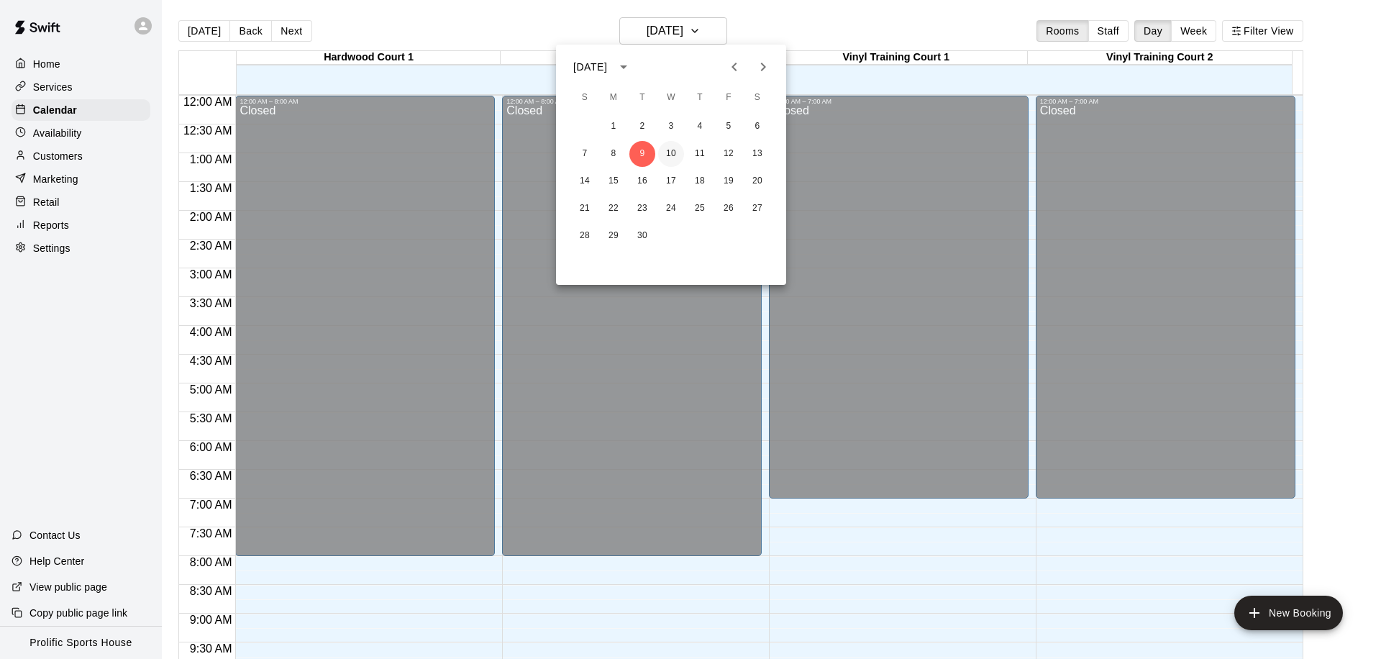
scroll to position [578, 0]
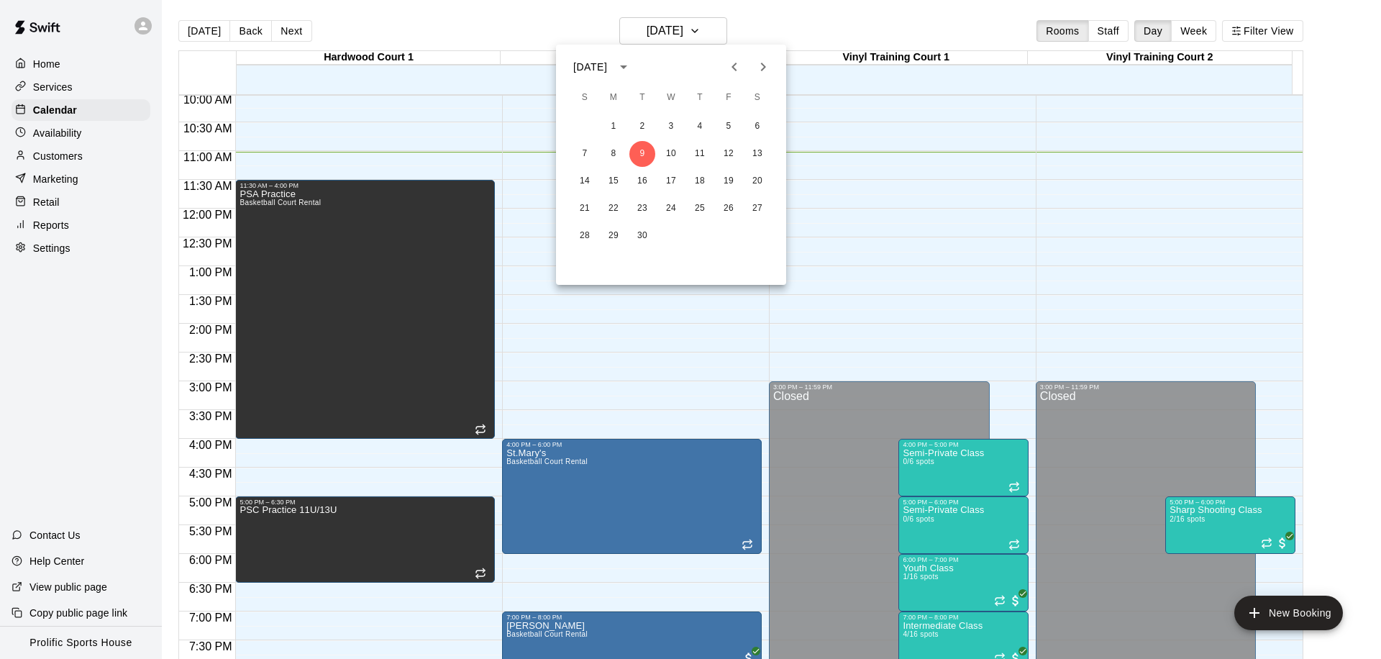
click at [768, 70] on icon "Next month" at bounding box center [763, 66] width 17 height 17
click at [618, 122] on button "1" at bounding box center [614, 127] width 26 height 26
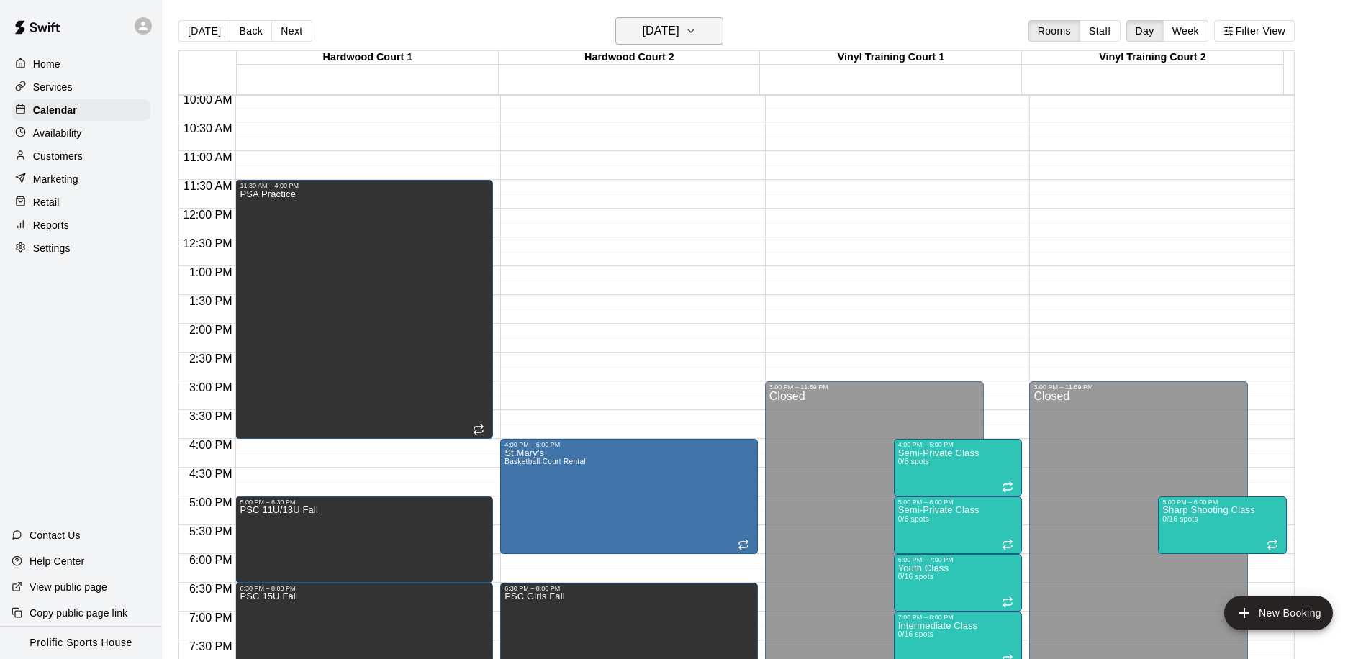
click at [681, 41] on button "[DATE]" at bounding box center [669, 30] width 108 height 27
